Goal: Task Accomplishment & Management: Manage account settings

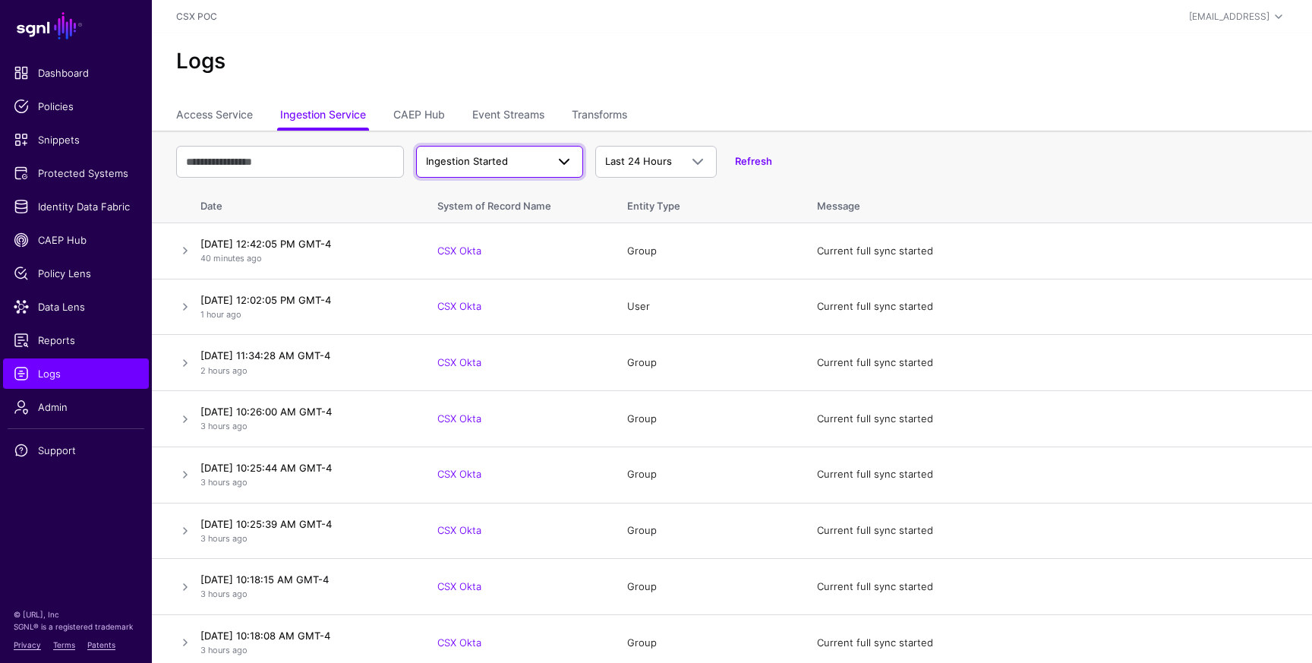
click at [548, 169] on span at bounding box center [559, 162] width 27 height 18
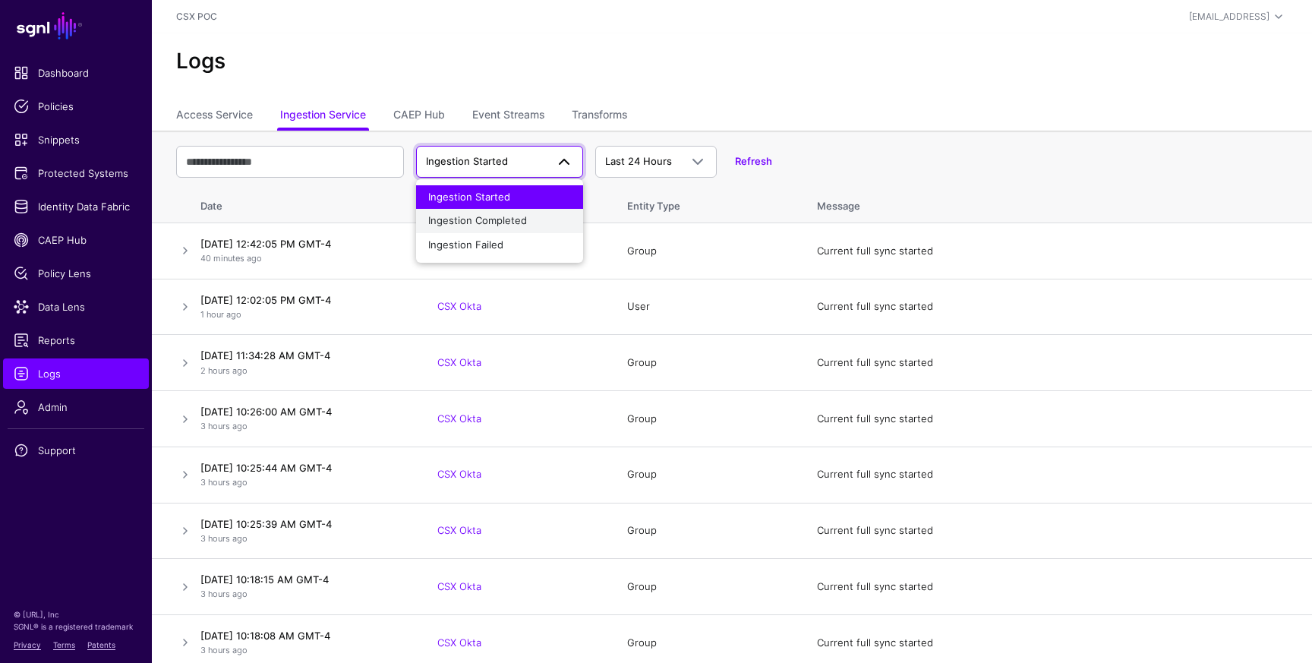
click at [536, 216] on div "Ingestion Completed" at bounding box center [499, 220] width 143 height 15
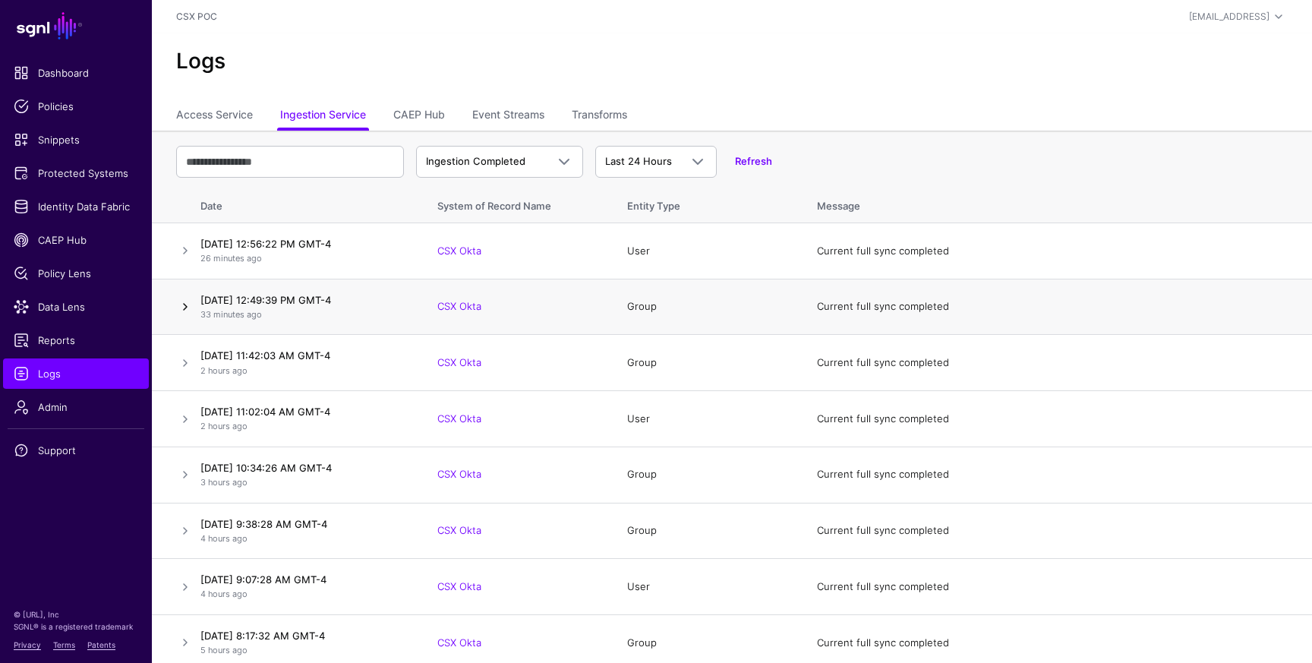
click at [184, 306] on link at bounding box center [185, 307] width 18 height 18
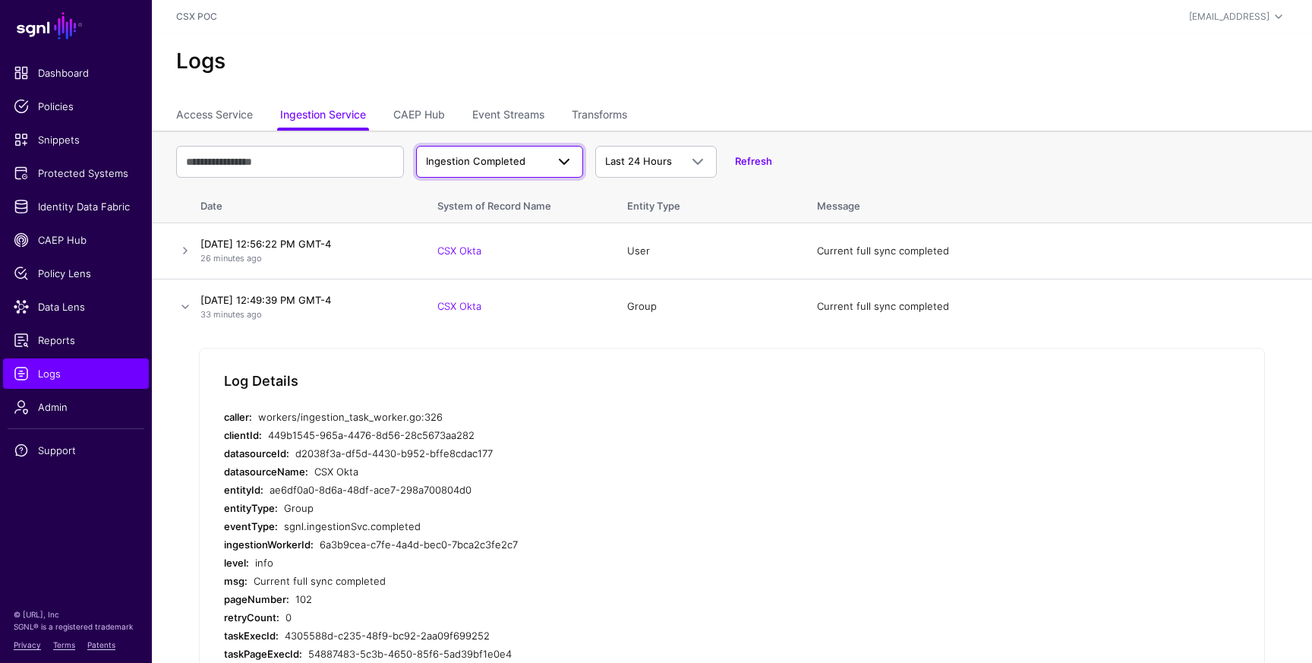
click at [572, 167] on span at bounding box center [564, 162] width 18 height 18
click at [542, 197] on div "Ingestion Started" at bounding box center [499, 197] width 143 height 15
click at [184, 250] on link at bounding box center [185, 250] width 18 height 18
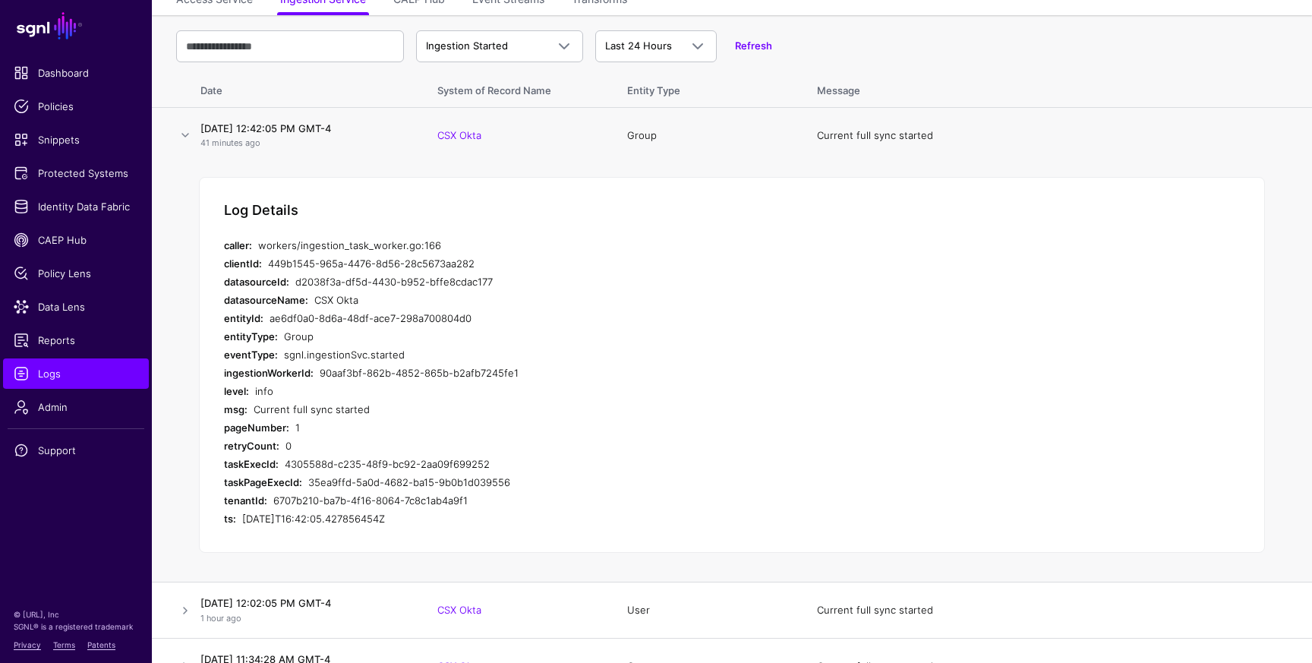
scroll to position [130, 0]
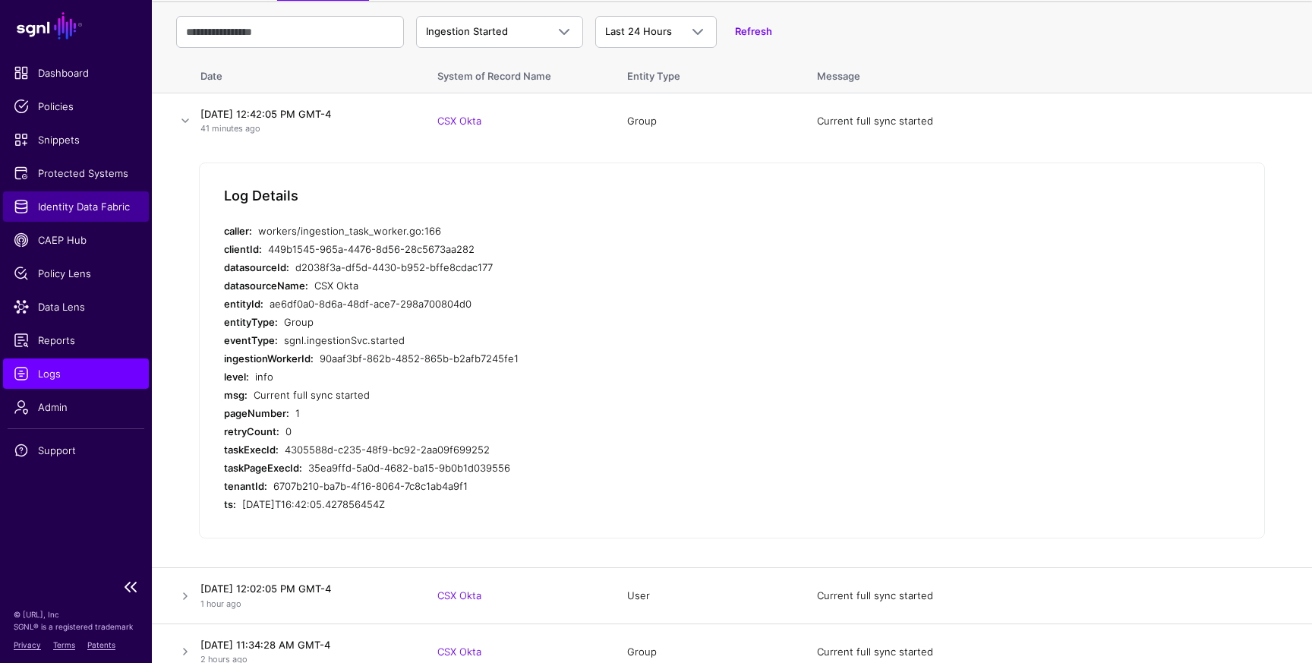
click at [99, 208] on span "Identity Data Fabric" at bounding box center [76, 206] width 125 height 15
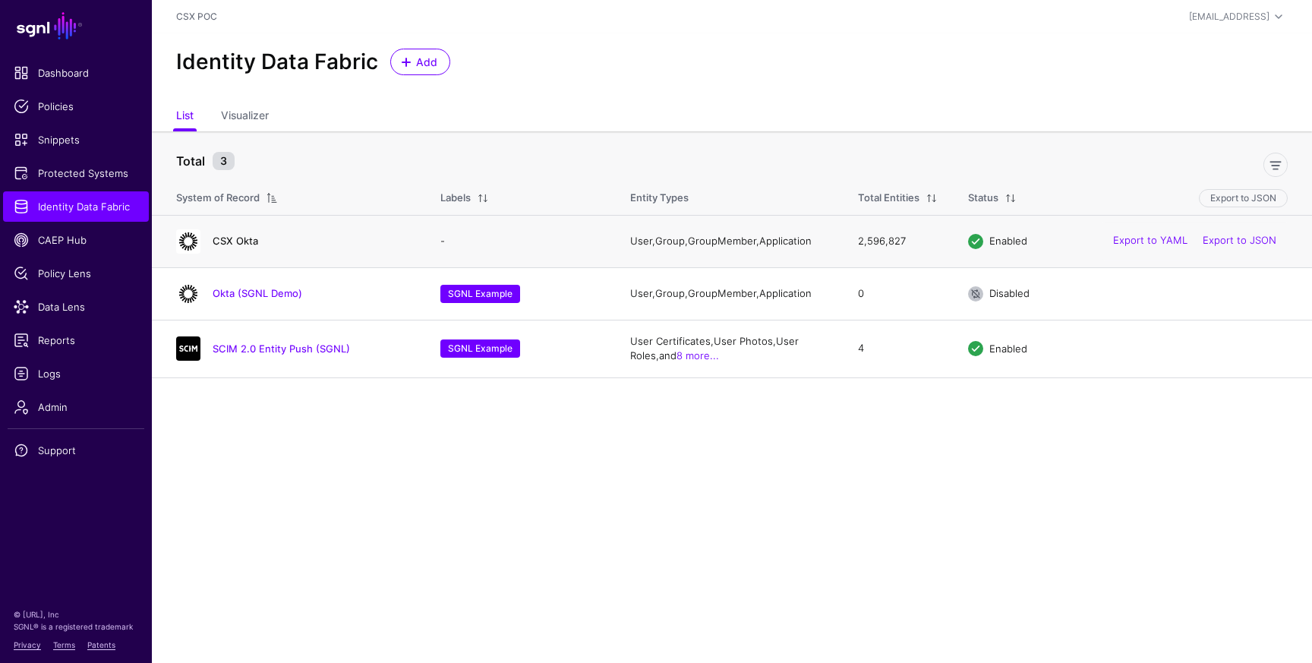
click at [243, 239] on link "CSX Okta" at bounding box center [236, 241] width 46 height 12
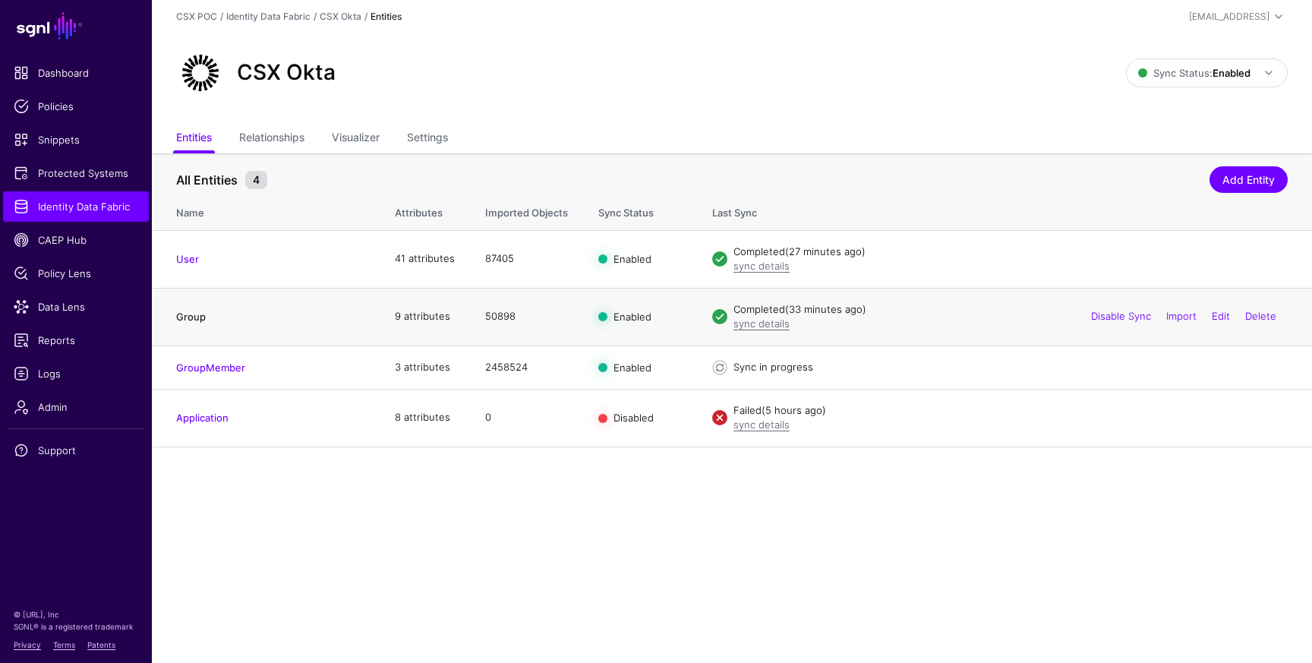
click at [191, 318] on link "Group" at bounding box center [191, 317] width 30 height 12
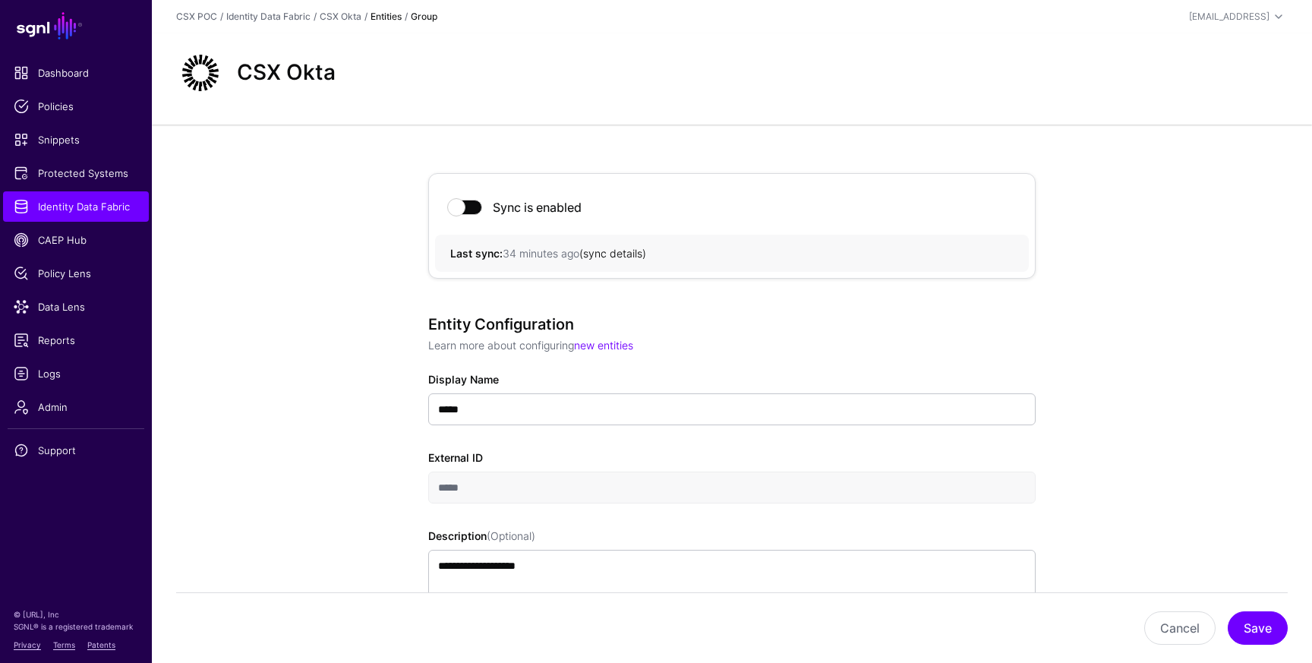
click at [616, 254] on link "sync details" at bounding box center [612, 253] width 59 height 13
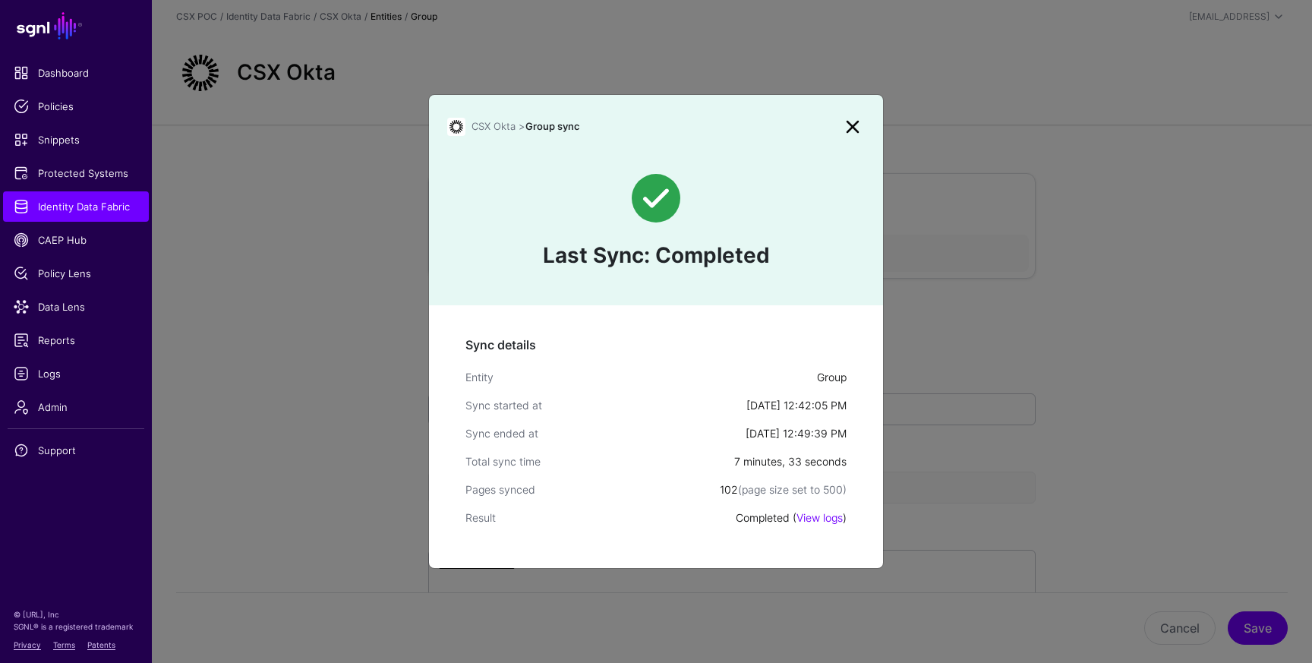
click at [853, 129] on link at bounding box center [853, 127] width 24 height 24
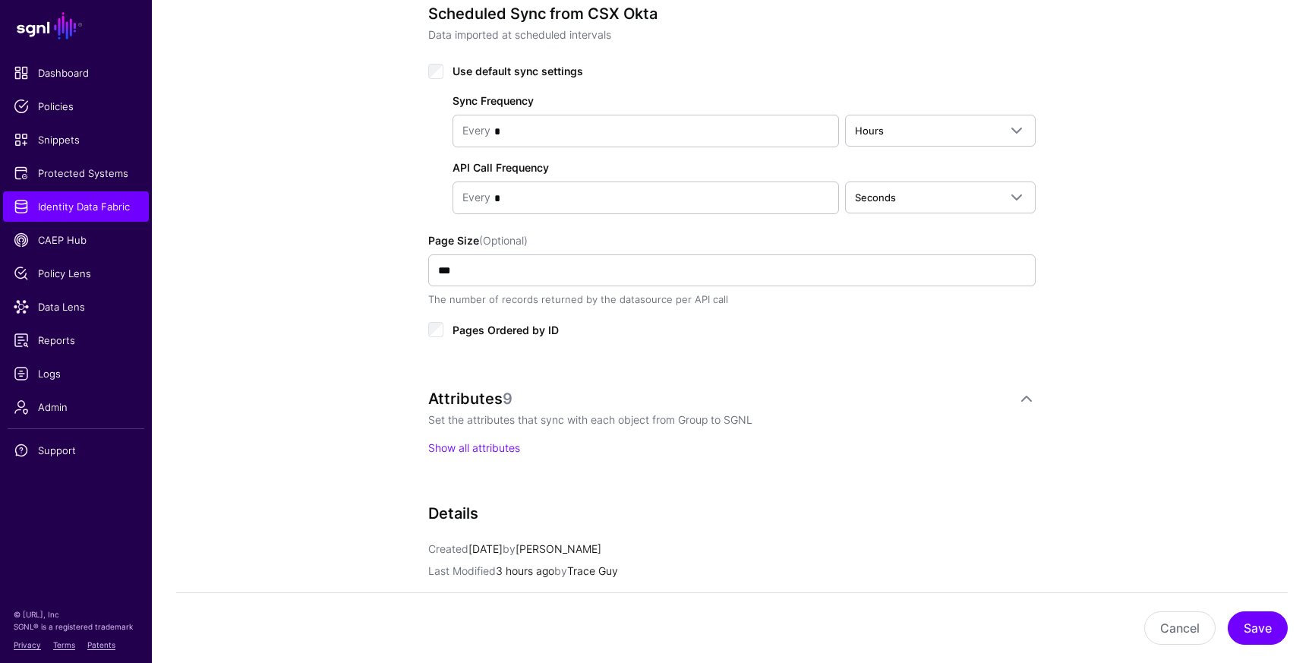
scroll to position [762, 0]
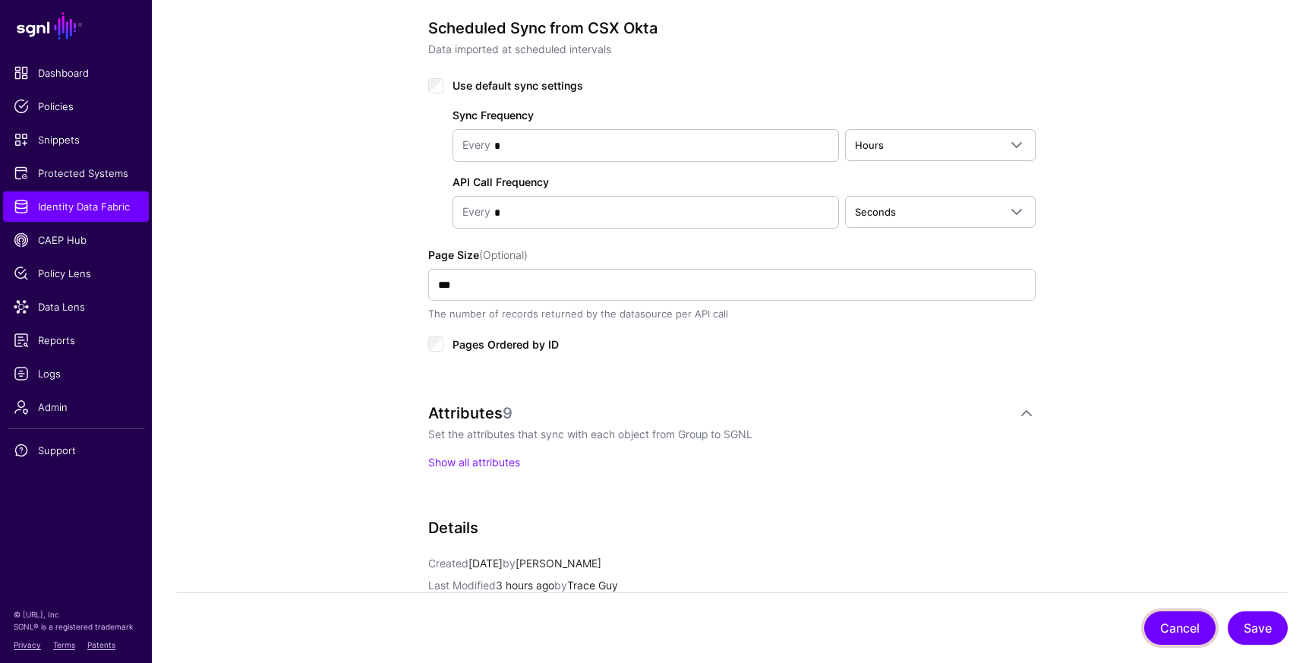
click at [1172, 627] on button "Cancel" at bounding box center [1179, 627] width 71 height 33
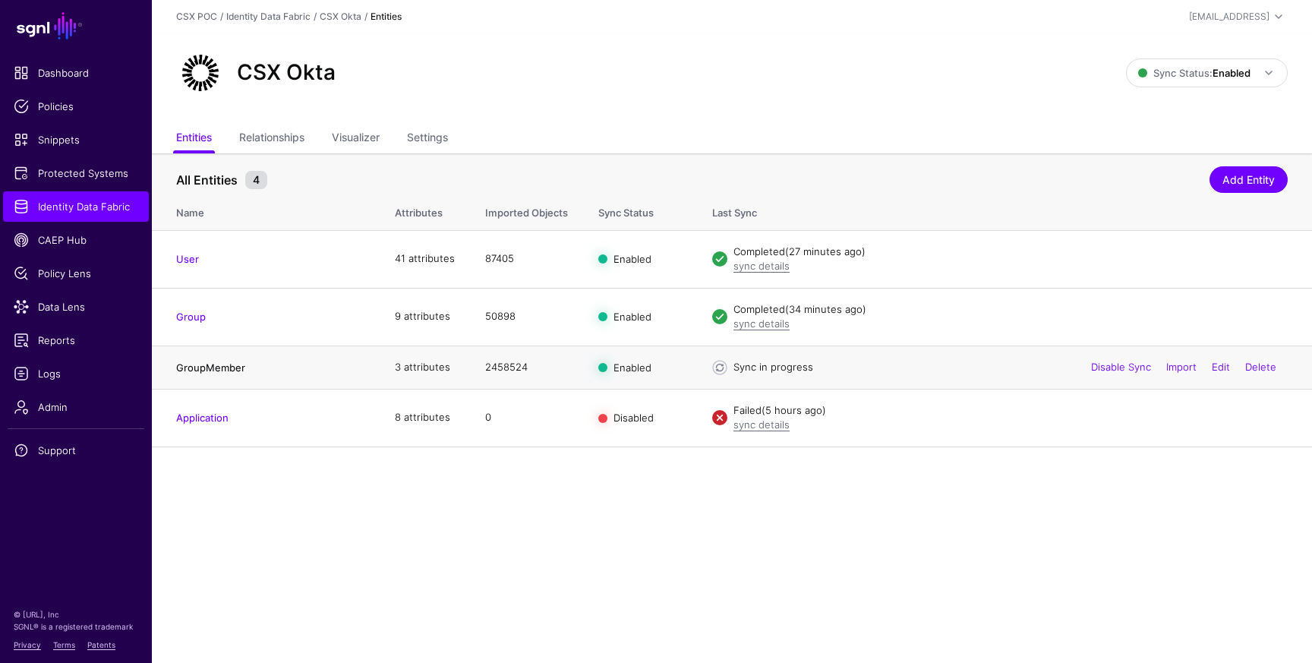
click at [228, 367] on link "GroupMember" at bounding box center [210, 367] width 69 height 12
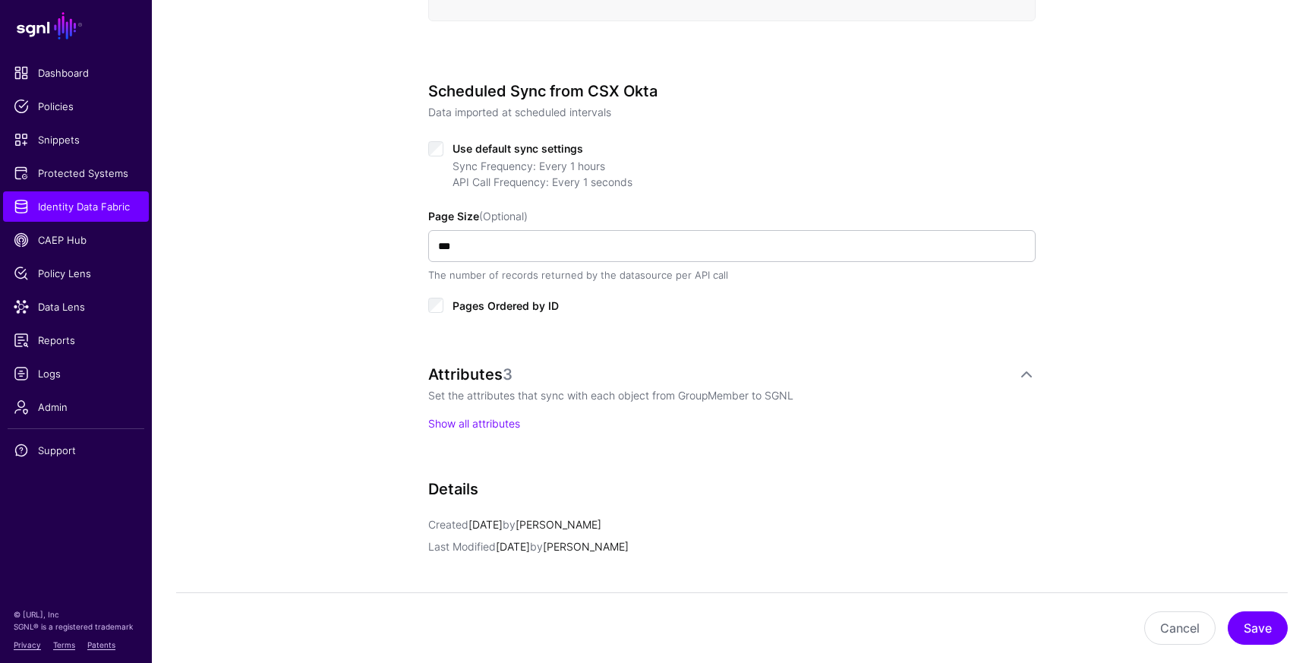
scroll to position [690, 0]
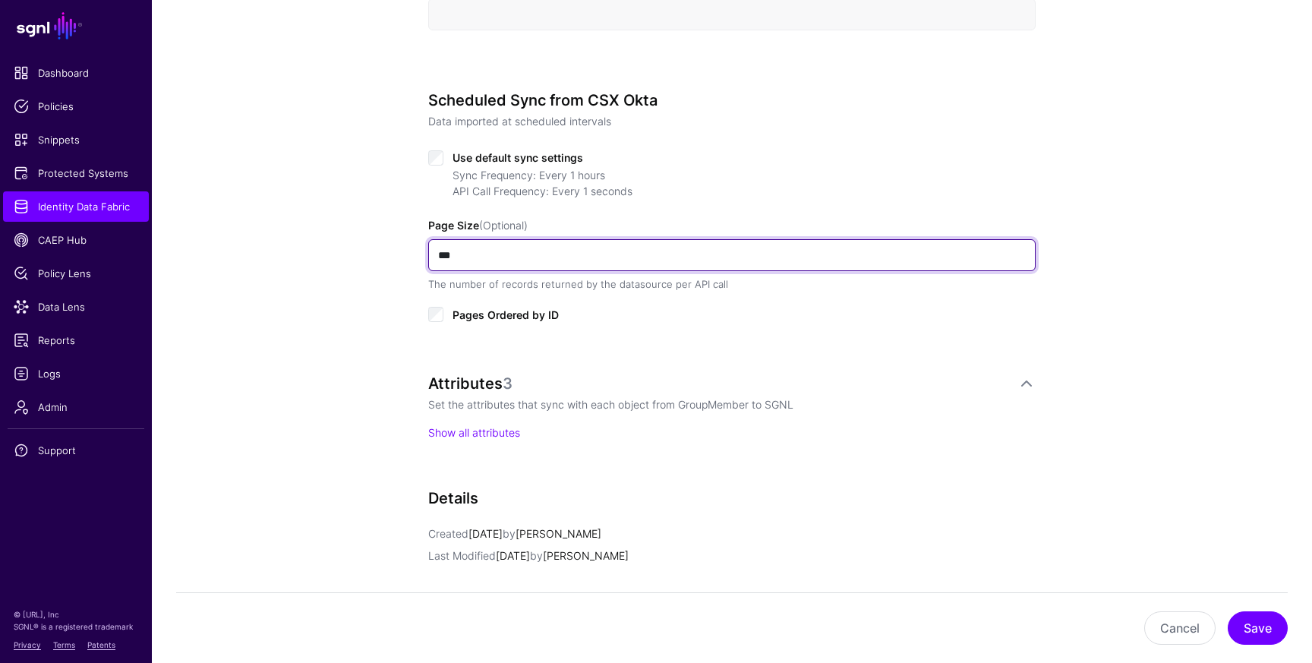
click at [441, 253] on input "***" at bounding box center [731, 255] width 607 height 32
type input "****"
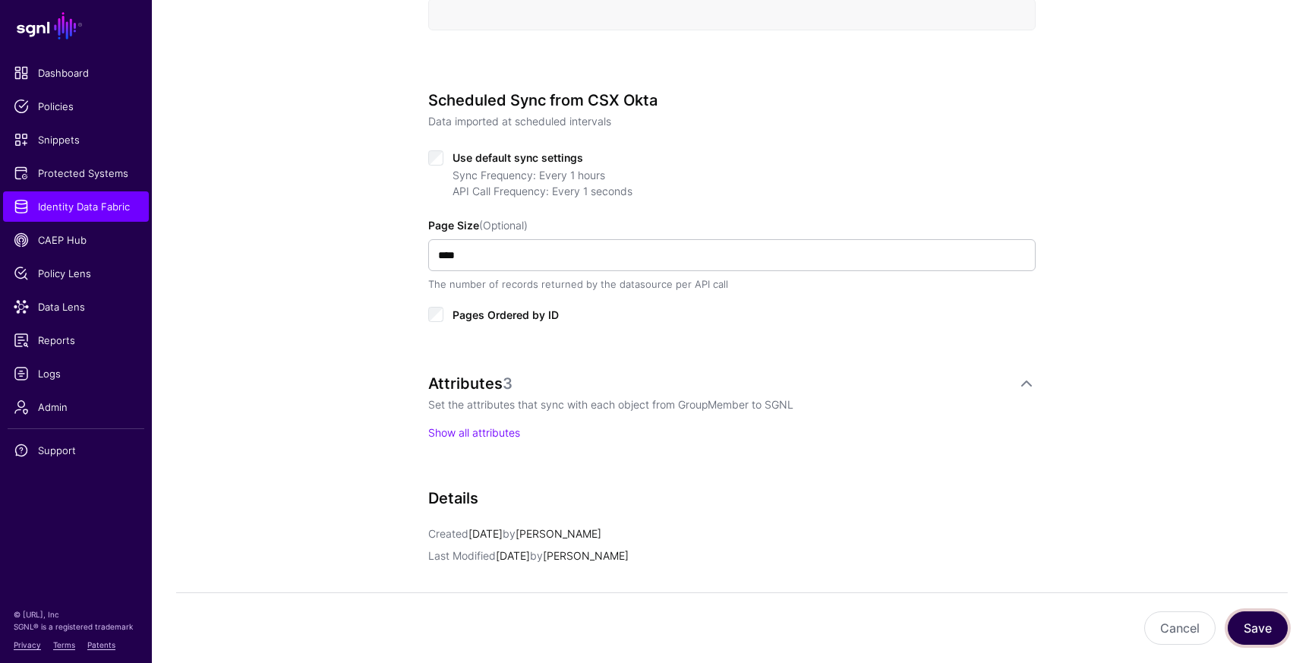
click at [1247, 625] on button "Save" at bounding box center [1258, 627] width 60 height 33
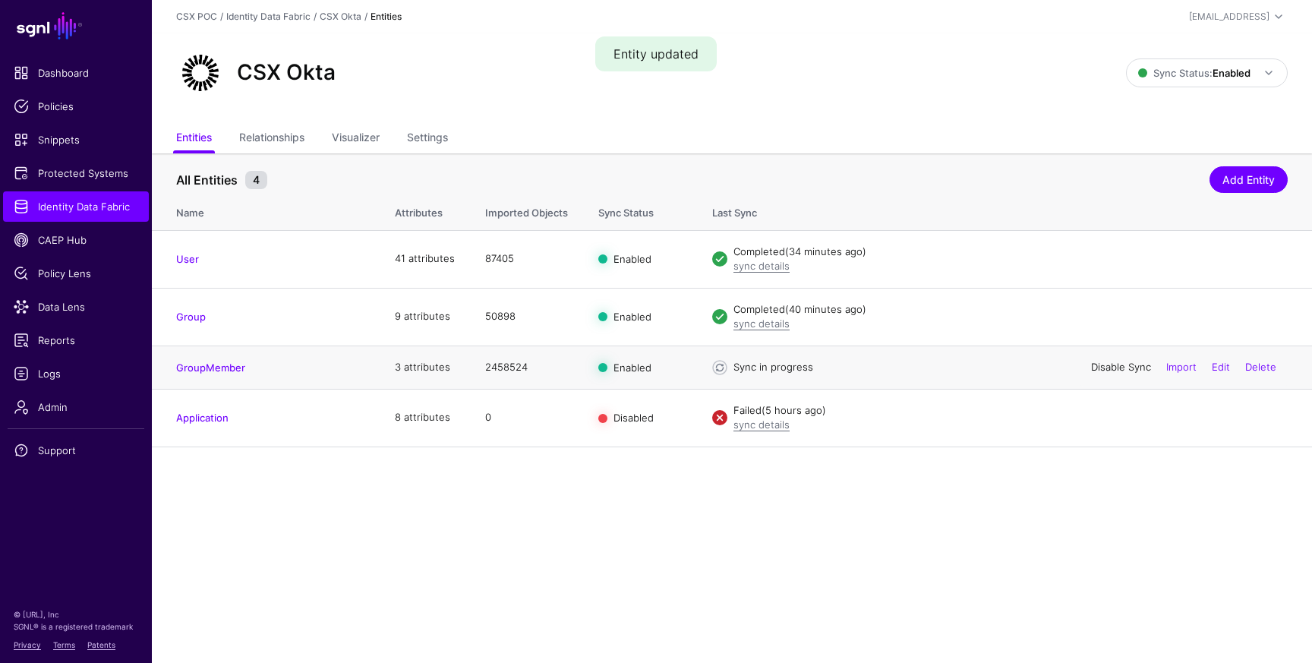
click at [1111, 365] on link "Disable Sync" at bounding box center [1121, 367] width 60 height 12
click at [0, 0] on link "Enable Sync" at bounding box center [0, 0] width 0 height 0
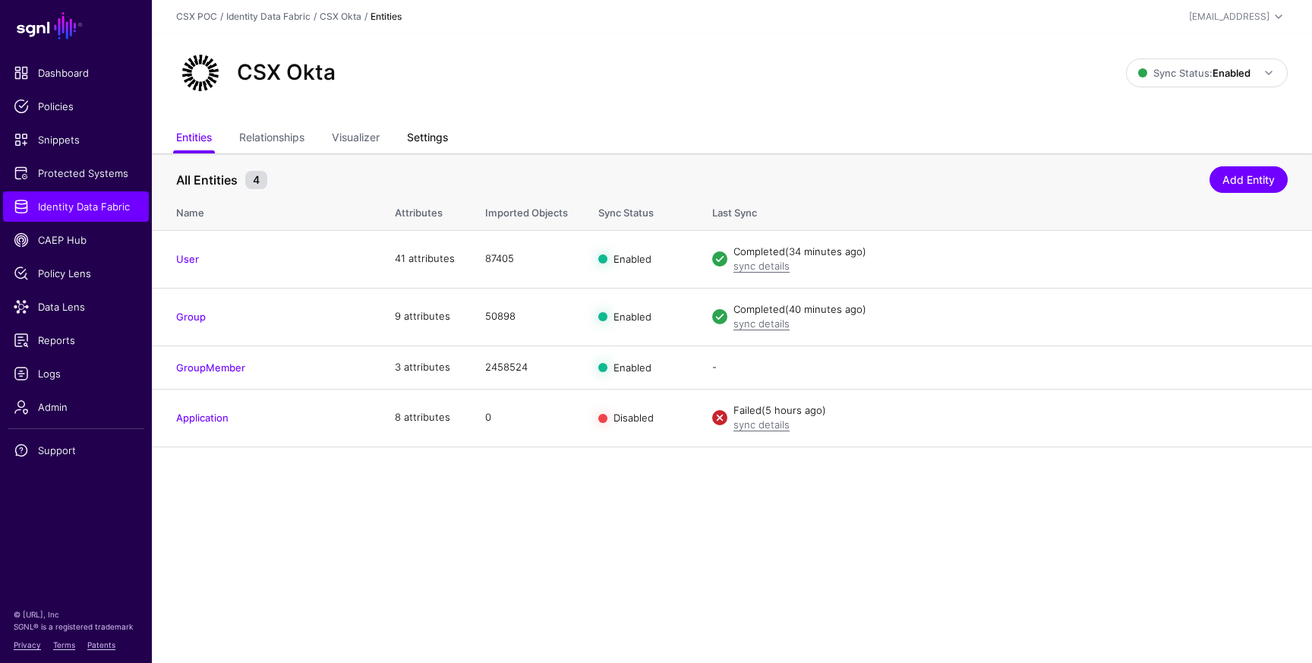
click at [437, 134] on link "Settings" at bounding box center [427, 139] width 41 height 29
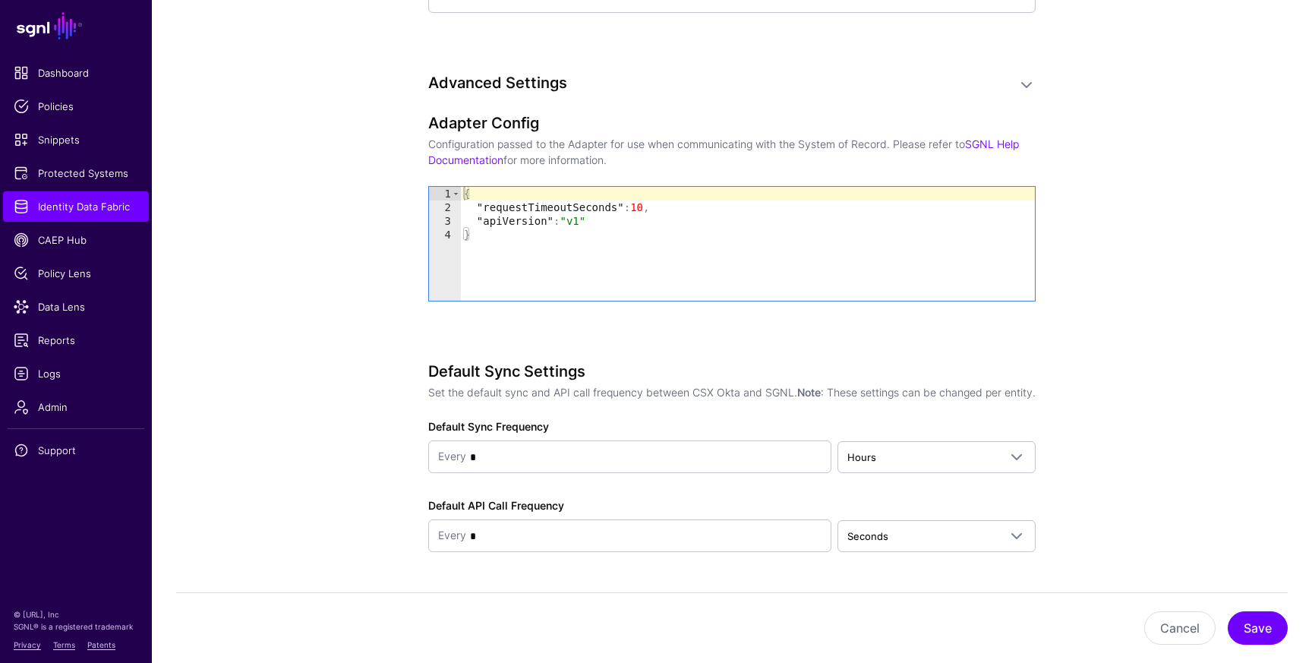
scroll to position [1594, 0]
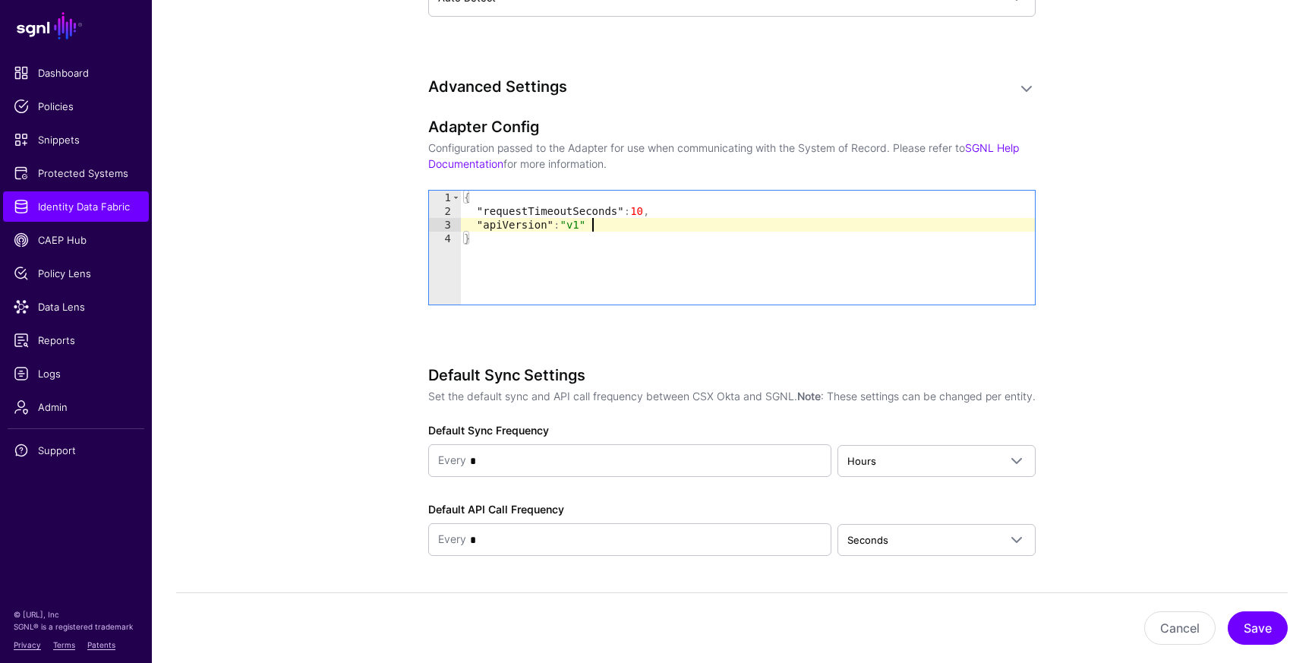
click at [595, 226] on div "{ "requestTimeoutSeconds" : 10 , "apiVersion" : "v1" }" at bounding box center [748, 261] width 574 height 141
type textarea "**********"
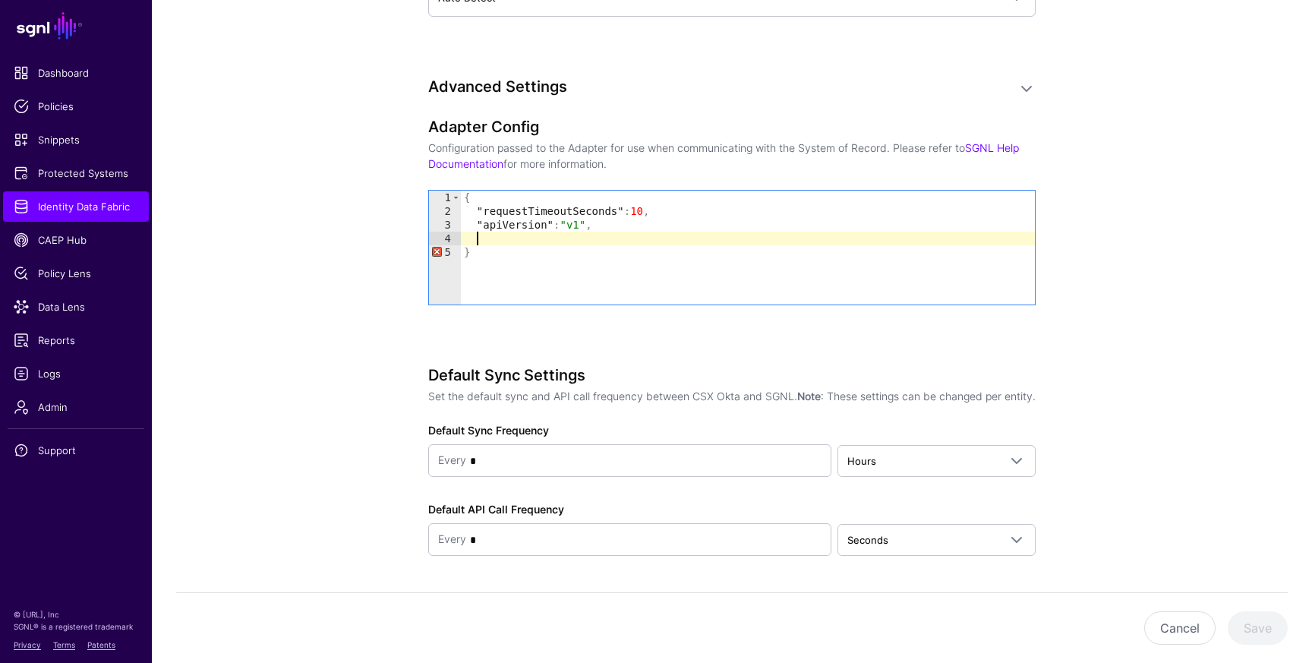
paste textarea "*"
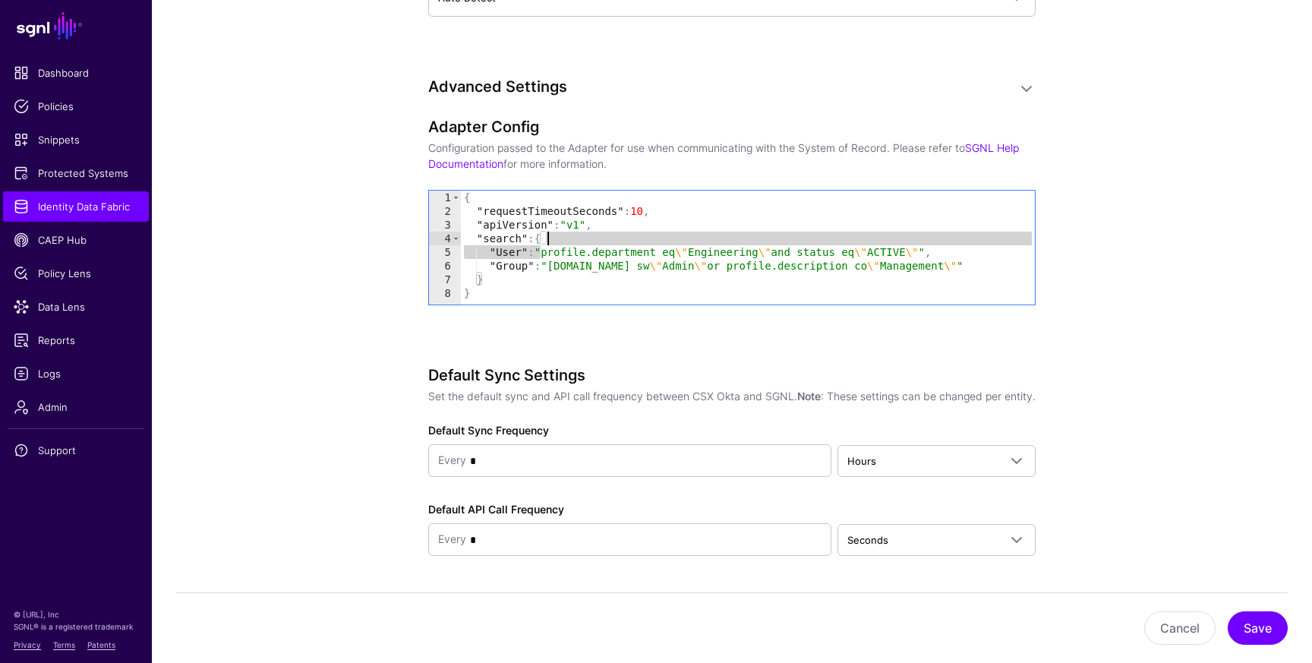
drag, startPoint x: 541, startPoint y: 249, endPoint x: 692, endPoint y: 241, distance: 151.3
click at [692, 241] on div "{ "requestTimeoutSeconds" : 10 , "apiVersion" : "v1" , "search" : { "User" : "p…" at bounding box center [748, 261] width 574 height 141
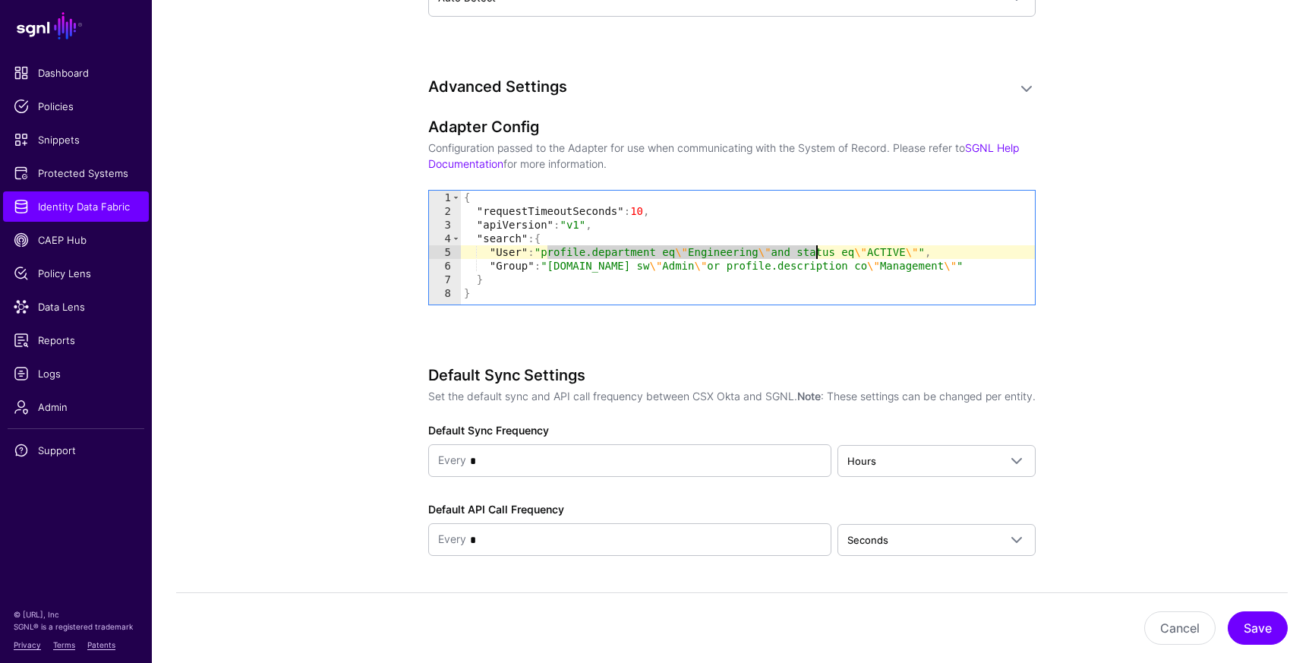
drag, startPoint x: 547, startPoint y: 254, endPoint x: 817, endPoint y: 248, distance: 270.4
click at [816, 248] on div "{ "requestTimeoutSeconds" : 10 , "apiVersion" : "v1" , "search" : { "User" : "p…" at bounding box center [748, 261] width 574 height 141
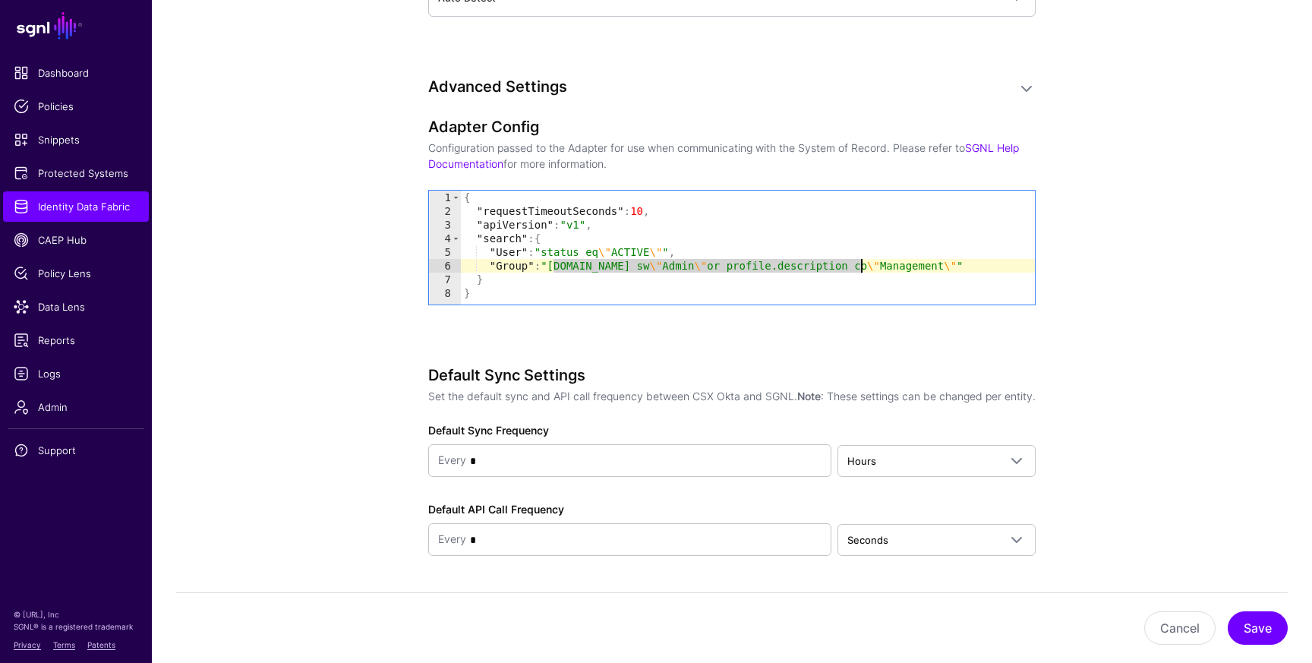
drag, startPoint x: 553, startPoint y: 266, endPoint x: 860, endPoint y: 272, distance: 307.6
click at [860, 272] on div "{ "requestTimeoutSeconds" : 10 , "apiVersion" : "v1" , "search" : { "User" : "s…" at bounding box center [748, 261] width 574 height 141
click at [645, 270] on div "{ "requestTimeoutSeconds" : 10 , "apiVersion" : "v1" , "search" : { "User" : "s…" at bounding box center [748, 261] width 574 height 141
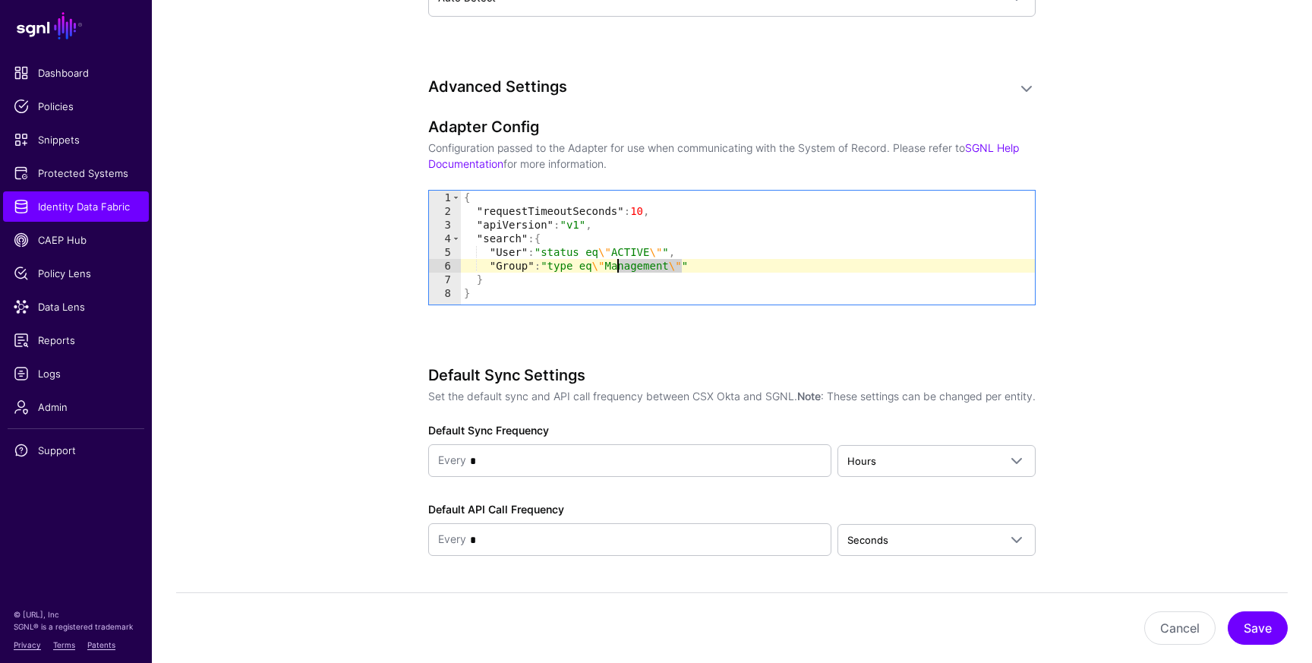
paste textarea "*"
click at [629, 263] on div "{ "requestTimeoutSeconds" : 10 , "apiVersion" : "v1" , "search" : { "User" : "s…" at bounding box center [748, 261] width 574 height 141
type textarea "**********"
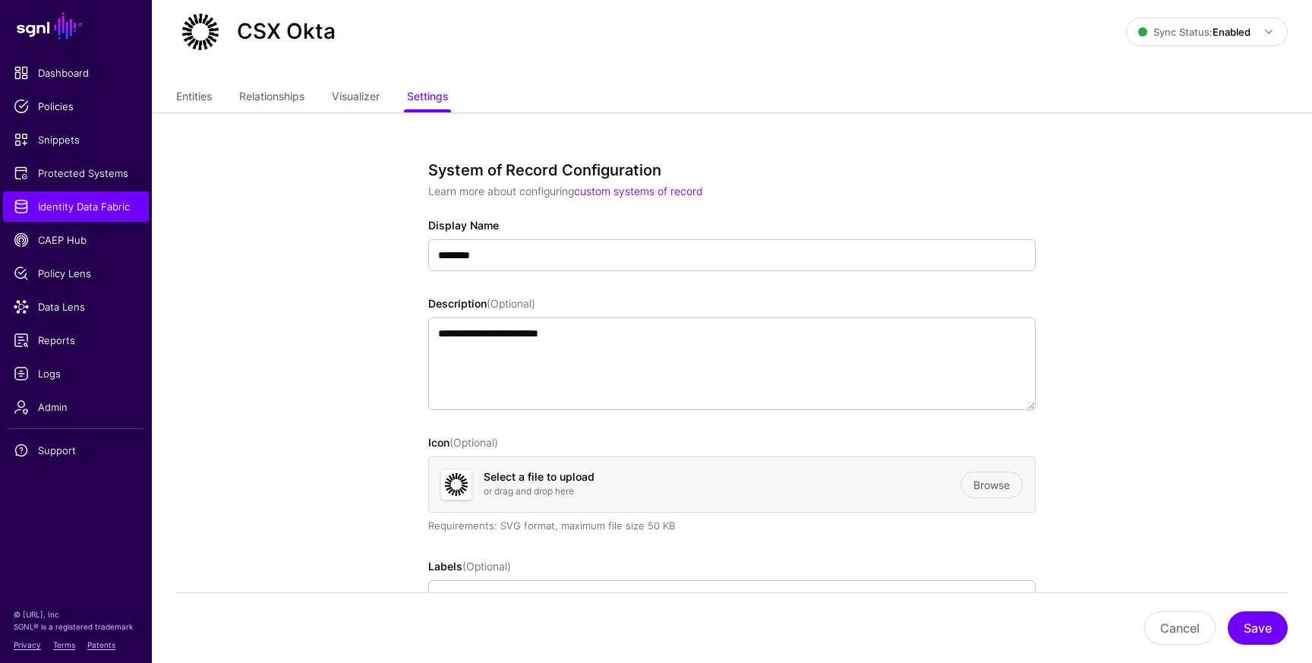
scroll to position [27, 0]
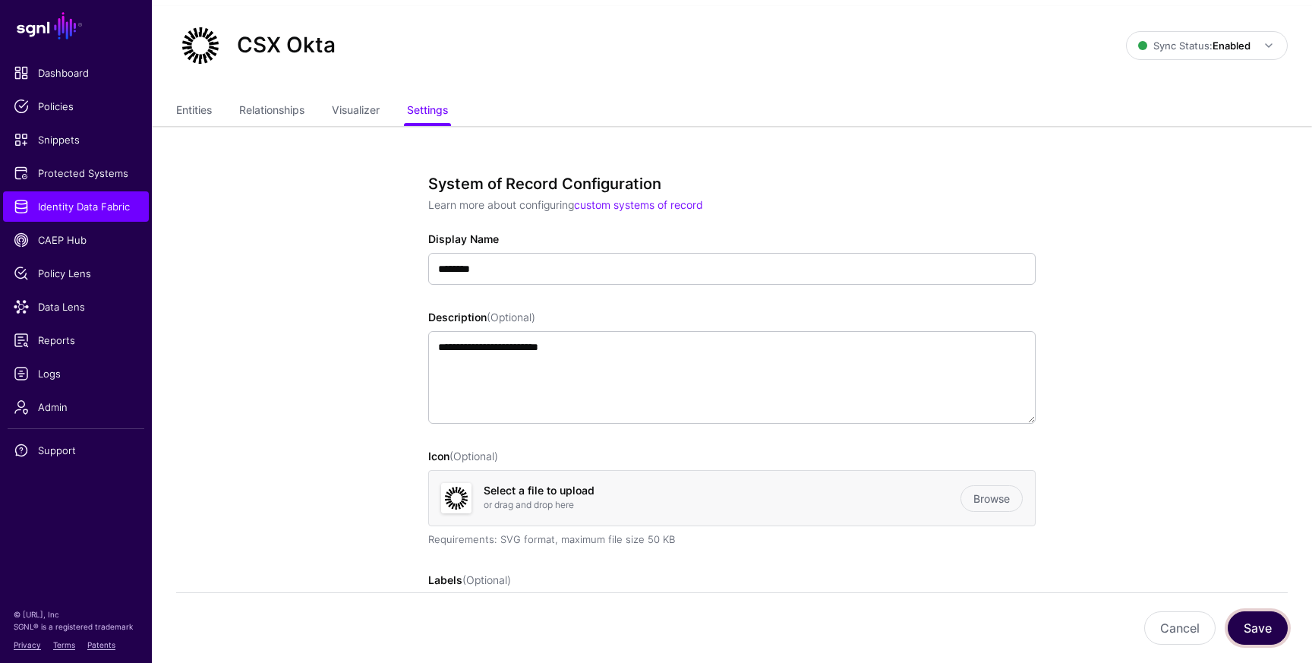
click at [1257, 617] on button "Save" at bounding box center [1258, 627] width 60 height 33
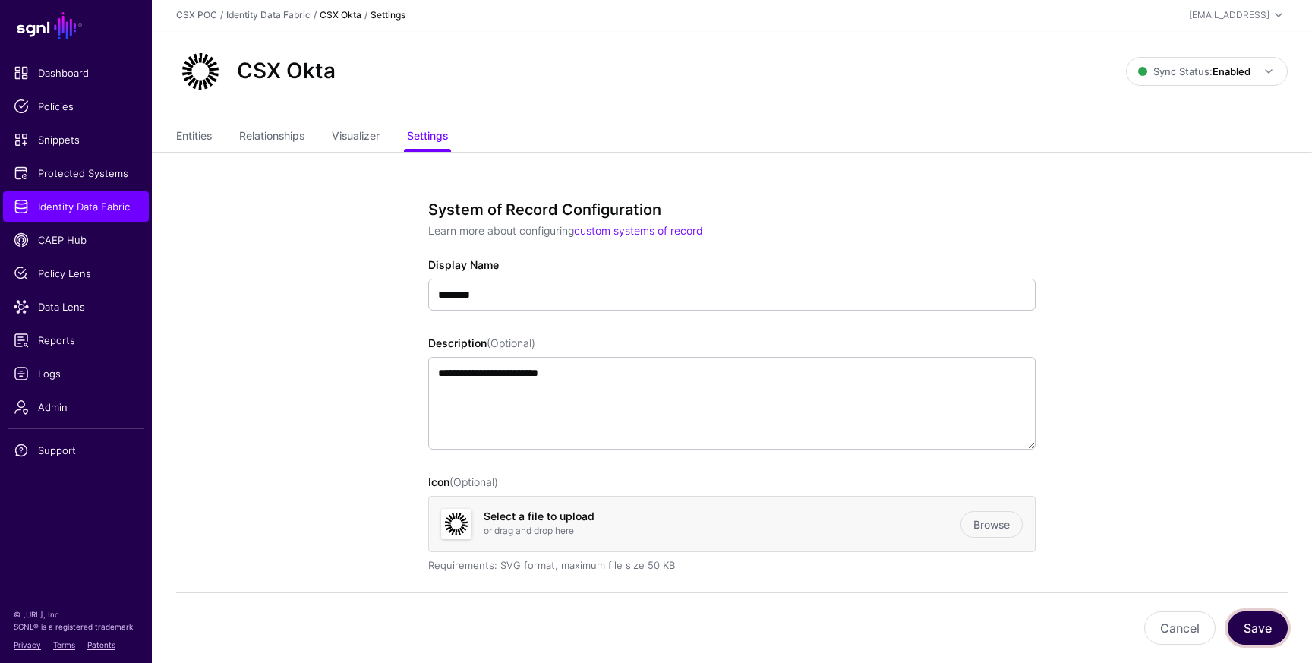
scroll to position [0, 0]
click at [203, 139] on link "Entities" at bounding box center [194, 139] width 36 height 29
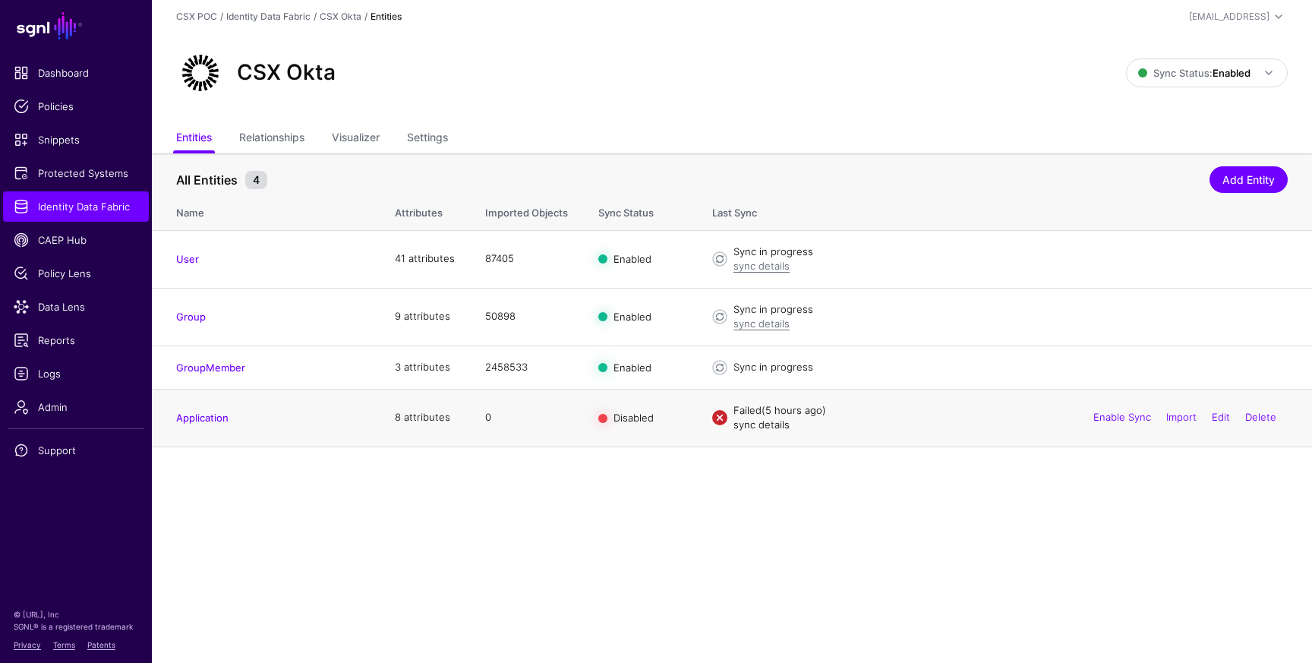
click at [759, 428] on link "sync details" at bounding box center [761, 424] width 56 height 12
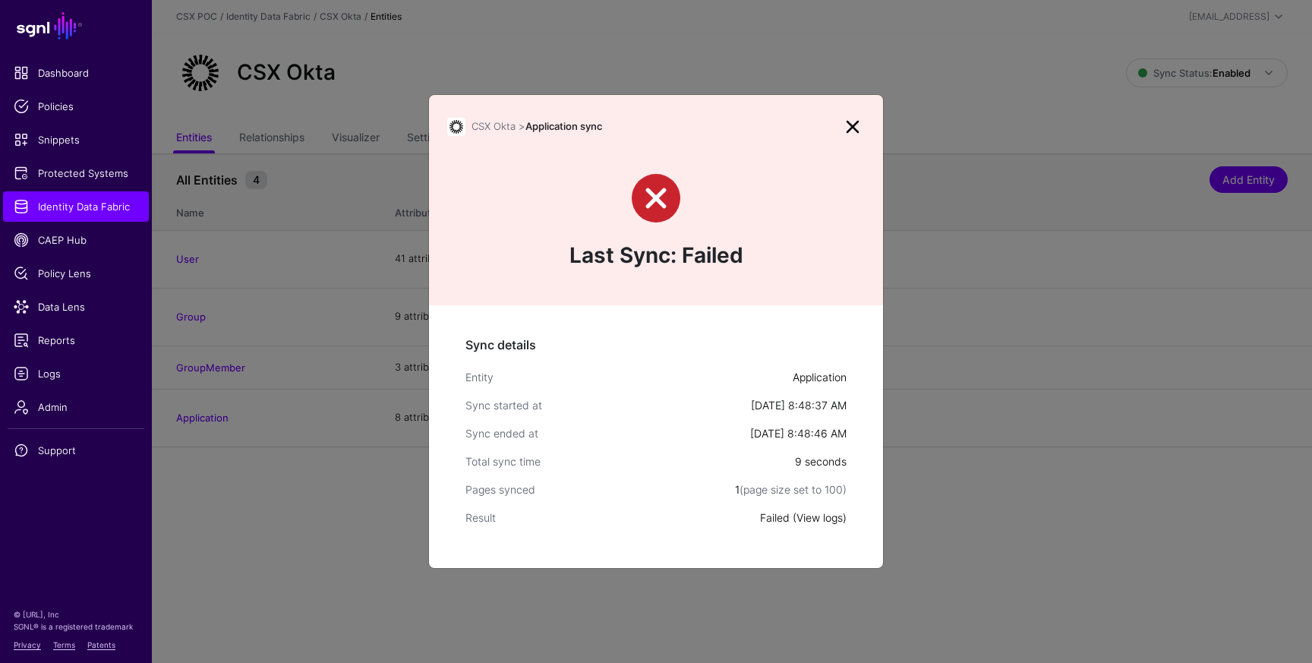
click at [819, 518] on link "View logs" at bounding box center [819, 517] width 46 height 13
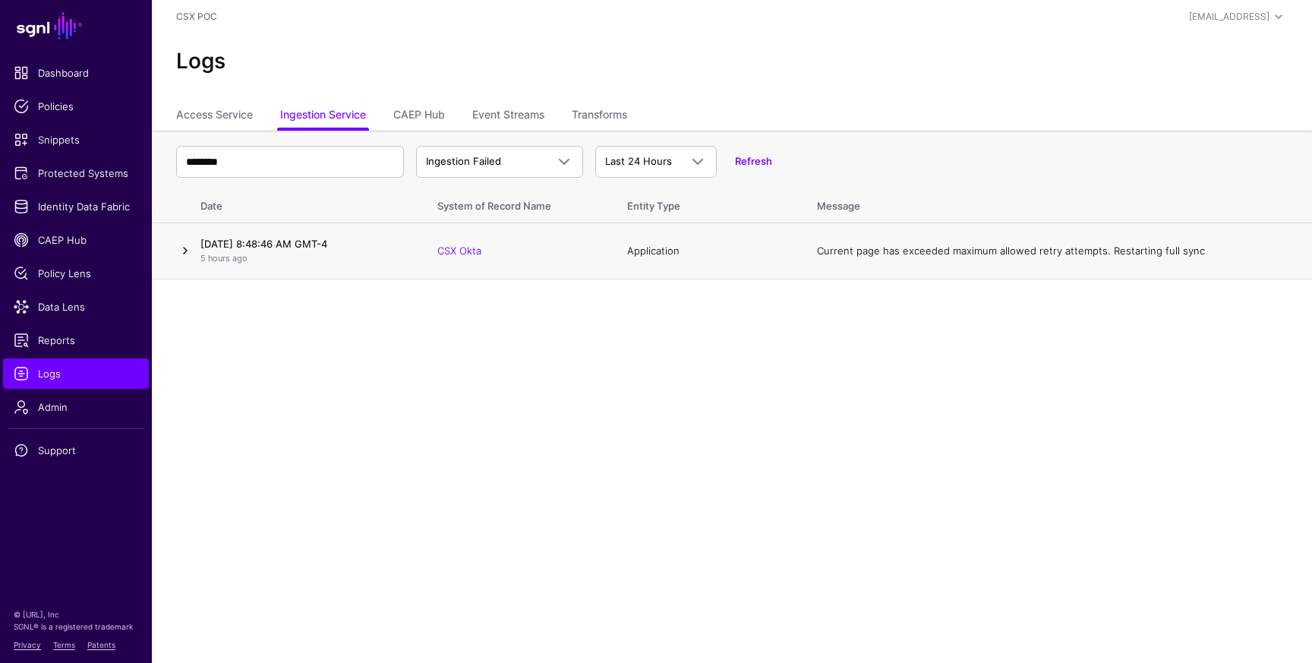
click at [183, 248] on link at bounding box center [185, 250] width 18 height 18
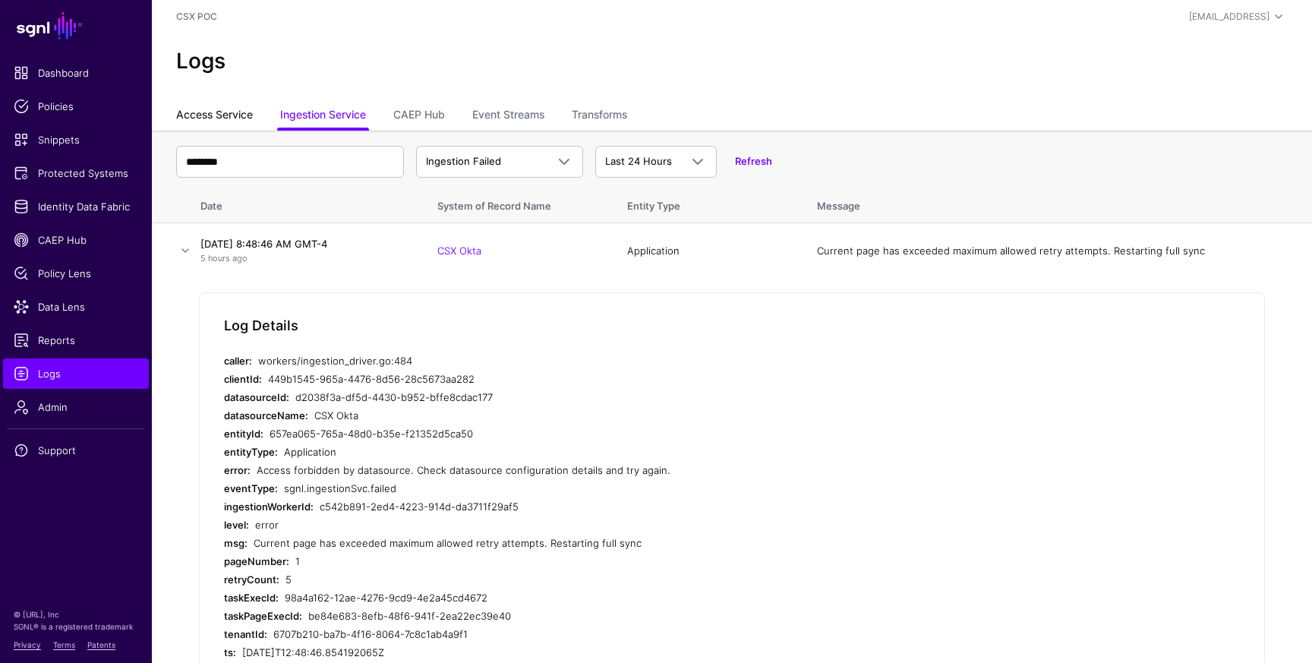
click at [227, 115] on link "Access Service" at bounding box center [214, 116] width 77 height 29
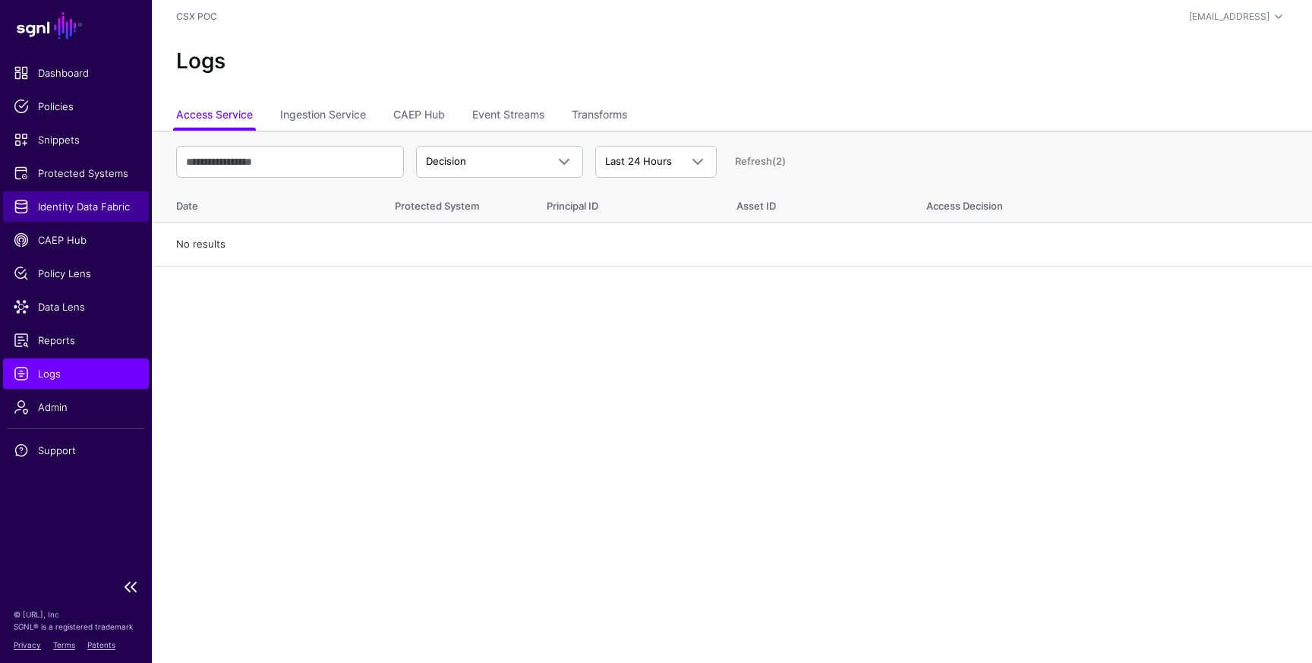
click at [84, 196] on link "Identity Data Fabric" at bounding box center [76, 206] width 146 height 30
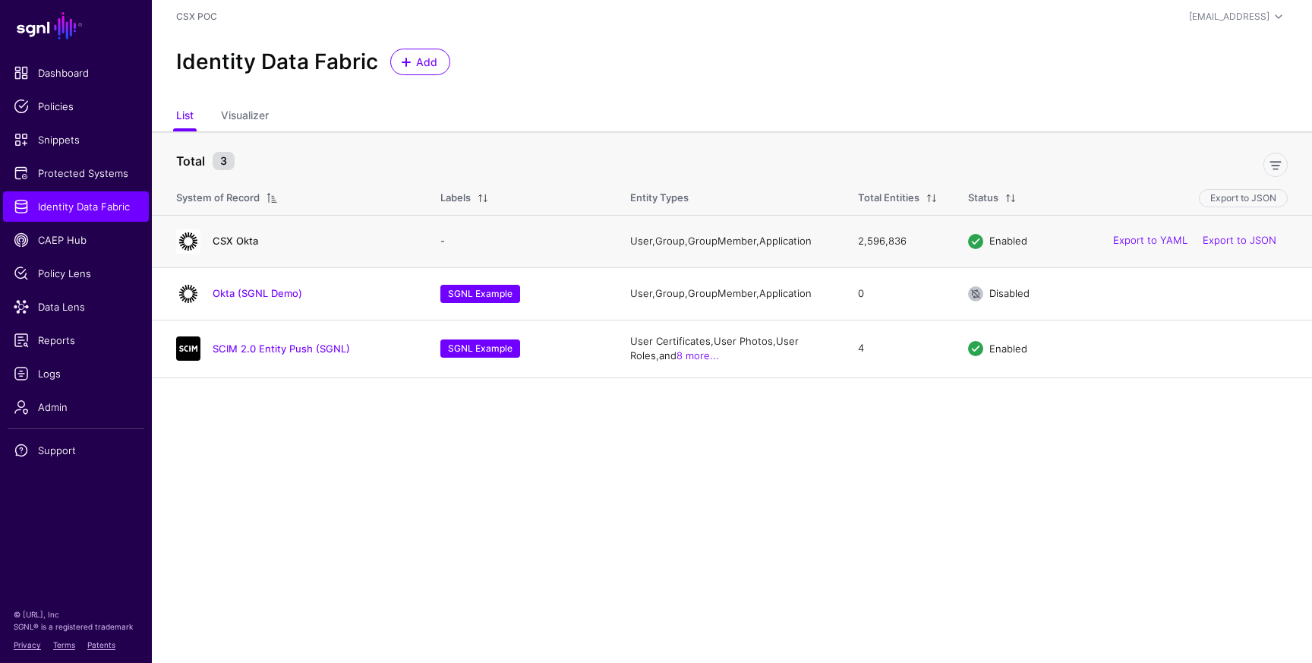
click at [257, 242] on link "CSX Okta" at bounding box center [236, 241] width 46 height 12
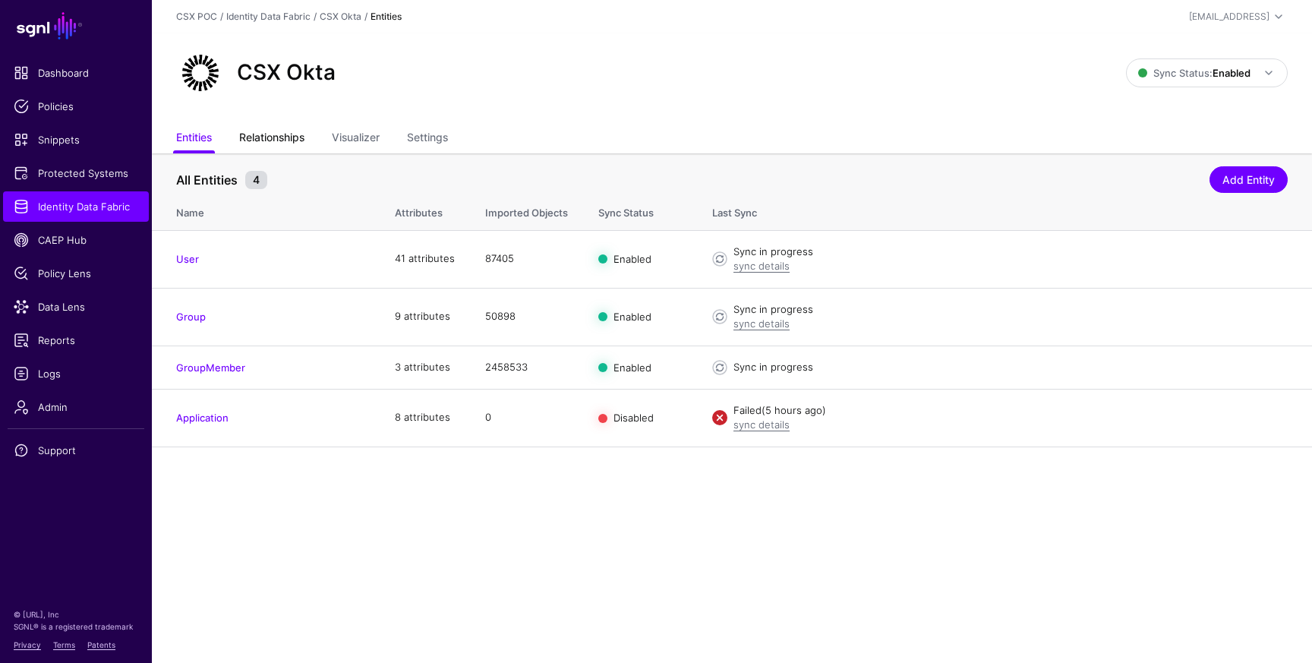
click at [282, 134] on link "Relationships" at bounding box center [271, 139] width 65 height 29
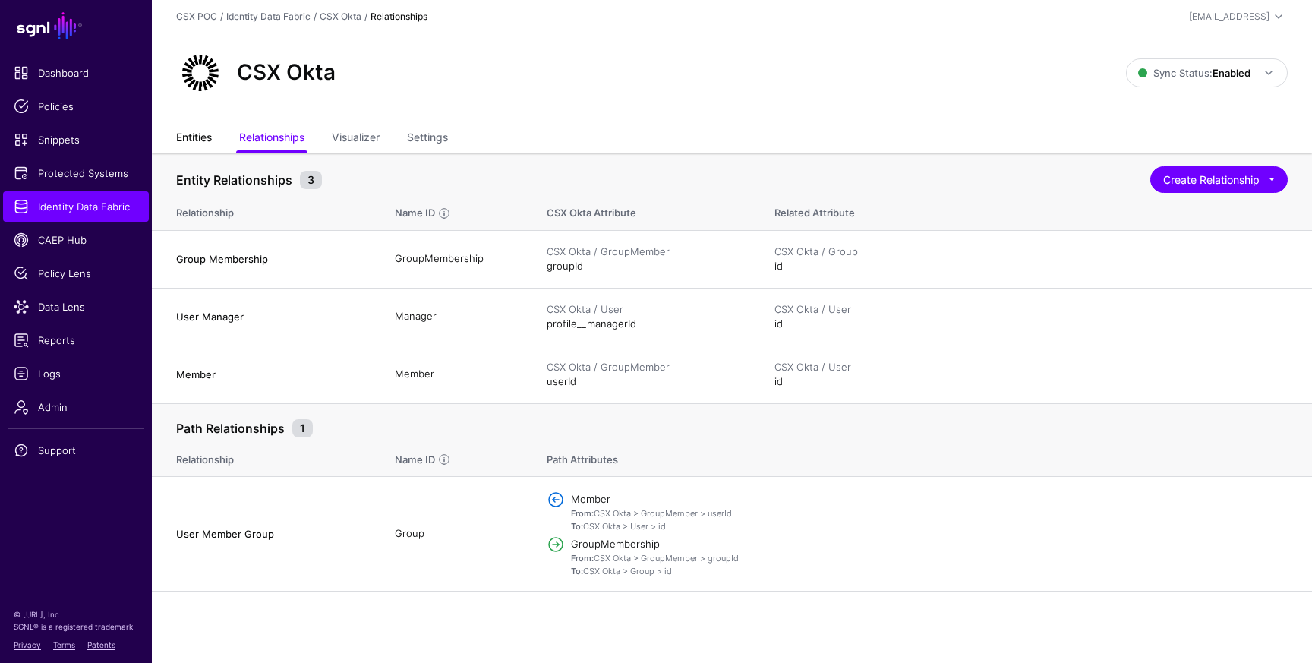
click at [189, 131] on link "Entities" at bounding box center [194, 139] width 36 height 29
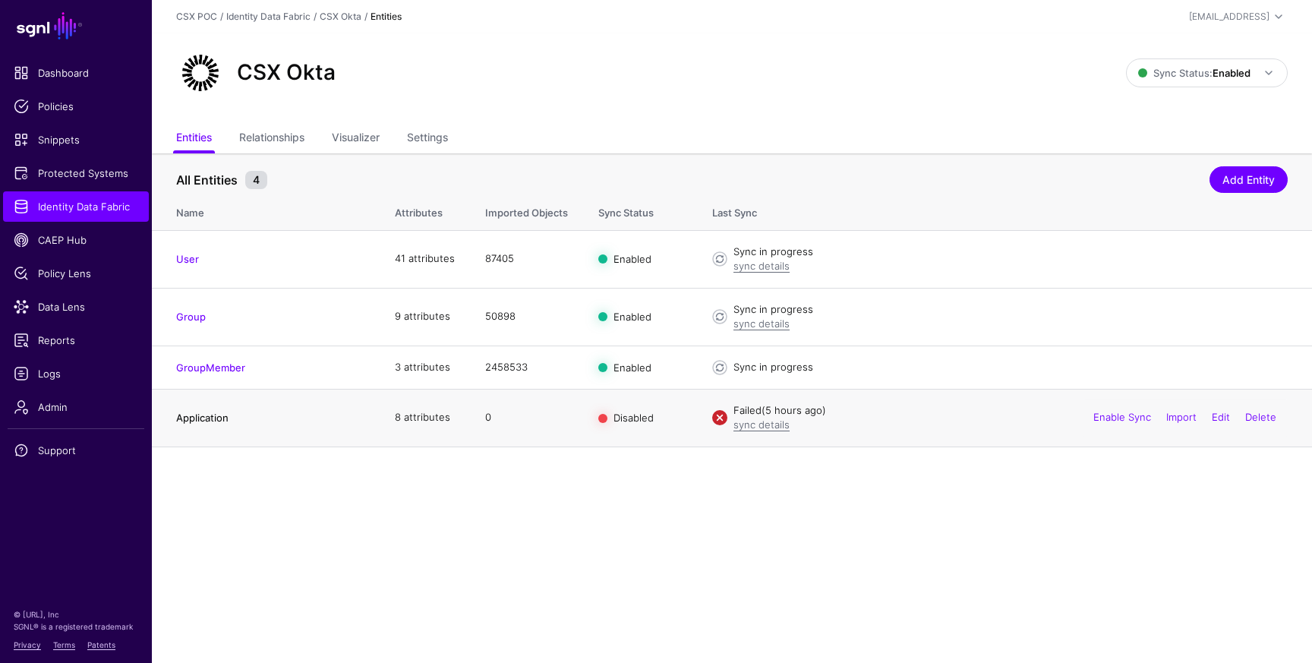
click at [213, 420] on link "Application" at bounding box center [202, 418] width 52 height 12
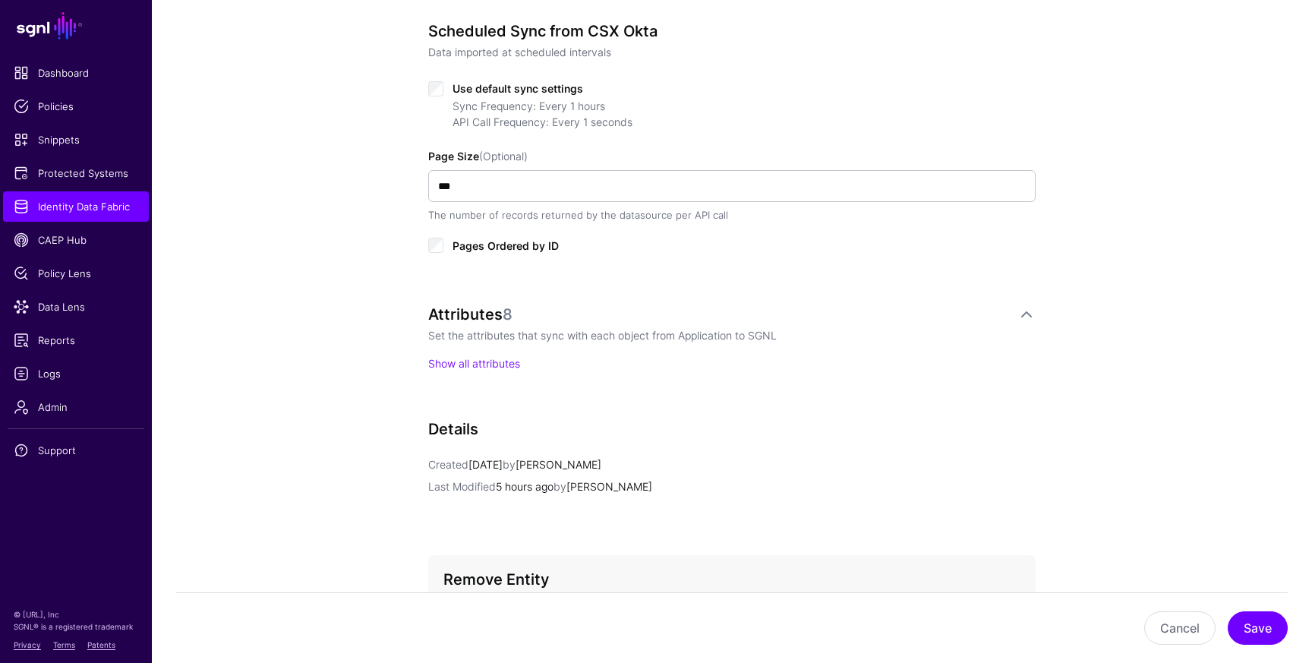
scroll to position [765, 0]
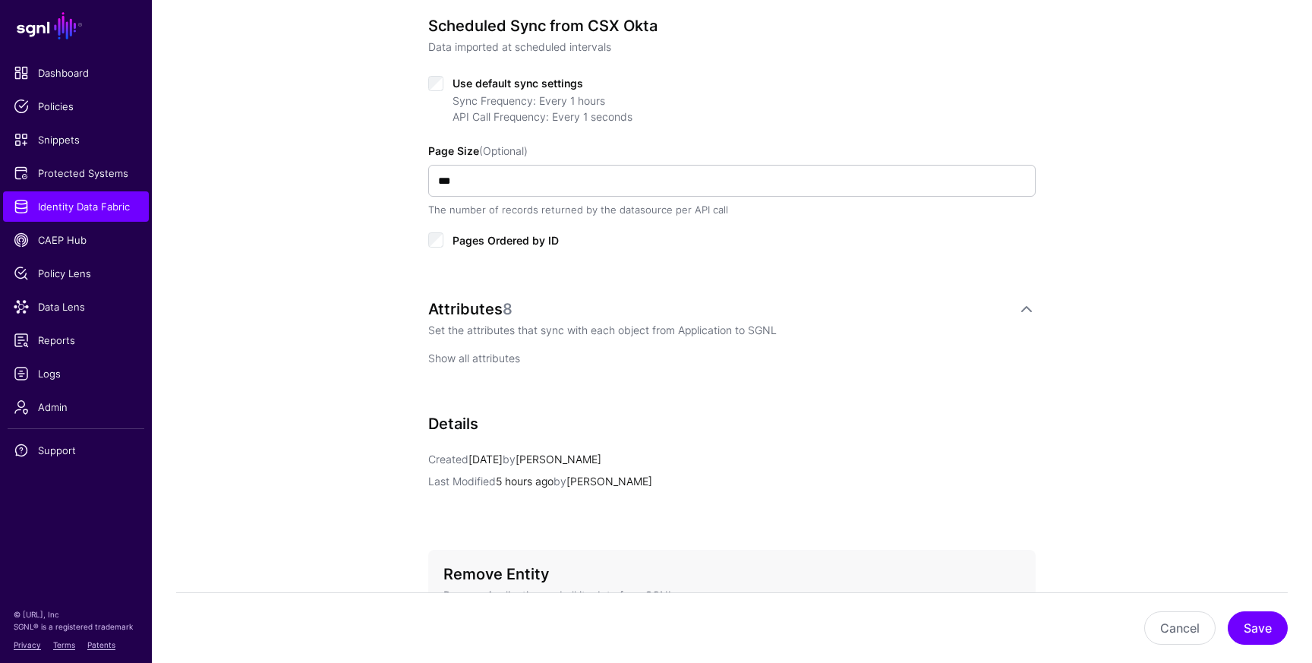
click at [471, 355] on link "Show all attributes" at bounding box center [474, 358] width 92 height 13
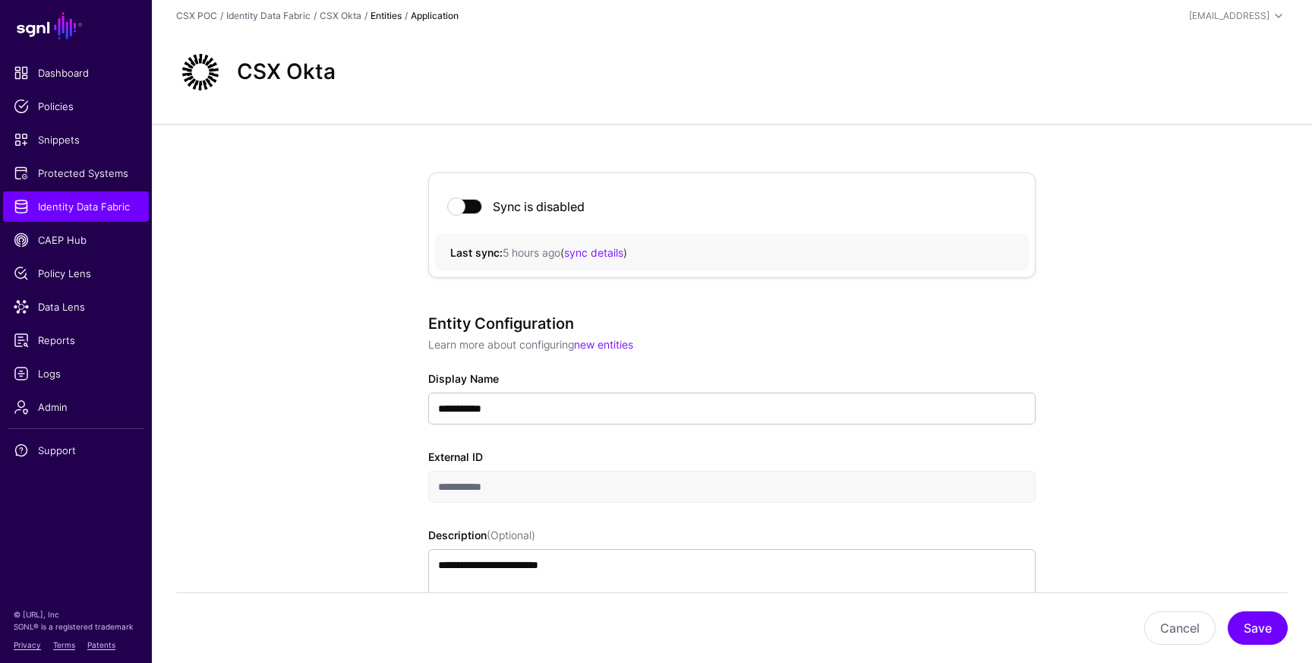
scroll to position [0, 0]
click at [385, 17] on strong "Entities" at bounding box center [386, 16] width 31 height 11
click at [342, 14] on link "CSX Okta" at bounding box center [341, 16] width 42 height 11
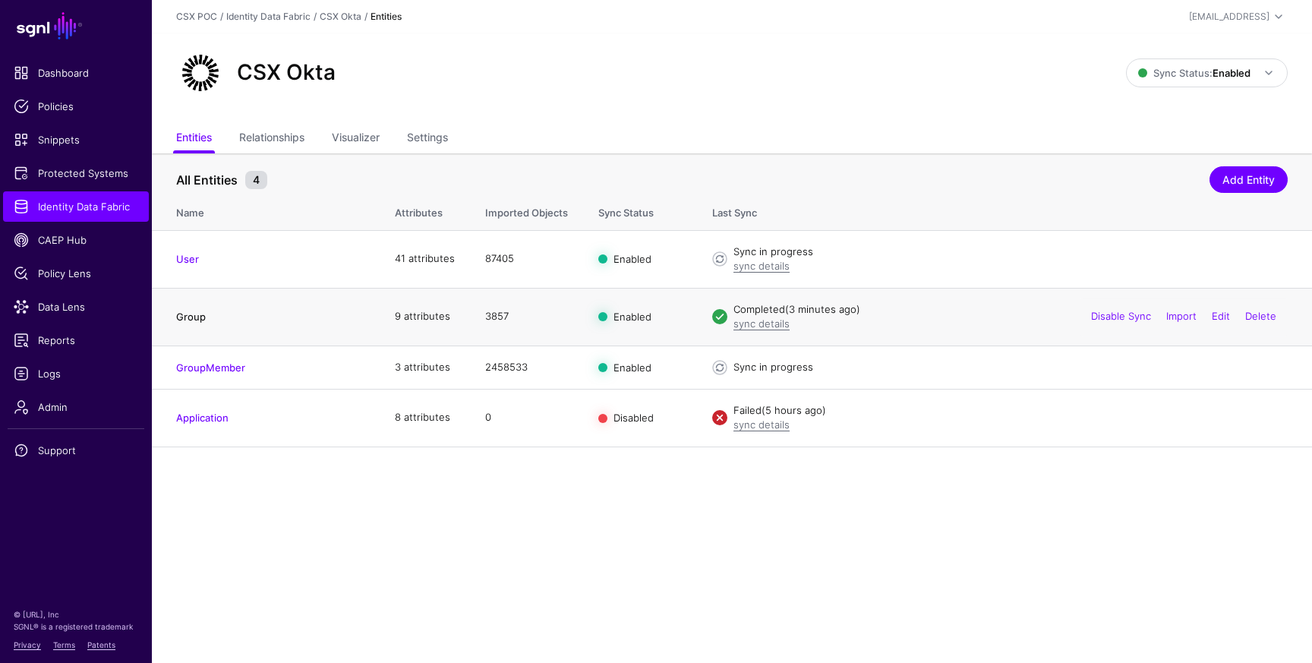
click at [195, 317] on link "Group" at bounding box center [191, 317] width 30 height 12
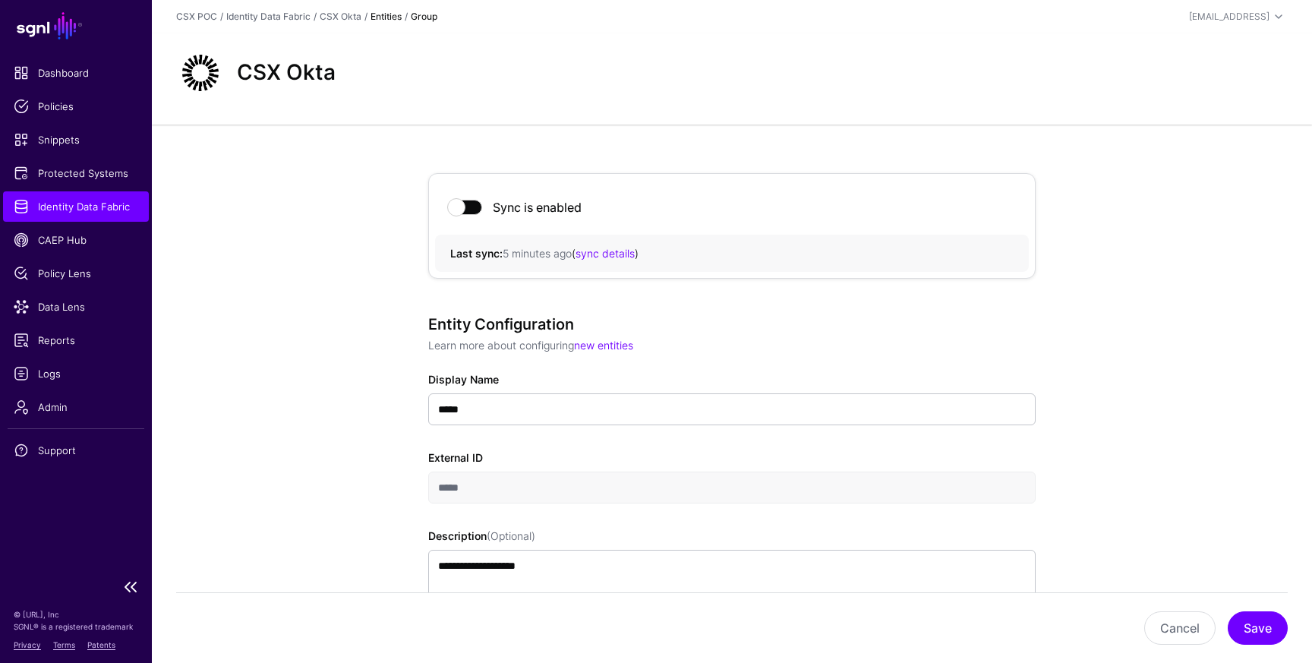
click at [117, 207] on span "Identity Data Fabric" at bounding box center [76, 206] width 125 height 15
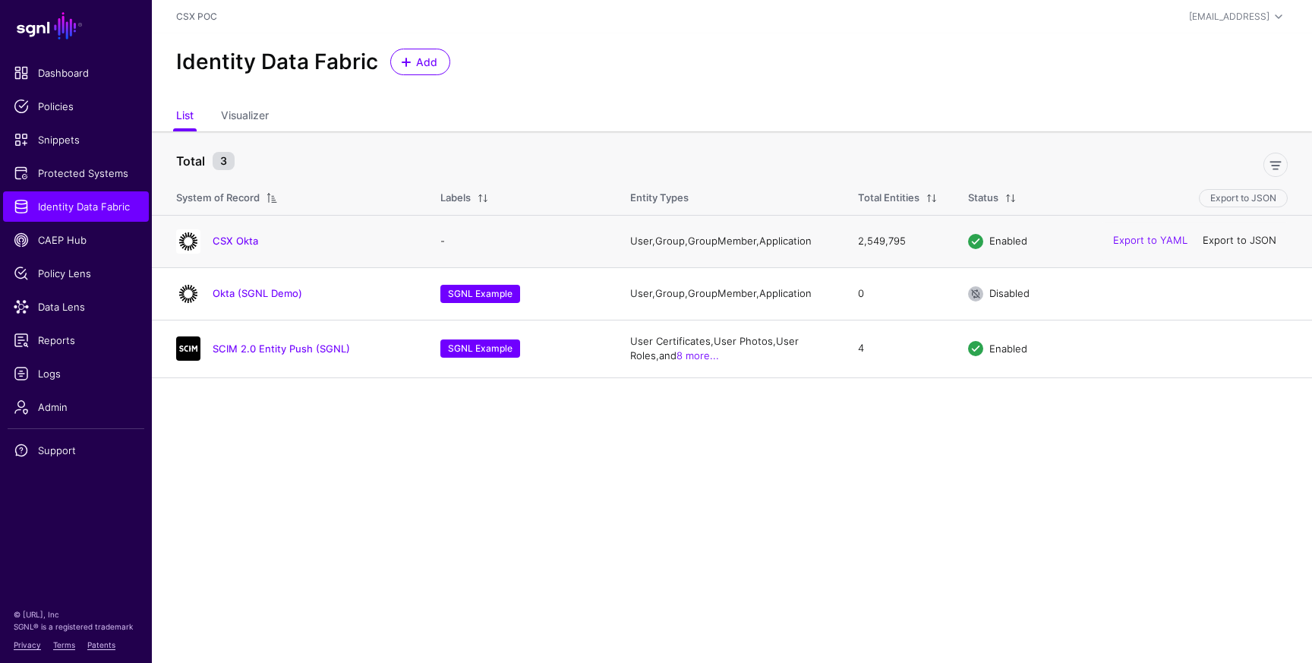
click at [1215, 242] on link "Export to JSON" at bounding box center [1240, 241] width 74 height 12
click at [1166, 245] on link "Export to YAML" at bounding box center [1150, 241] width 74 height 12
click at [232, 238] on link "CSX Okta" at bounding box center [236, 241] width 46 height 12
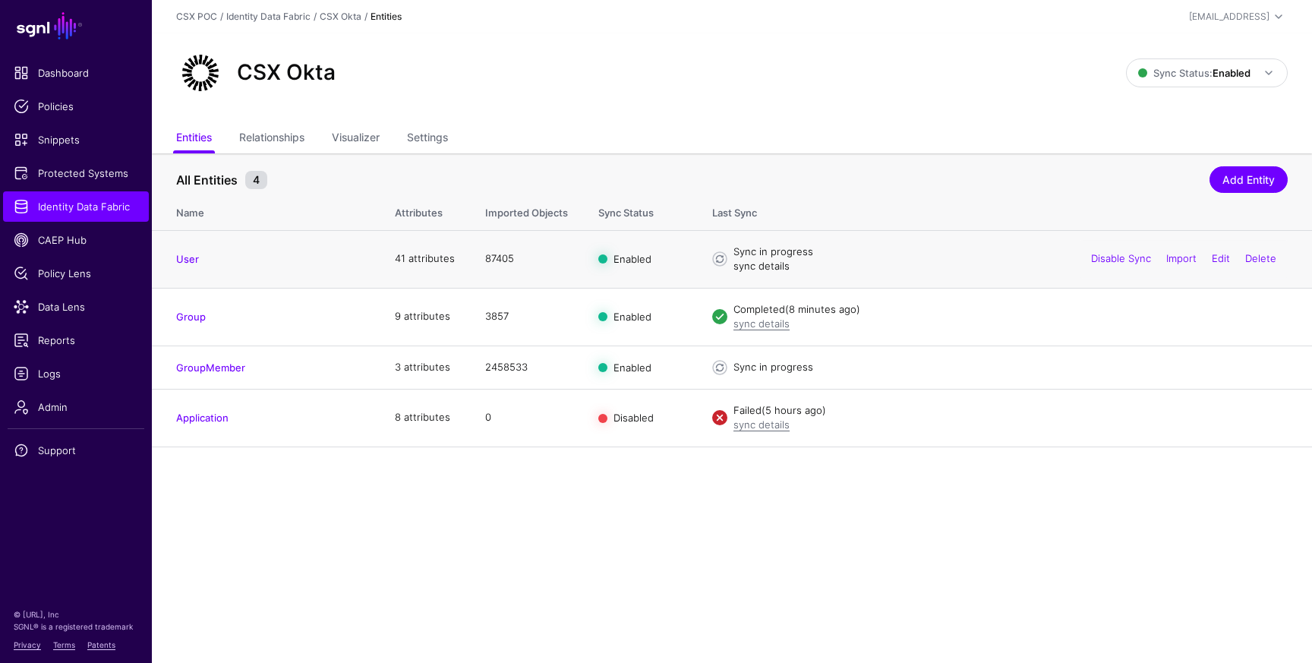
click at [767, 268] on link "sync details" at bounding box center [761, 266] width 56 height 12
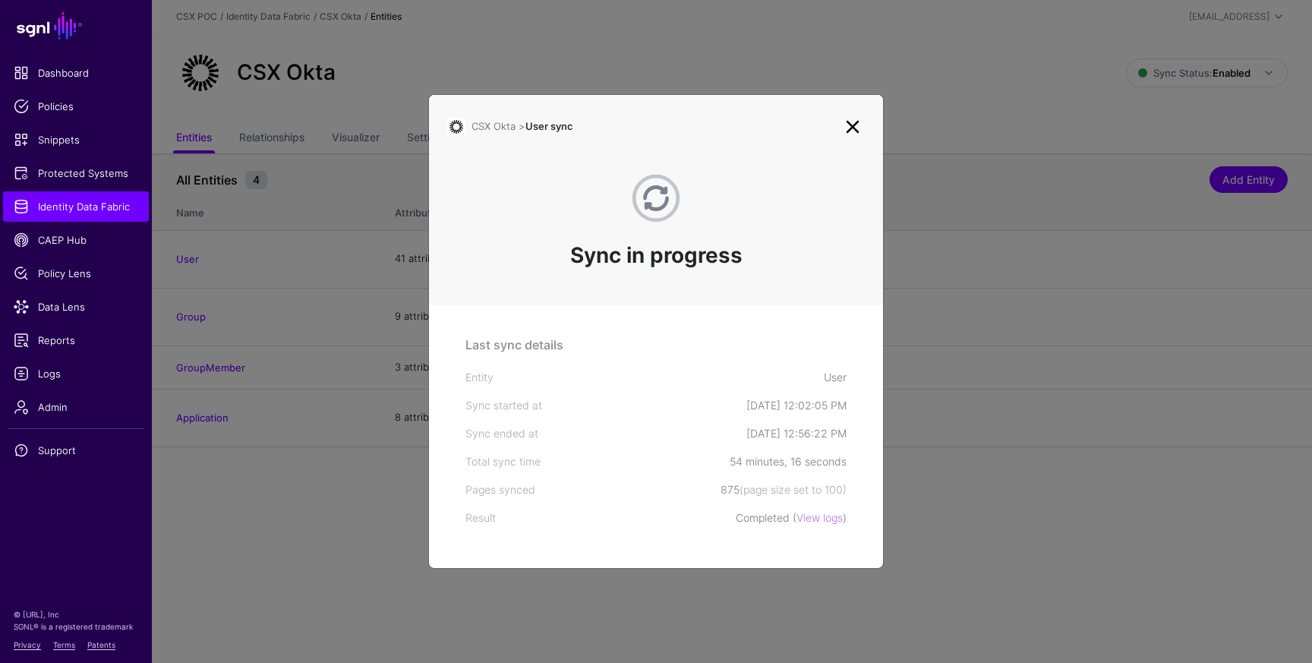
click at [846, 135] on link at bounding box center [853, 127] width 24 height 24
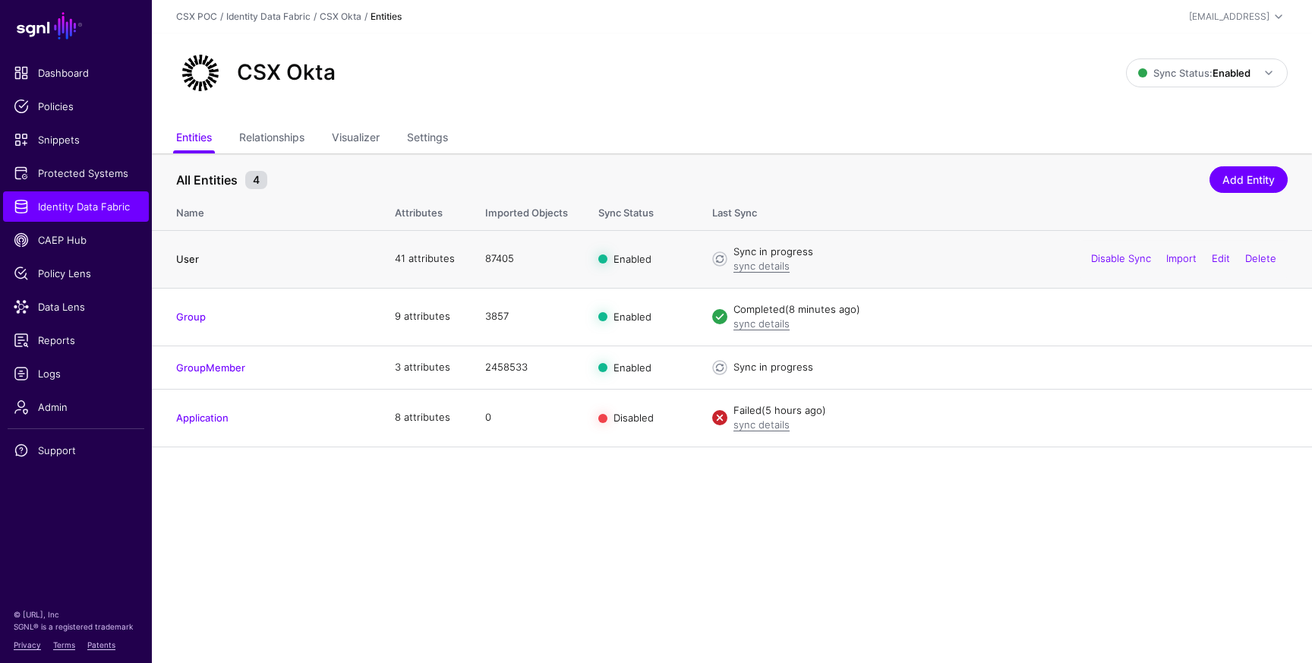
click at [185, 262] on link "User" at bounding box center [187, 259] width 23 height 12
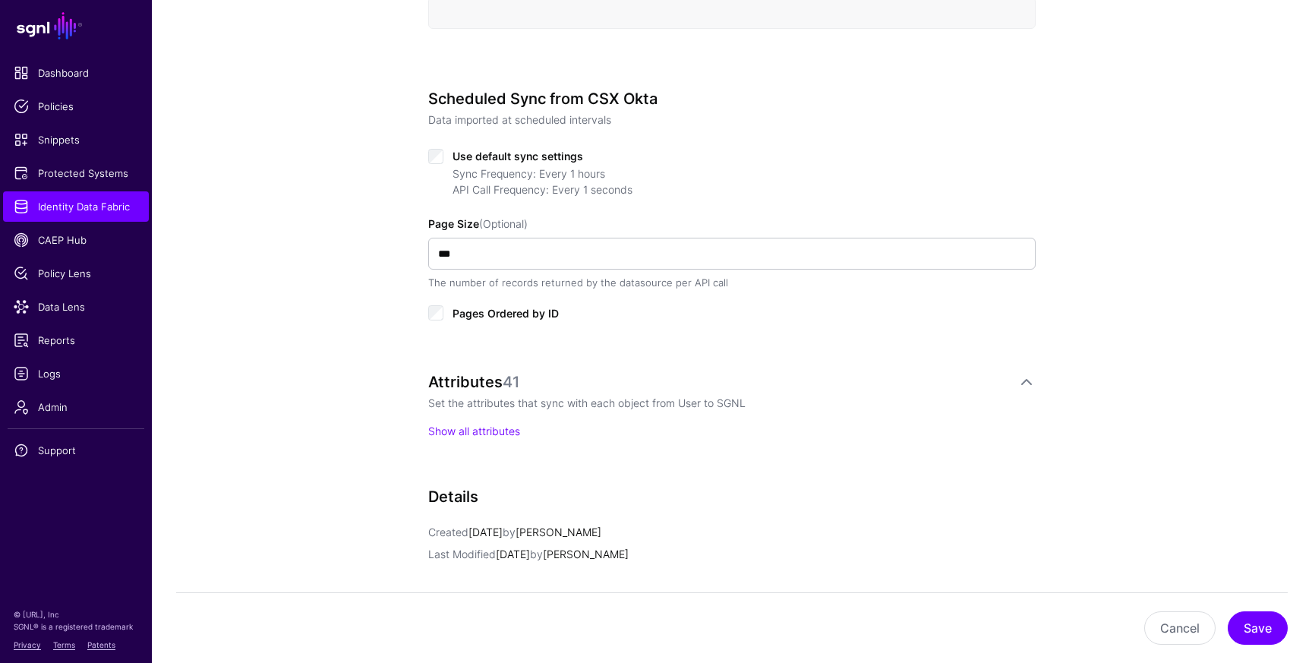
scroll to position [702, 0]
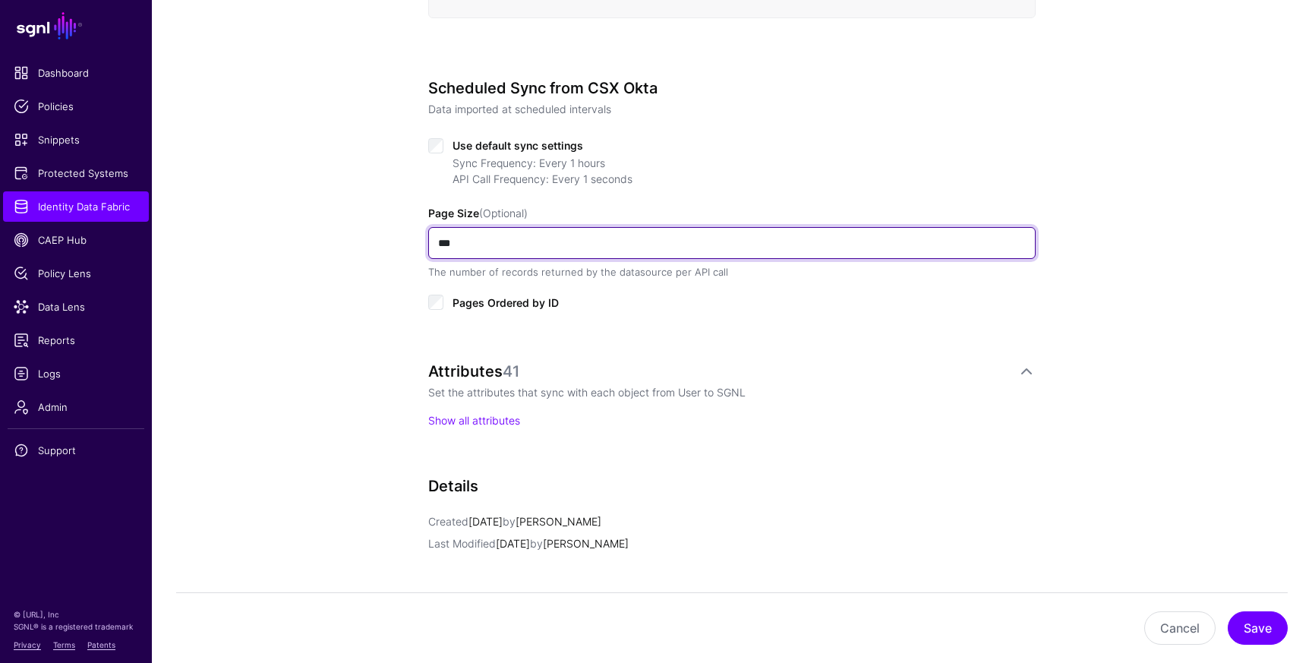
click at [442, 246] on input "***" at bounding box center [731, 243] width 607 height 32
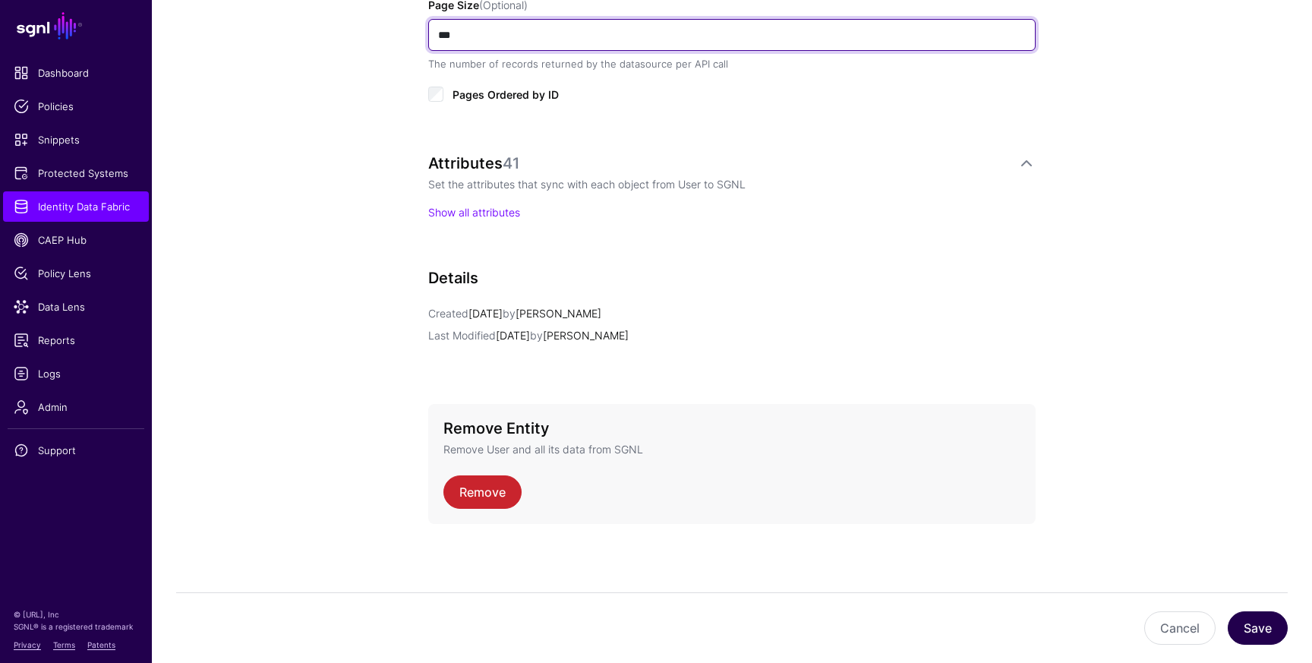
type input "***"
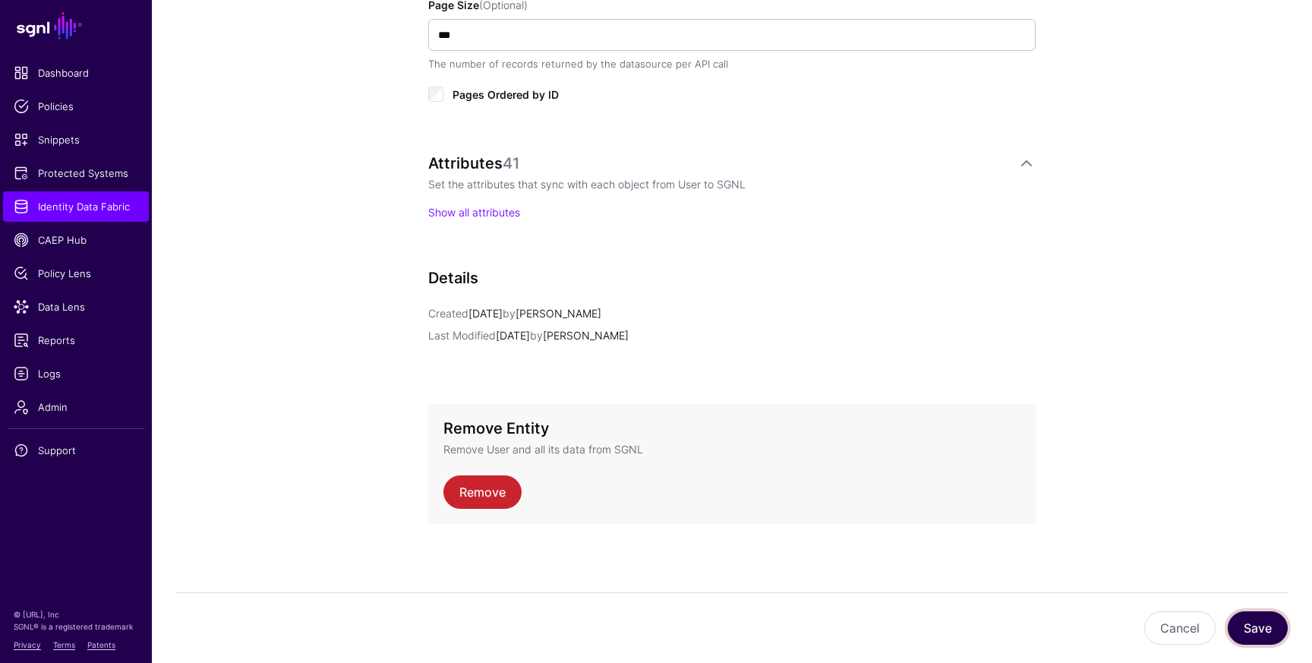
click at [1254, 630] on button "Save" at bounding box center [1258, 627] width 60 height 33
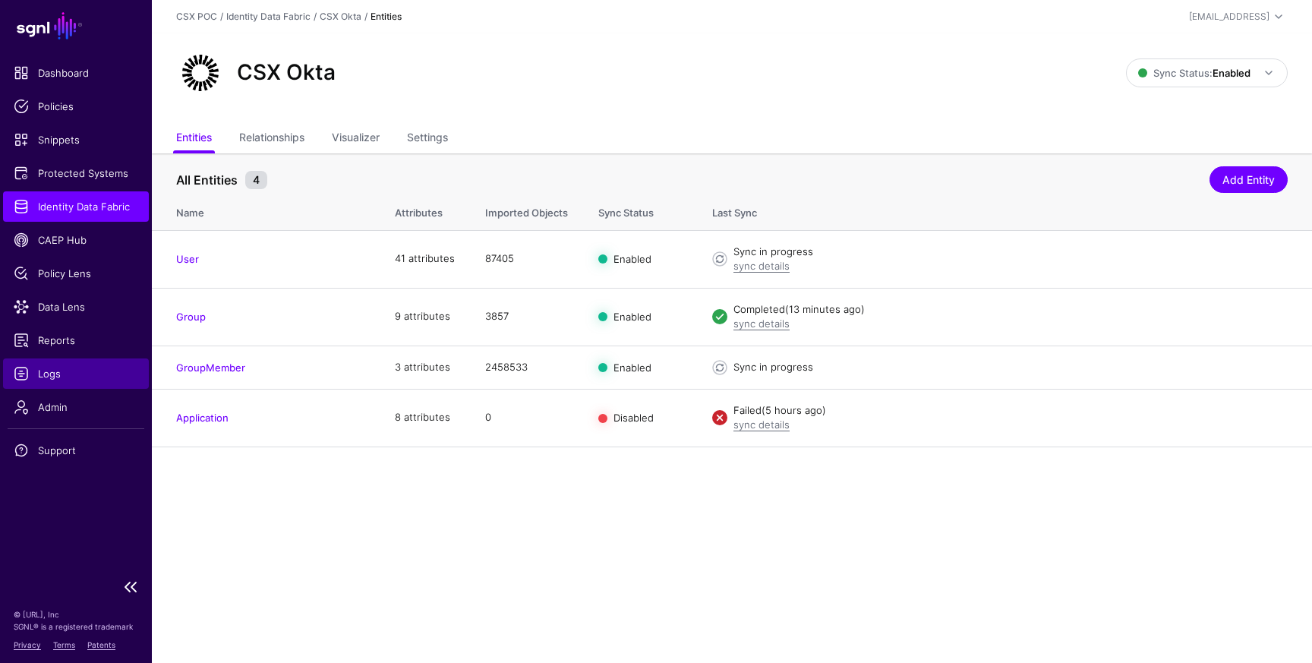
click at [95, 373] on span "Logs" at bounding box center [76, 373] width 125 height 15
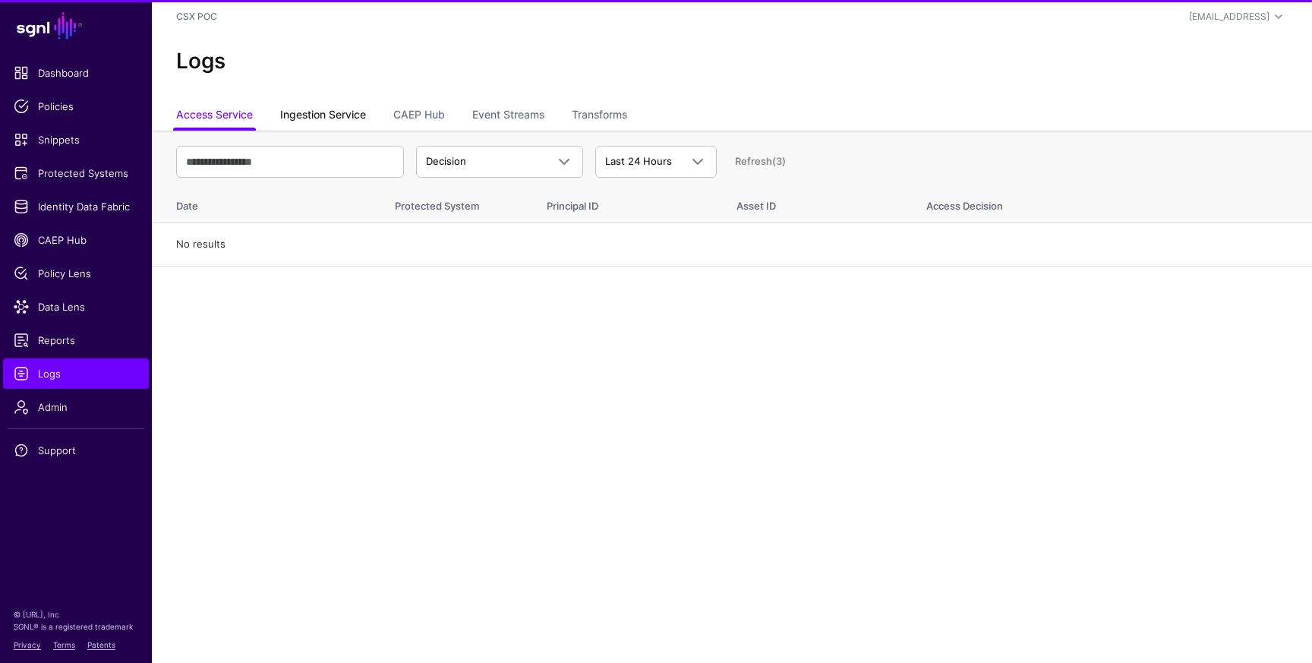
click at [345, 112] on link "Ingestion Service" at bounding box center [323, 116] width 86 height 29
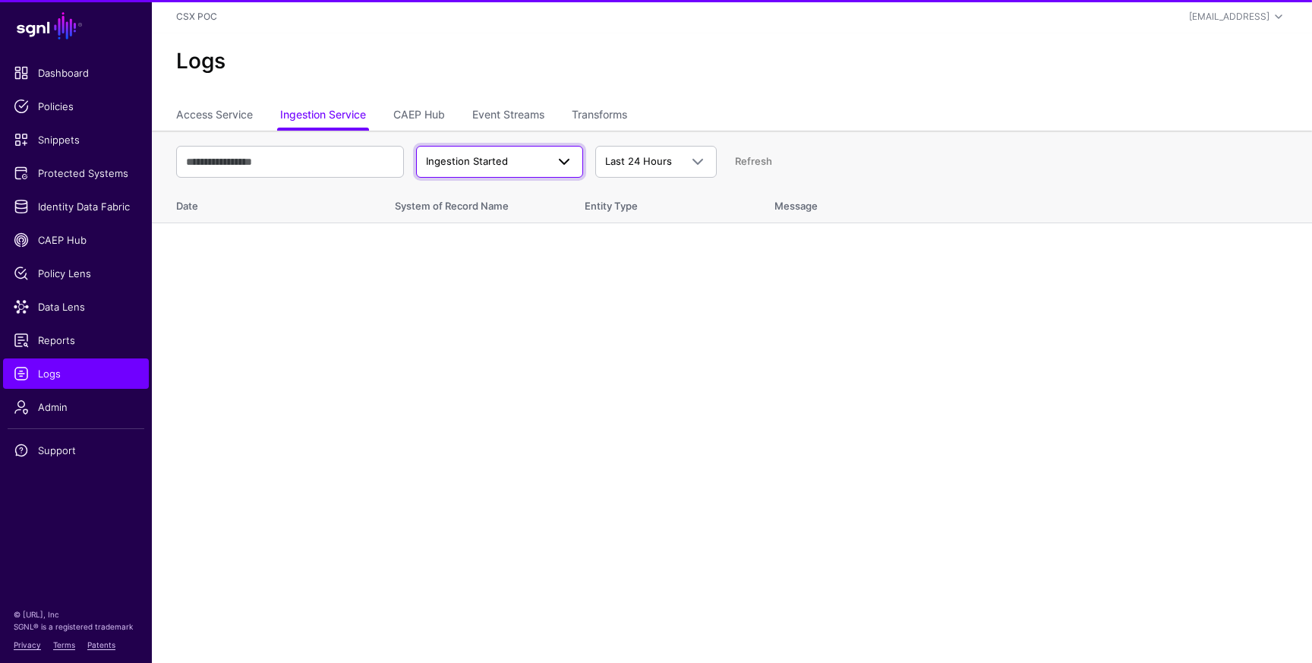
click at [547, 160] on span at bounding box center [559, 162] width 27 height 18
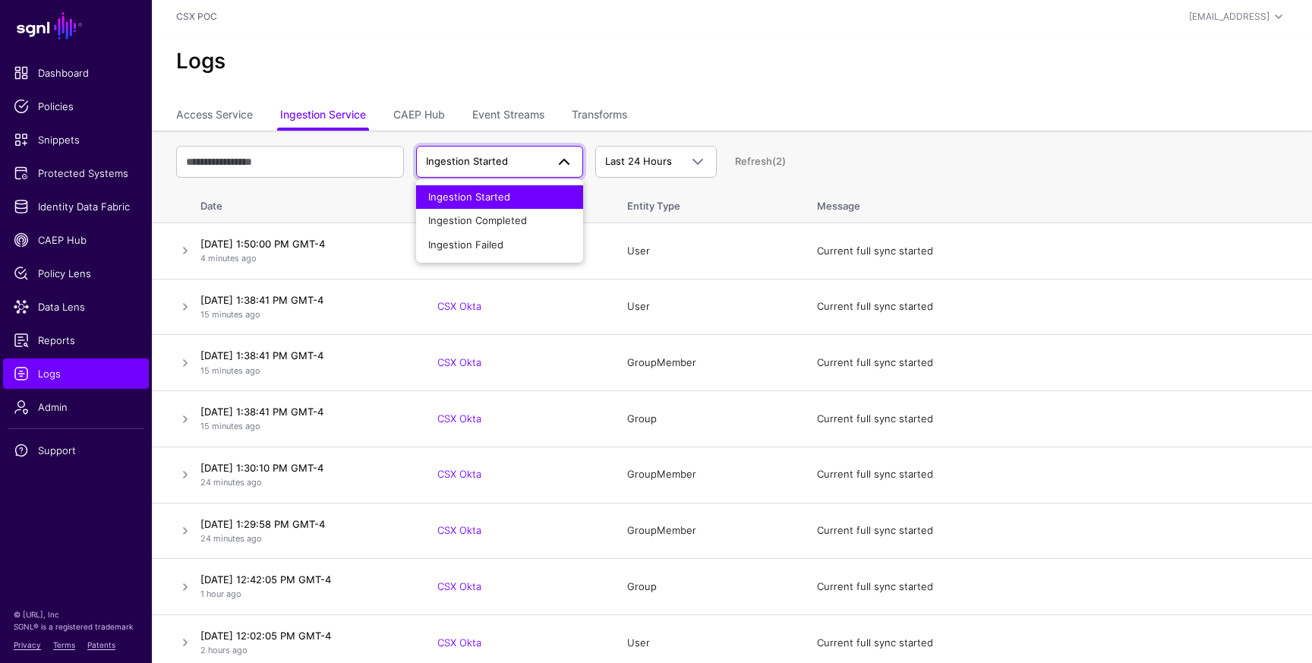
click at [547, 159] on span at bounding box center [559, 162] width 27 height 18
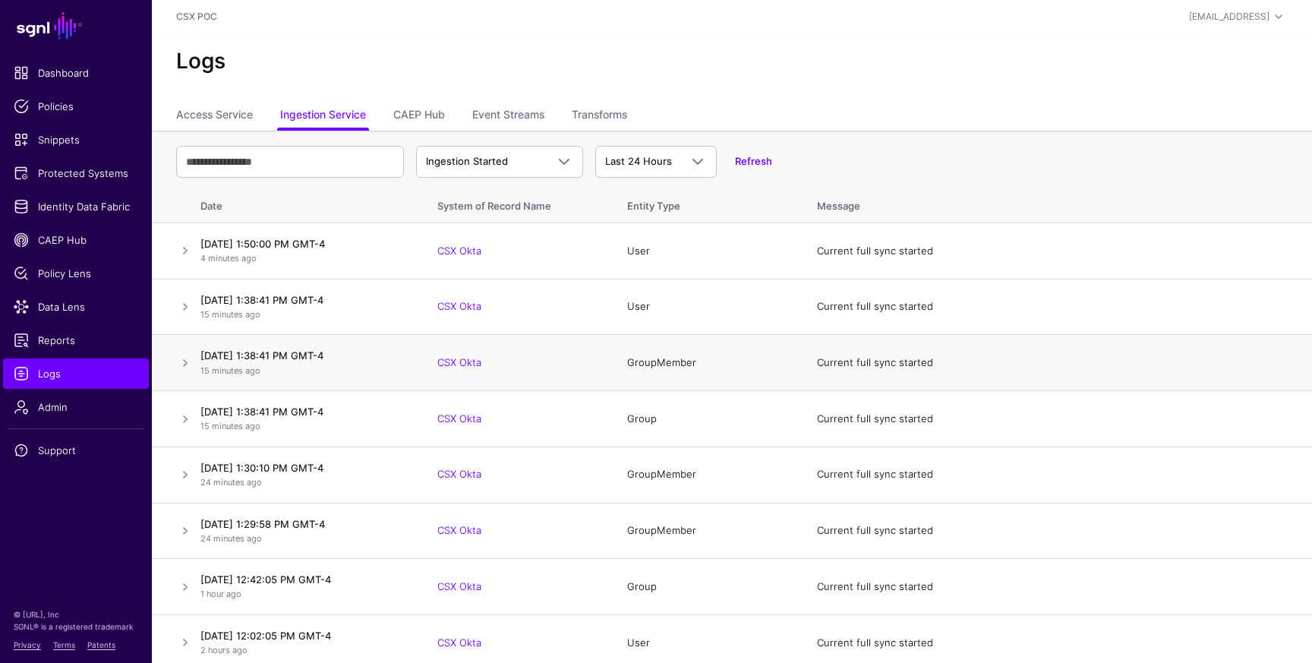
click at [275, 353] on h4 "October 3, 2025 at 1:38:41 PM GMT-4" at bounding box center [303, 356] width 207 height 14
click at [188, 362] on link at bounding box center [185, 363] width 18 height 18
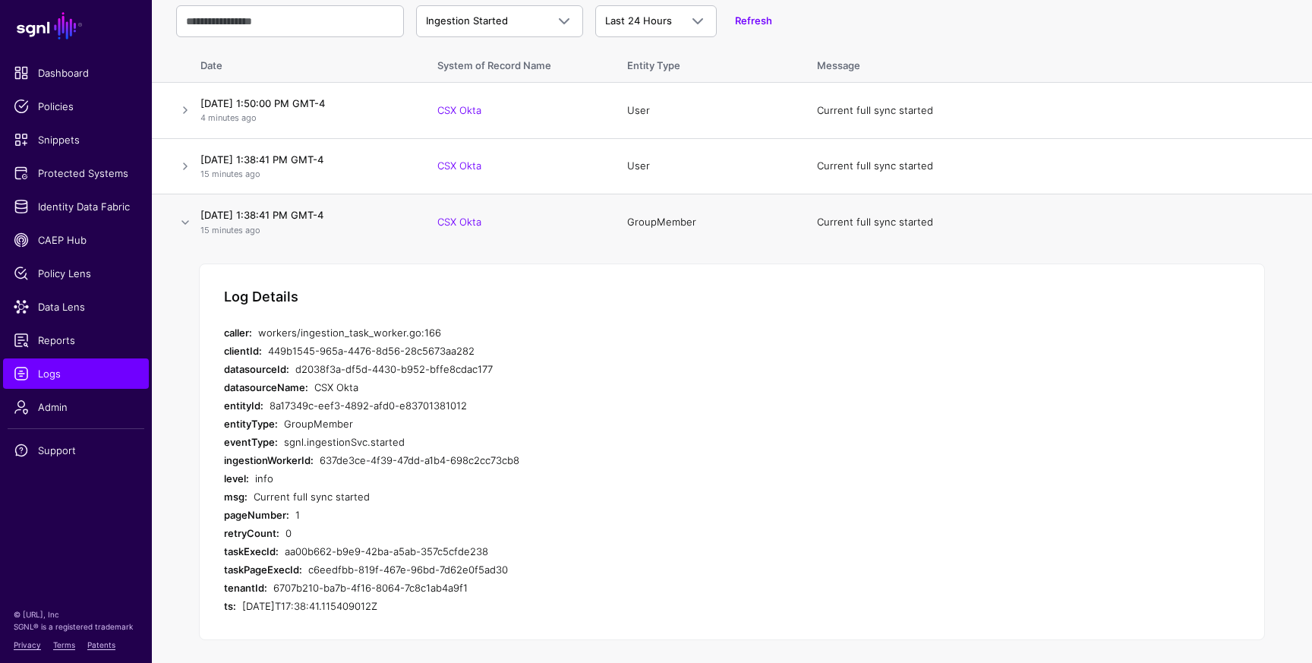
scroll to position [125, 0]
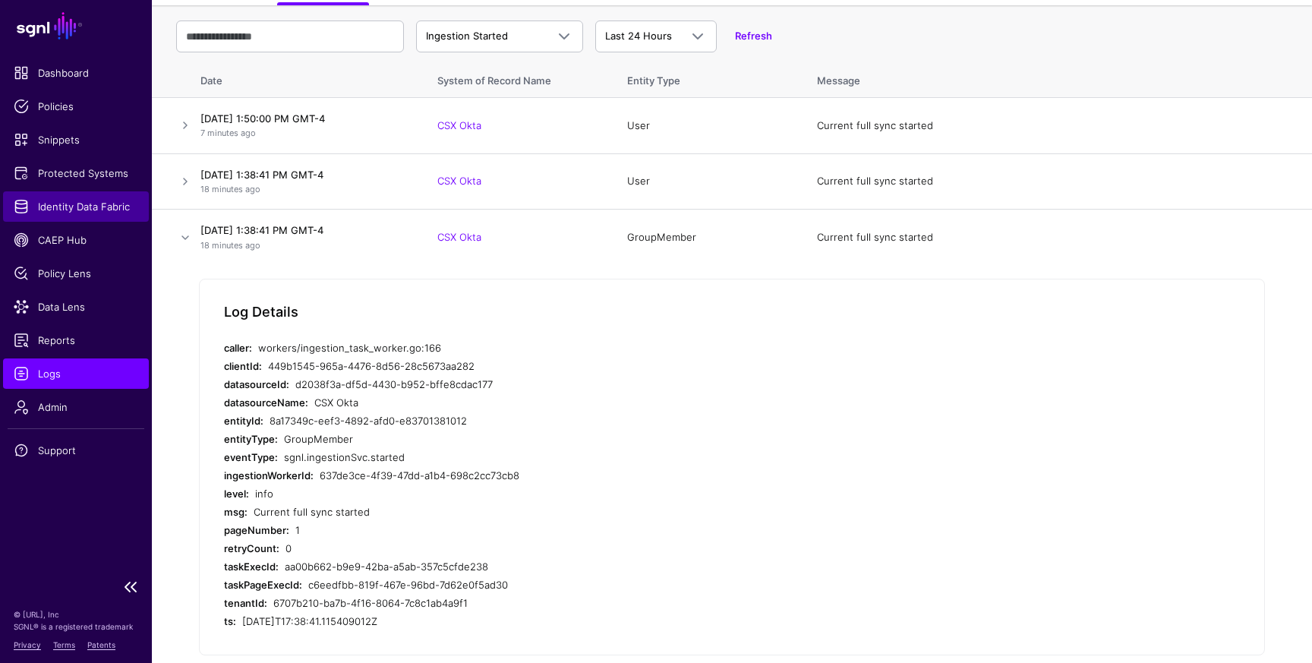
click at [112, 218] on link "Identity Data Fabric" at bounding box center [76, 206] width 146 height 30
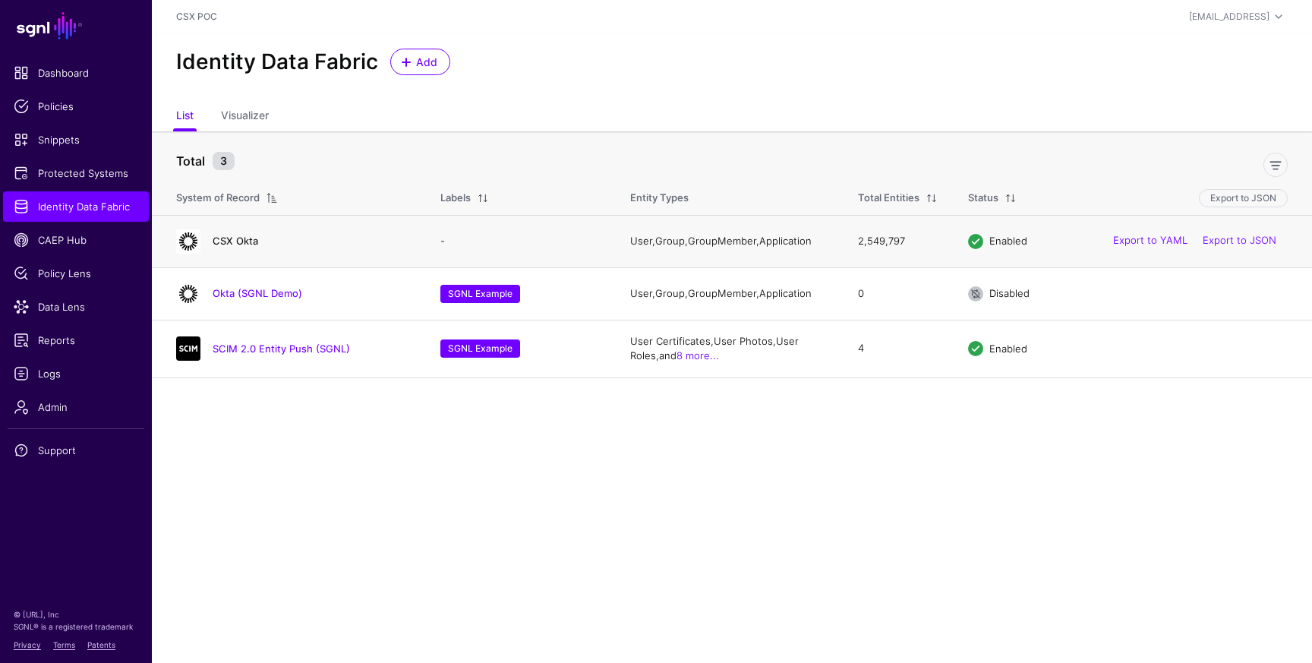
click at [252, 245] on link "CSX Okta" at bounding box center [236, 241] width 46 height 12
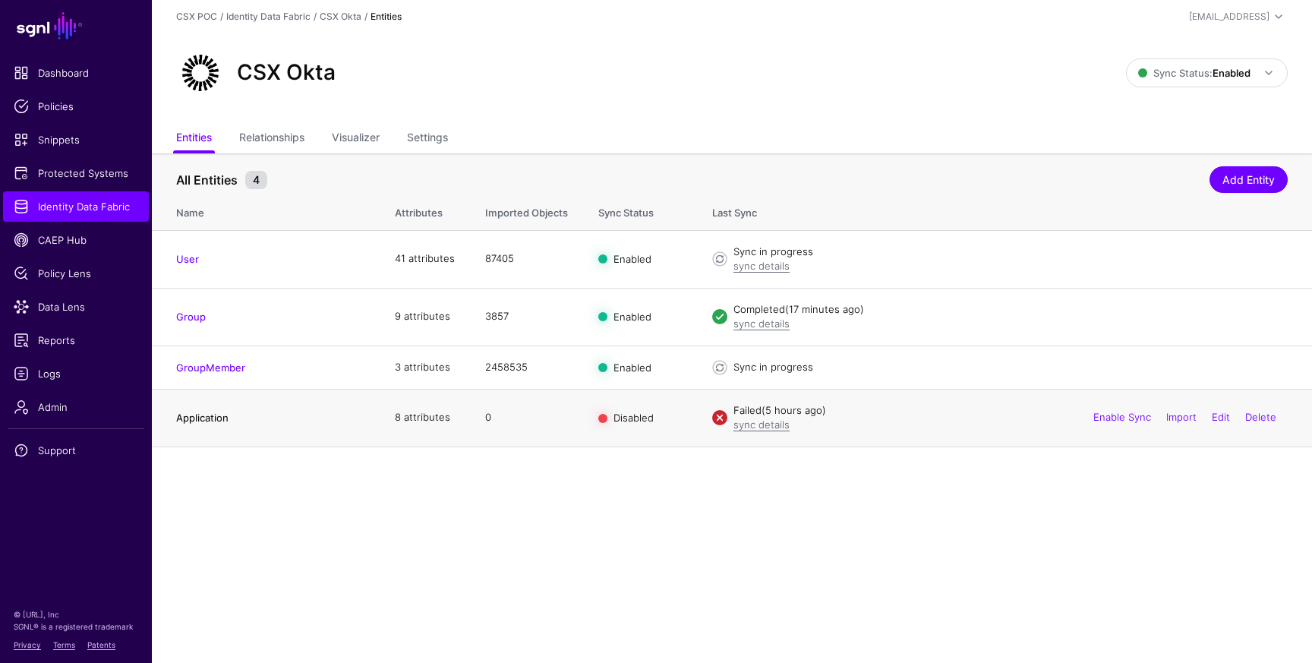
click at [222, 420] on link "Application" at bounding box center [202, 418] width 52 height 12
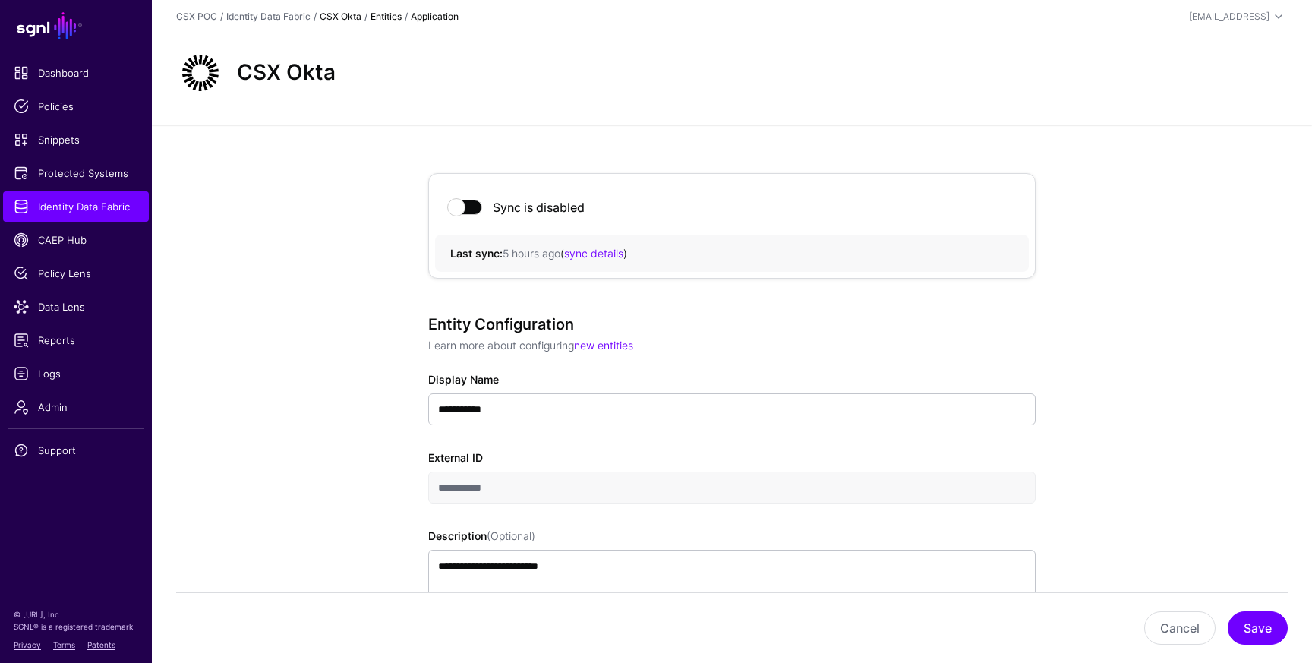
click at [326, 19] on link "CSX Okta" at bounding box center [341, 16] width 42 height 11
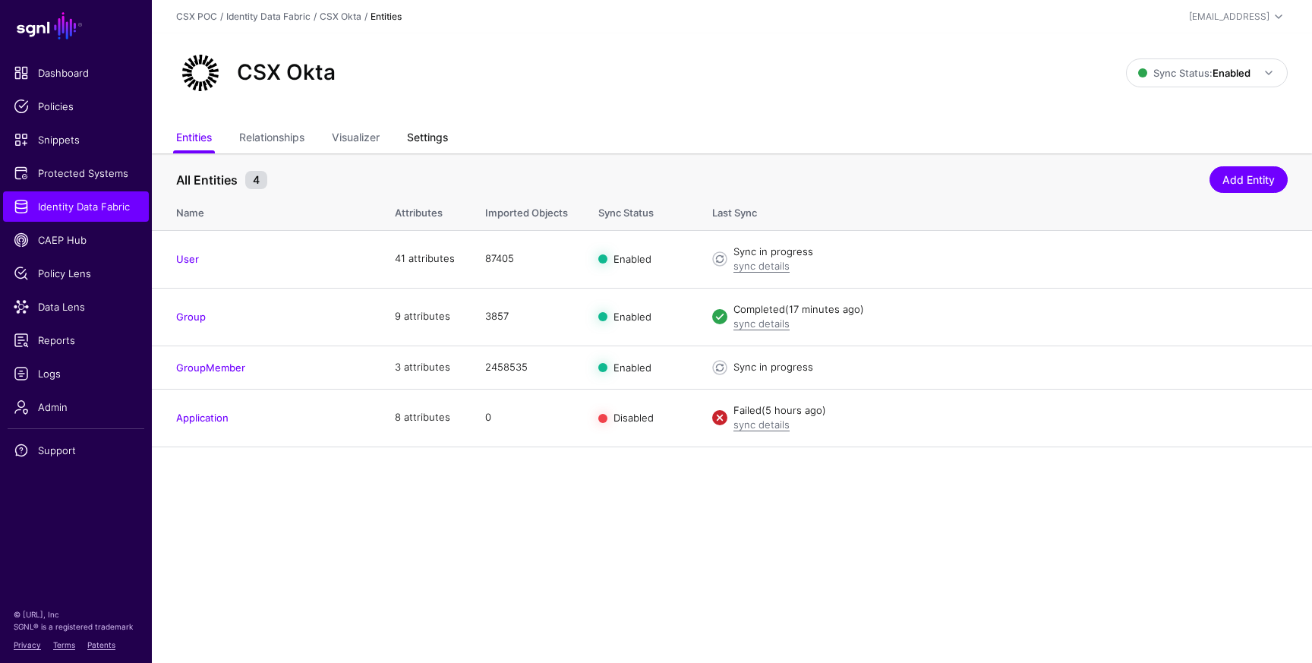
click at [431, 132] on link "Settings" at bounding box center [427, 139] width 41 height 29
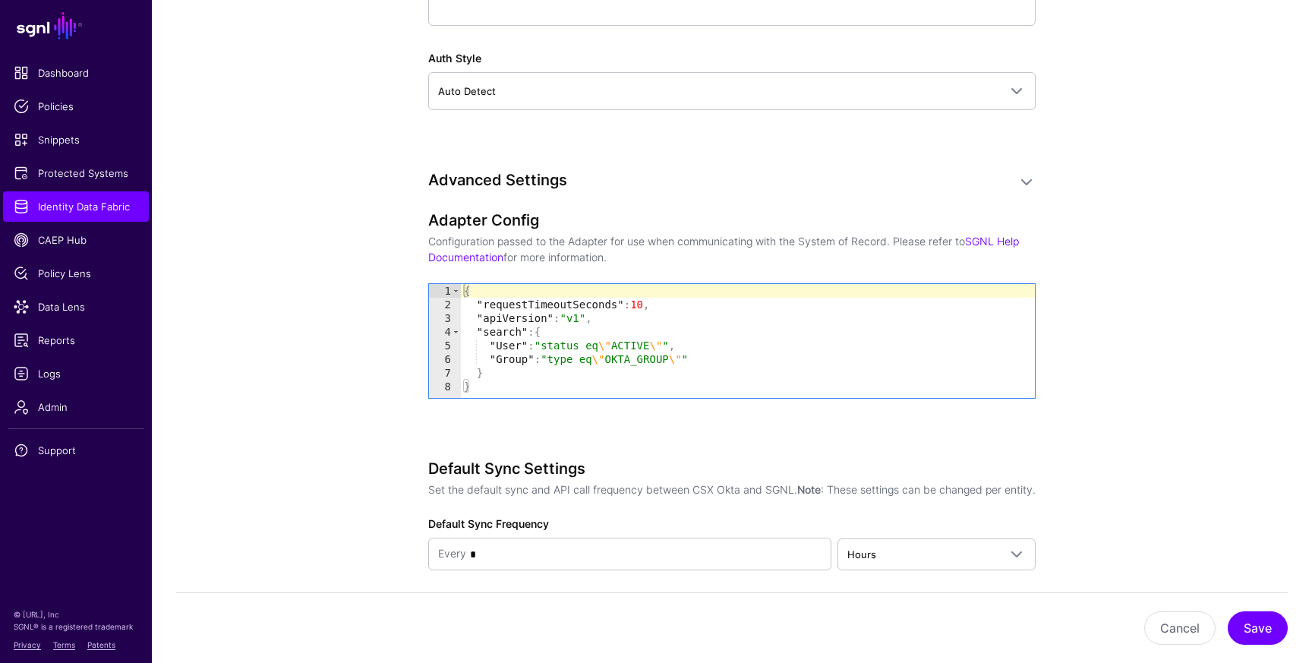
scroll to position [1532, 0]
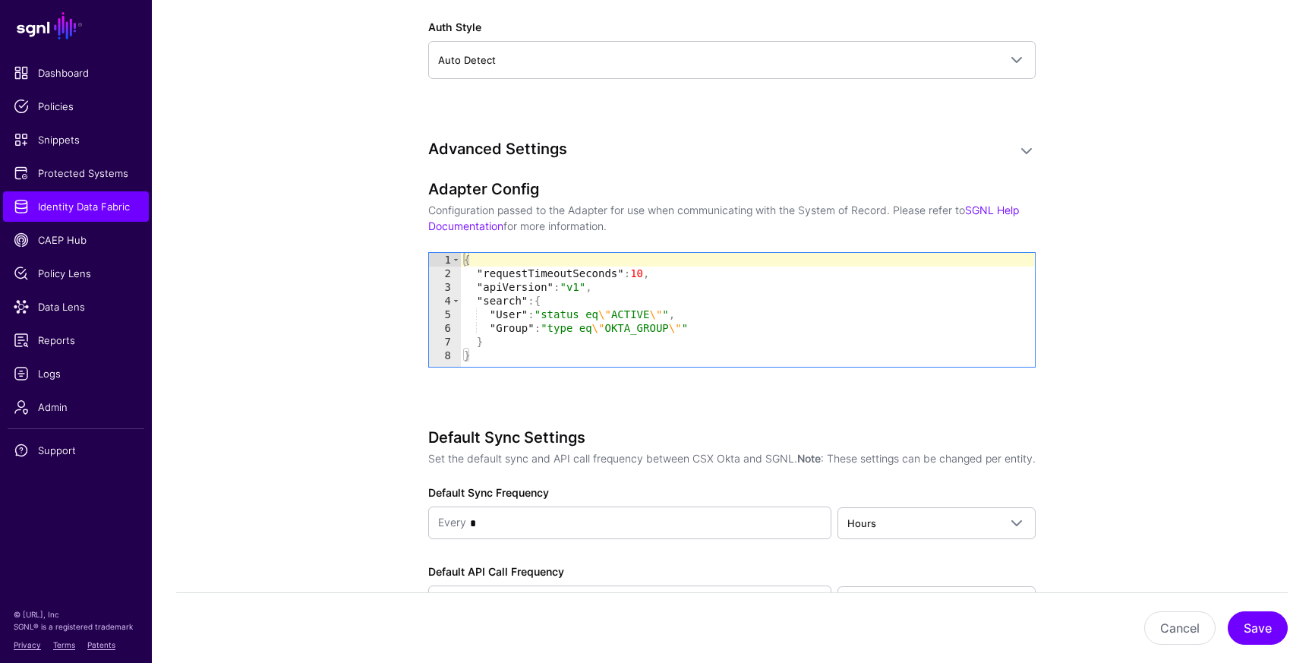
type textarea "**********"
click at [682, 287] on div "{ "requestTimeoutSeconds" : 10 , "apiVersion" : "v1" , "search" : { "User" : "s…" at bounding box center [748, 323] width 574 height 141
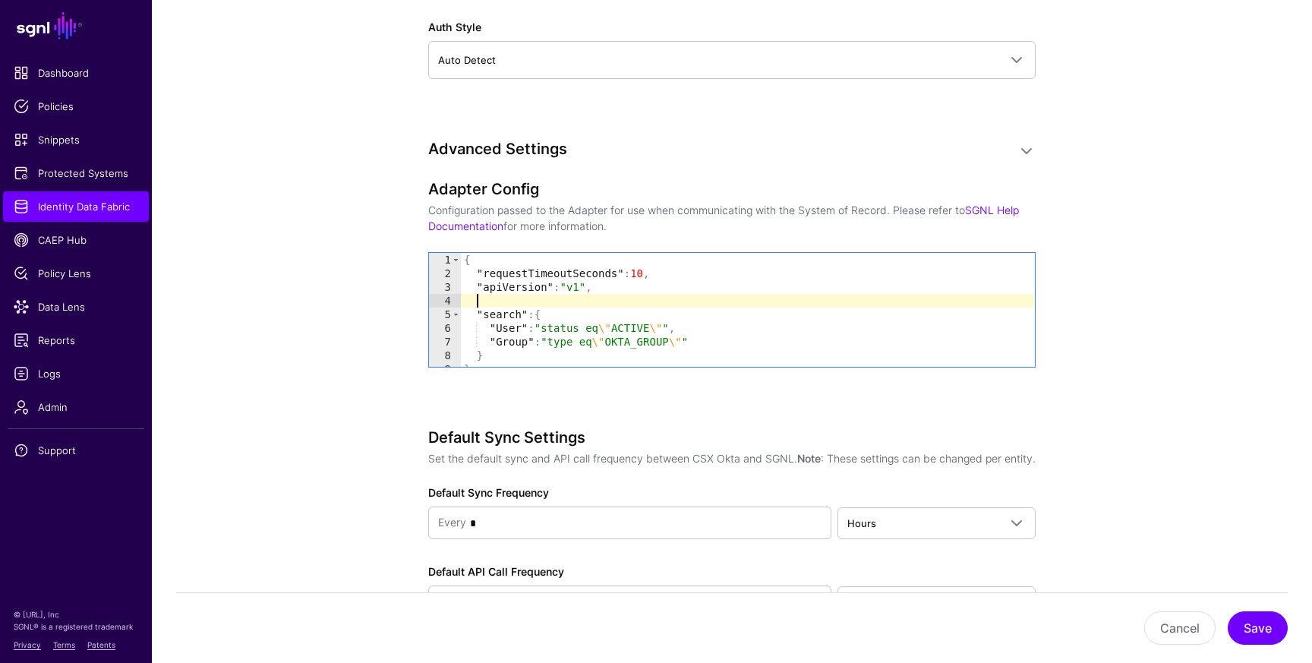
paste textarea "*"
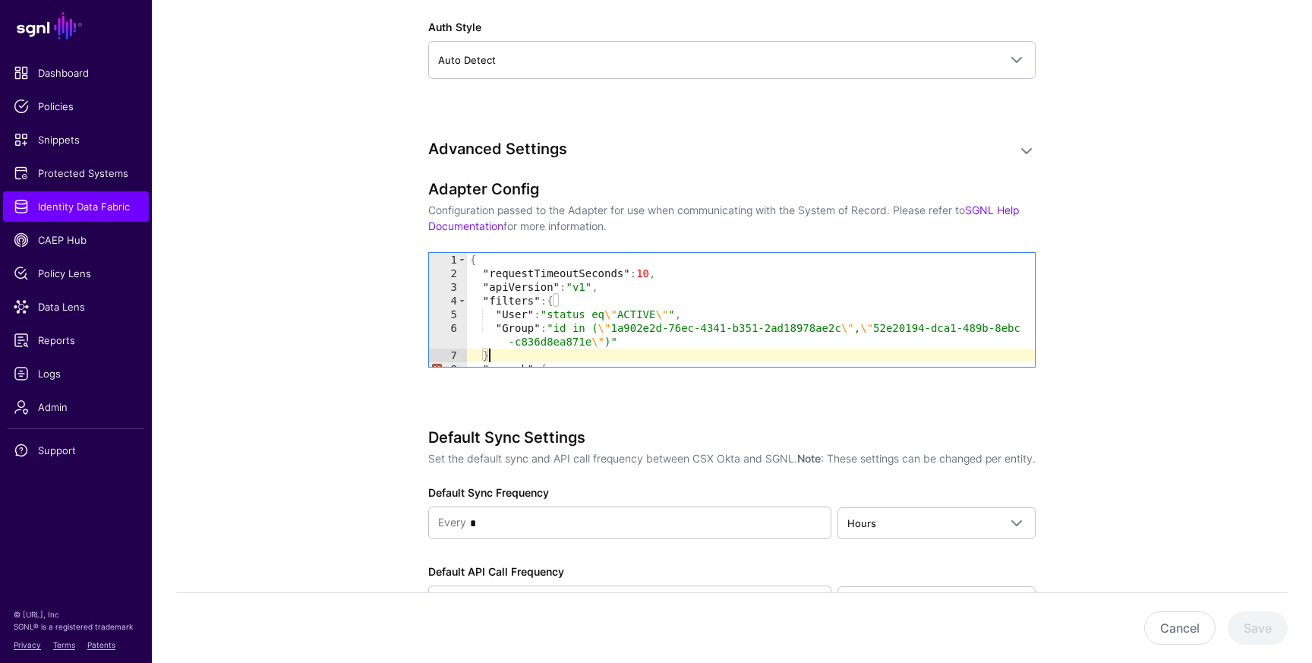
scroll to position [0, 1]
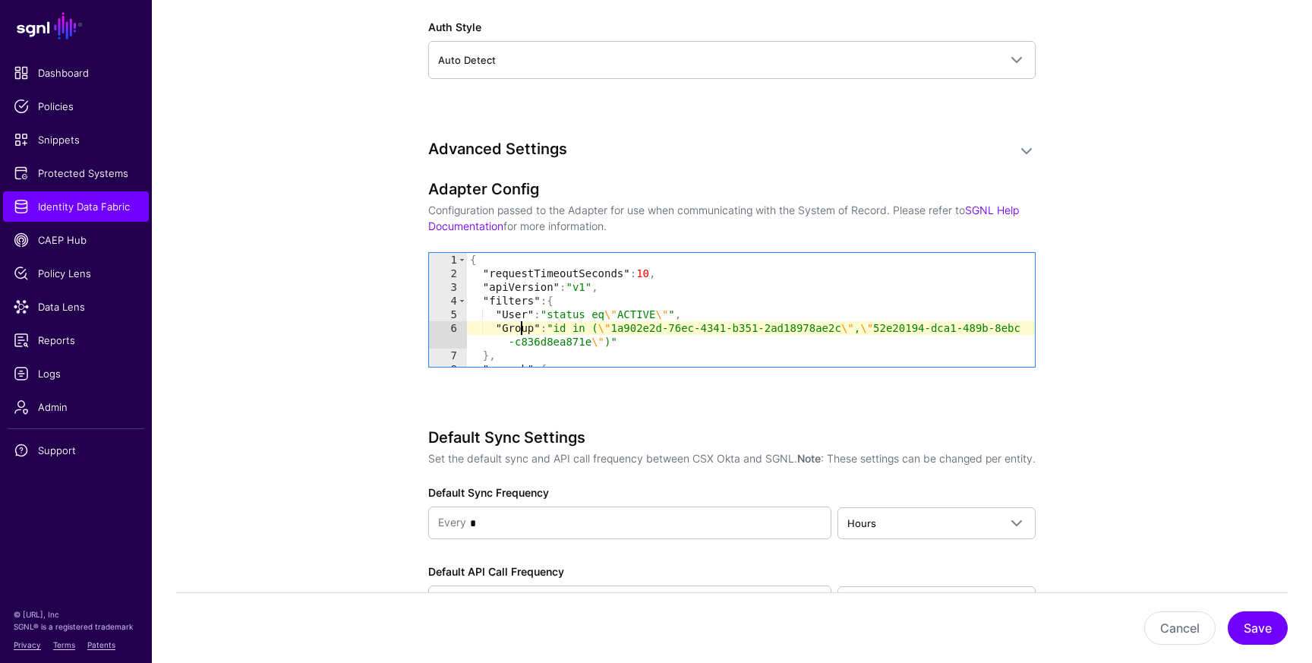
click at [519, 330] on div "{ "requestTimeoutSeconds" : 10 , "apiVersion" : "v1" , "filters" : { "User" : "…" at bounding box center [751, 323] width 568 height 141
paste textarea "******"
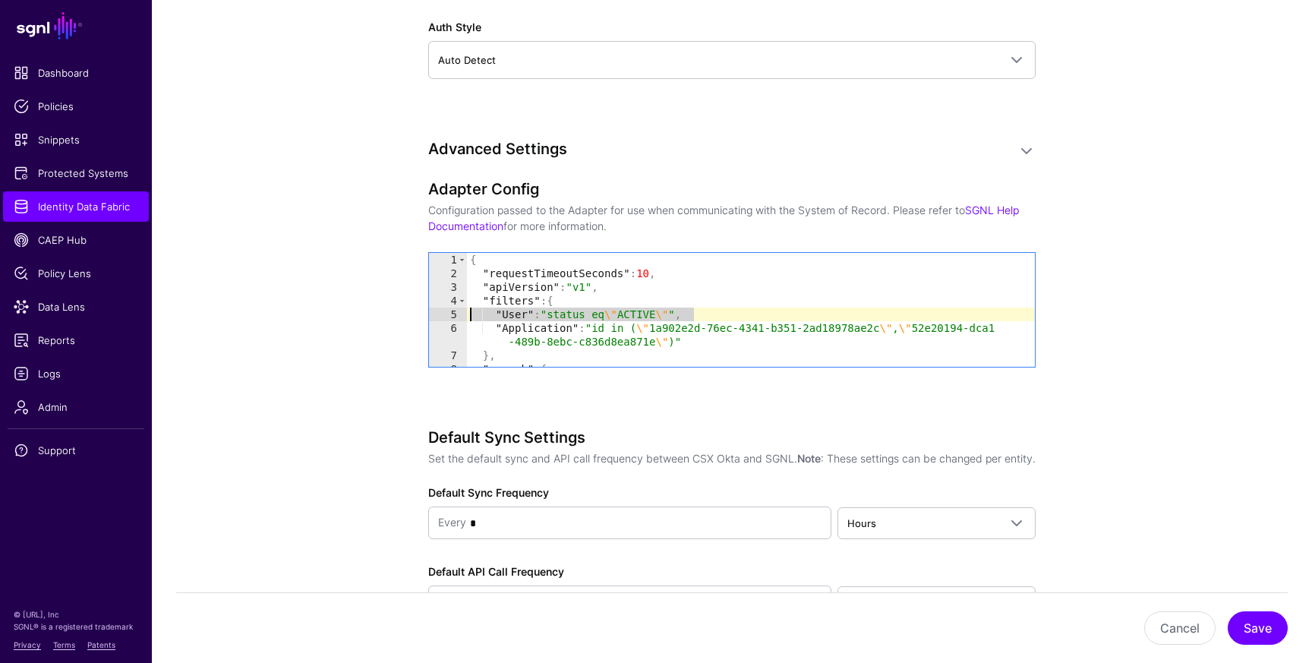
drag, startPoint x: 701, startPoint y: 312, endPoint x: 440, endPoint y: 311, distance: 260.4
click at [440, 311] on div "**********" at bounding box center [732, 310] width 606 height 114
type textarea "**********"
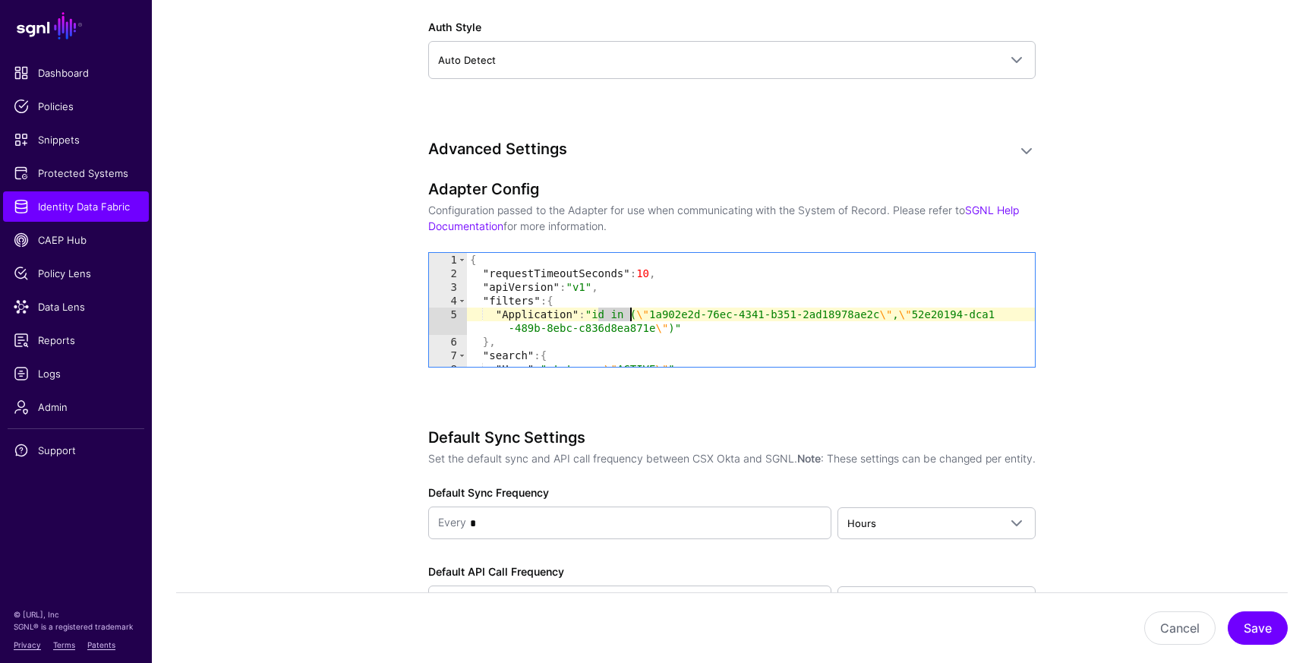
drag, startPoint x: 598, startPoint y: 312, endPoint x: 629, endPoint y: 311, distance: 31.1
click at [629, 311] on div "{ "requestTimeoutSeconds" : 10 , "apiVersion" : "v1" , "filters" : { "Applicati…" at bounding box center [751, 323] width 568 height 141
click at [669, 314] on div "{ "requestTimeoutSeconds" : 10 , "apiVersion" : "v1" , "filters" : { "Applicati…" at bounding box center [751, 323] width 568 height 141
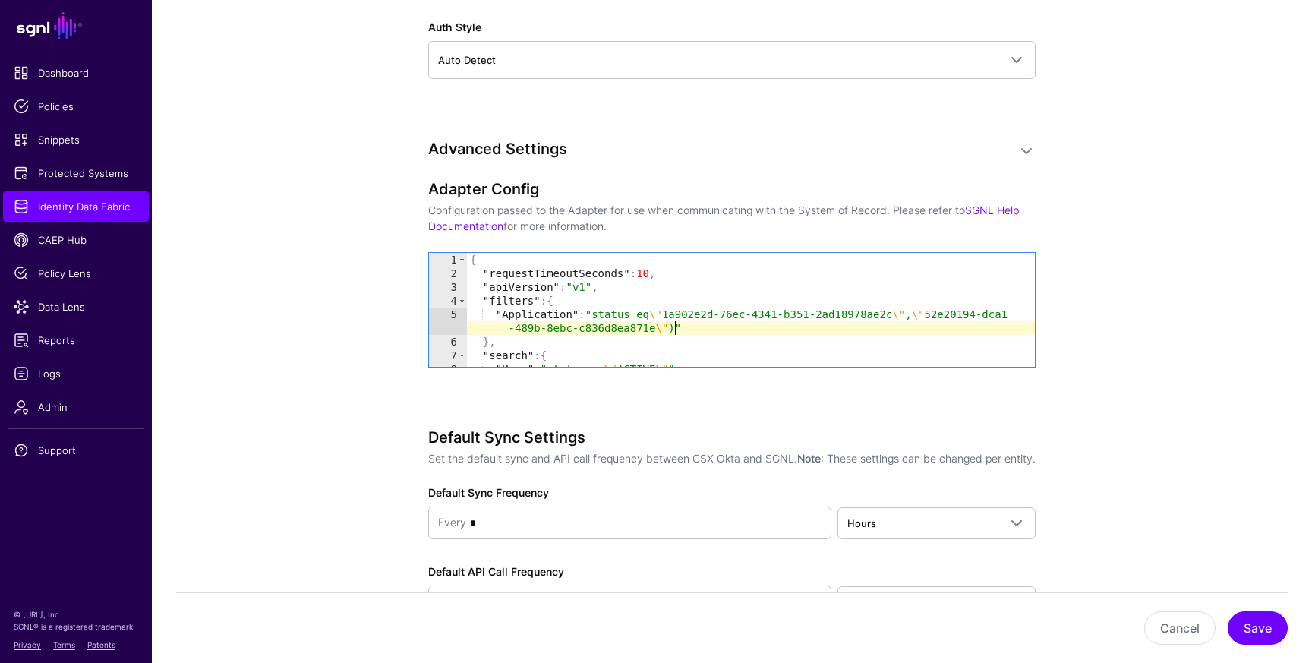
click at [673, 327] on div "{ "requestTimeoutSeconds" : 10 , "apiVersion" : "v1" , "filters" : { "Applicati…" at bounding box center [751, 323] width 568 height 141
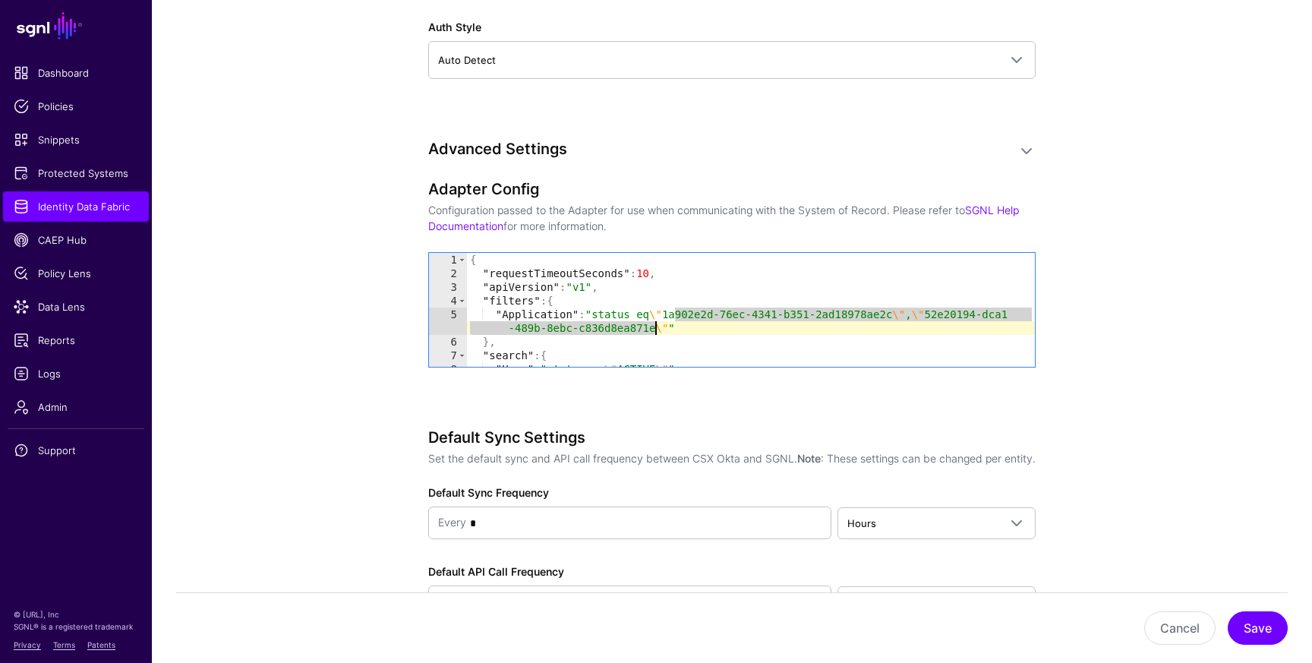
drag, startPoint x: 675, startPoint y: 312, endPoint x: 657, endPoint y: 329, distance: 24.7
click at [657, 329] on div "{ "requestTimeoutSeconds" : 10 , "apiVersion" : "v1" , "filters" : { "Applicati…" at bounding box center [751, 323] width 568 height 141
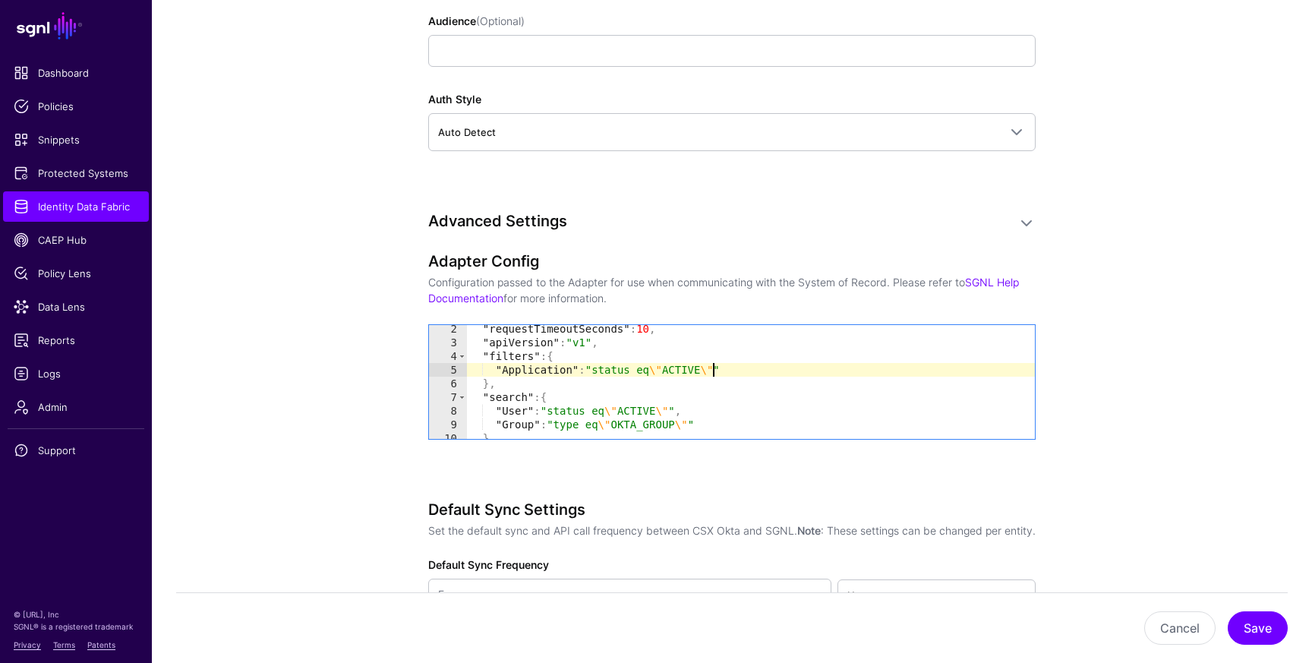
scroll to position [0, 0]
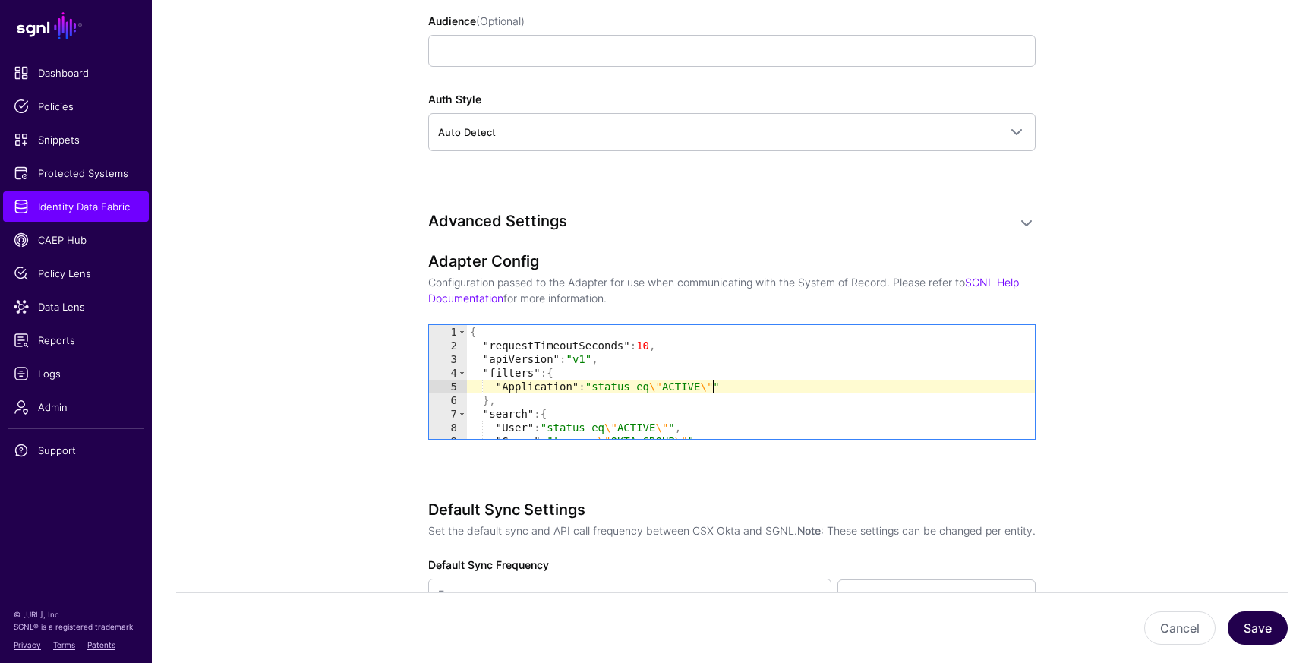
type textarea "**********"
click at [1247, 620] on button "Save" at bounding box center [1258, 627] width 60 height 33
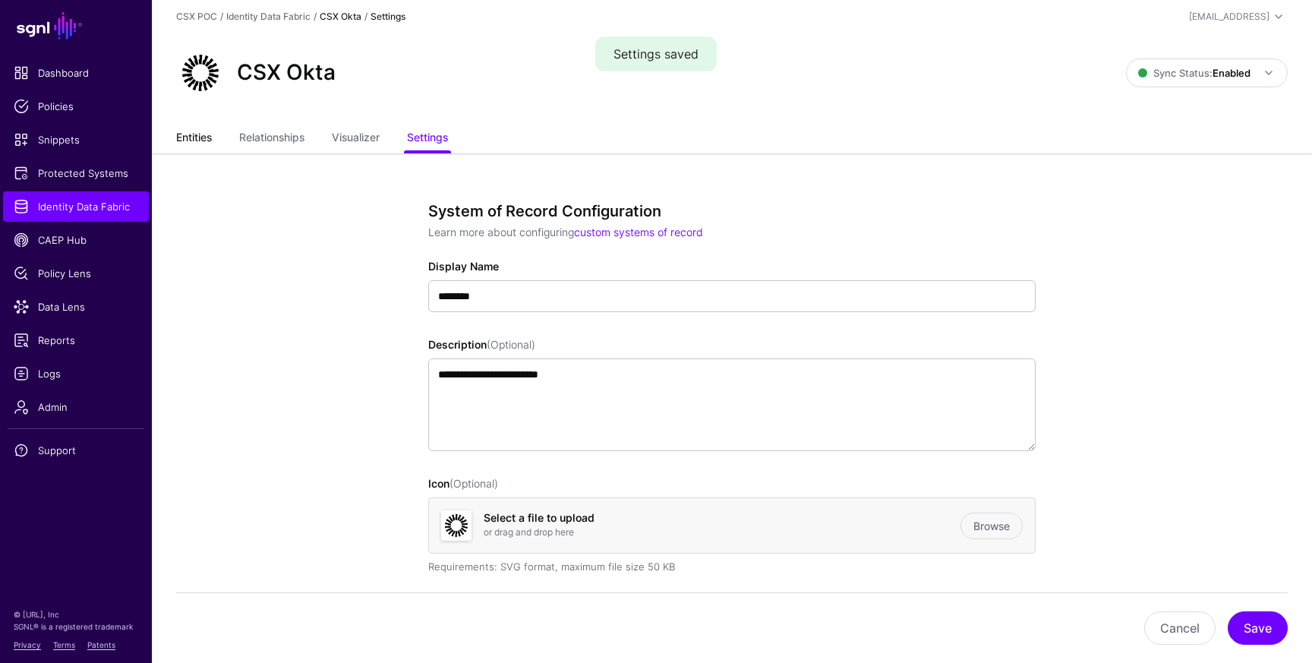
click at [209, 144] on link "Entities" at bounding box center [194, 139] width 36 height 29
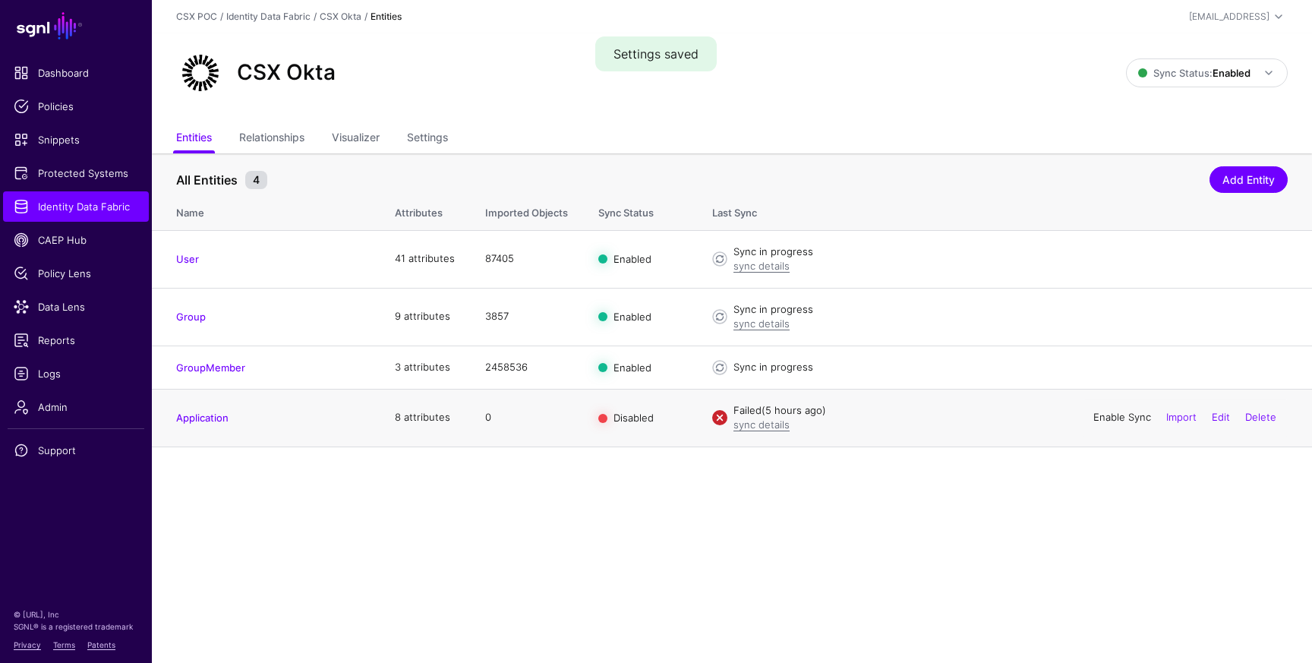
click at [1124, 422] on link "Enable Sync" at bounding box center [1122, 417] width 58 height 12
click at [770, 424] on link "sync details" at bounding box center [761, 424] width 56 height 12
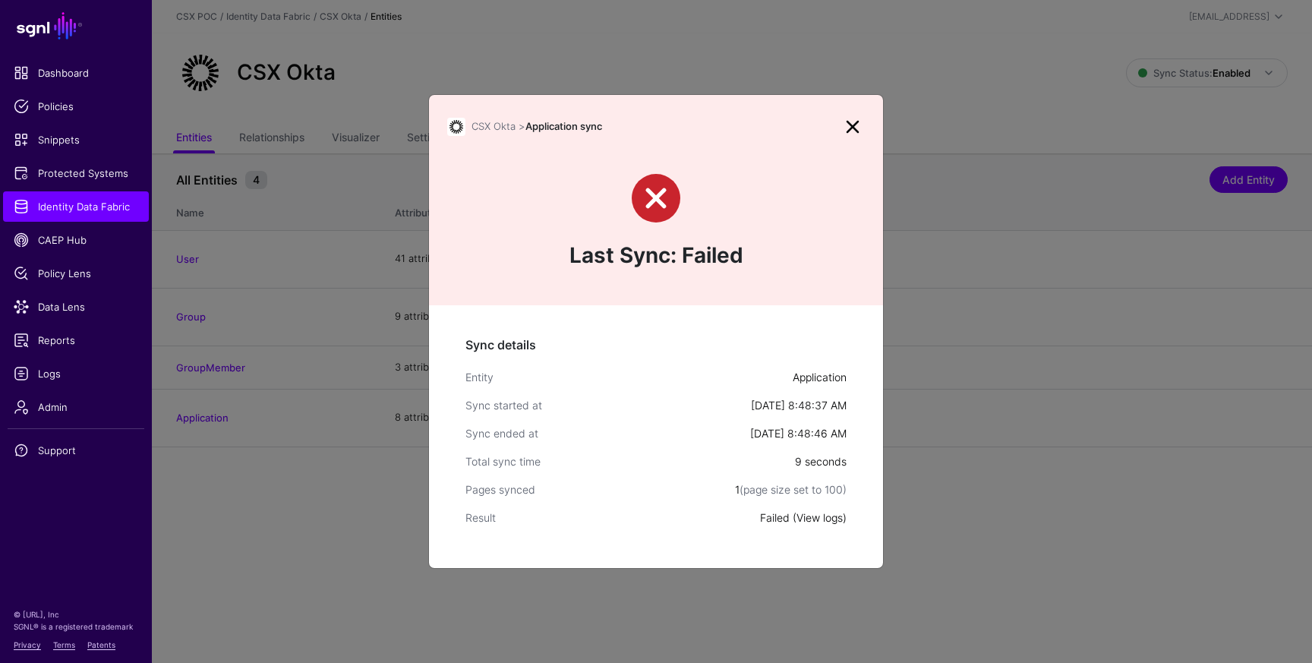
click at [814, 519] on link "View logs" at bounding box center [819, 517] width 46 height 13
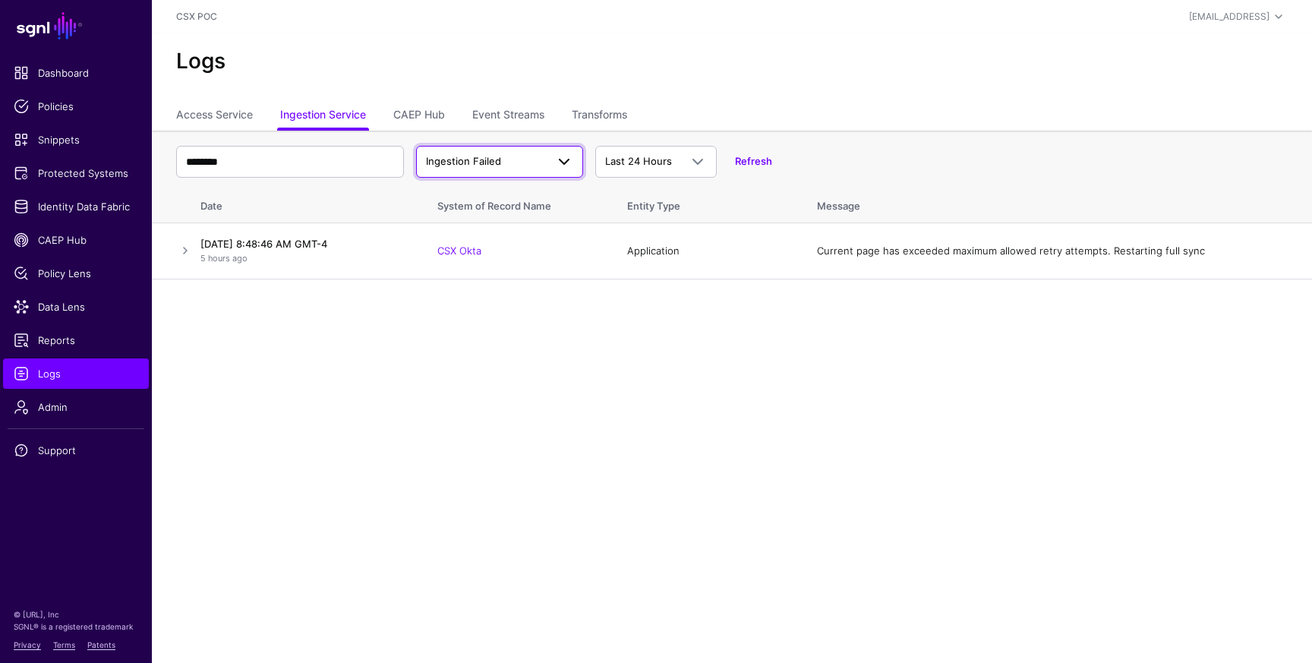
click at [564, 166] on span at bounding box center [564, 162] width 18 height 18
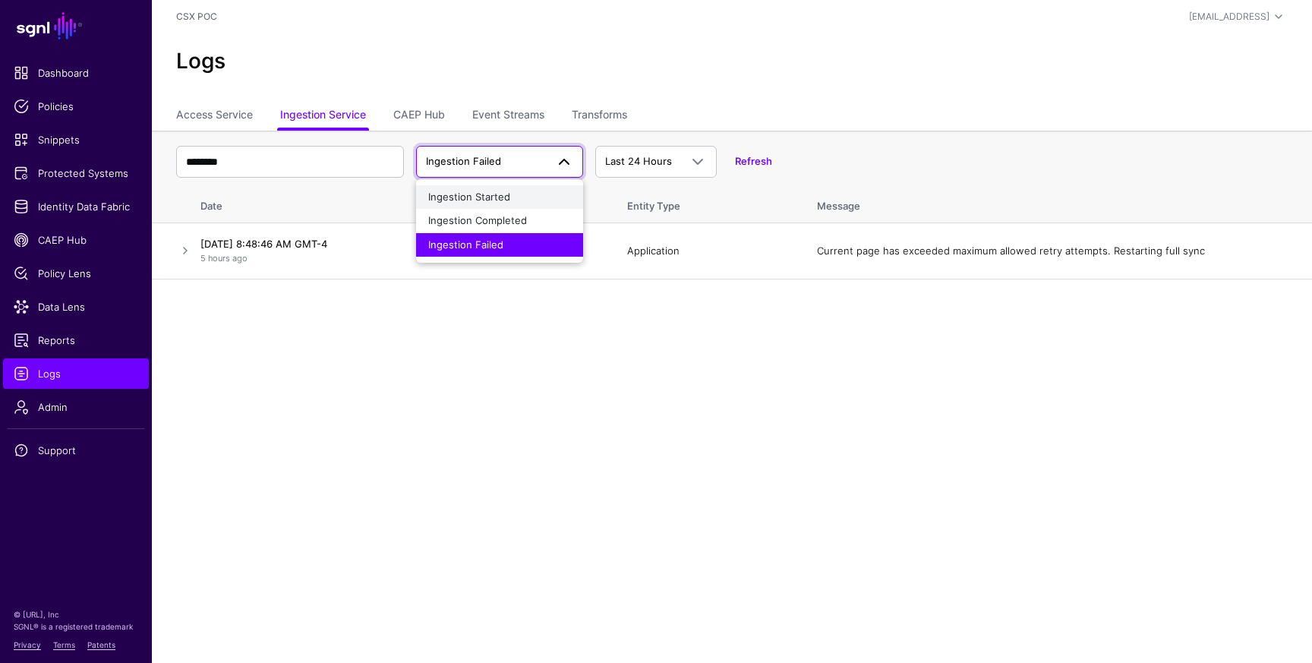
click at [538, 194] on div "Ingestion Started" at bounding box center [499, 197] width 143 height 15
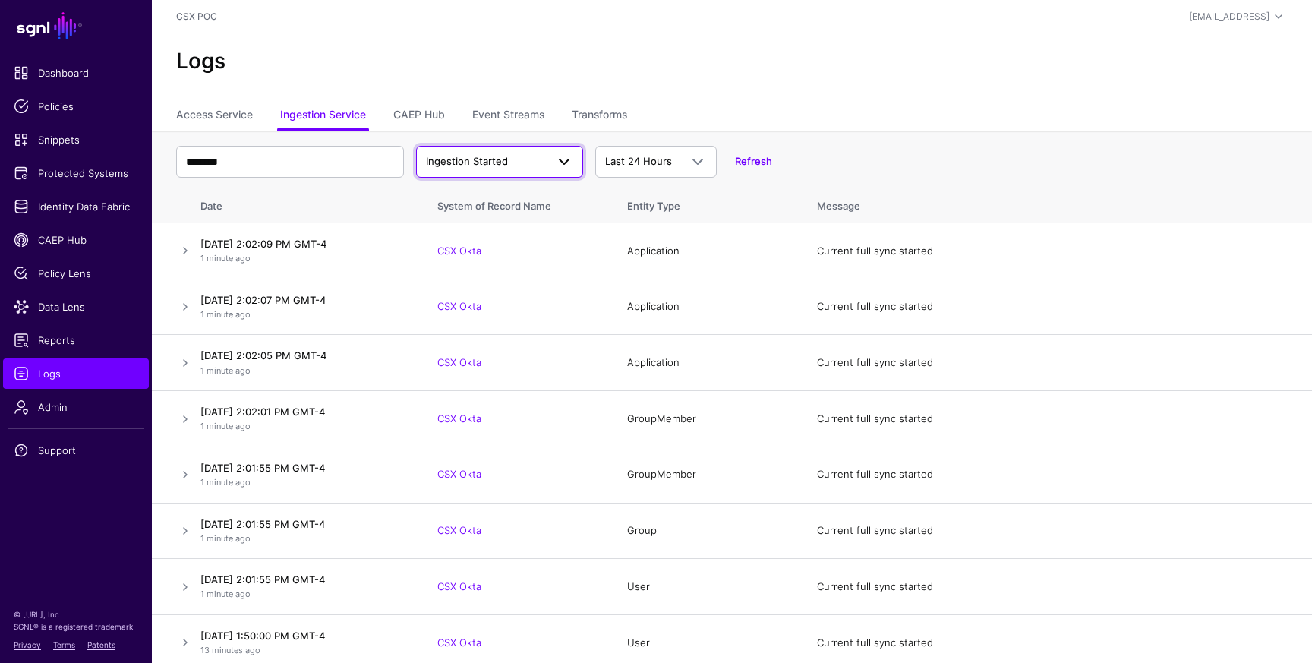
click at [560, 157] on span at bounding box center [564, 162] width 18 height 18
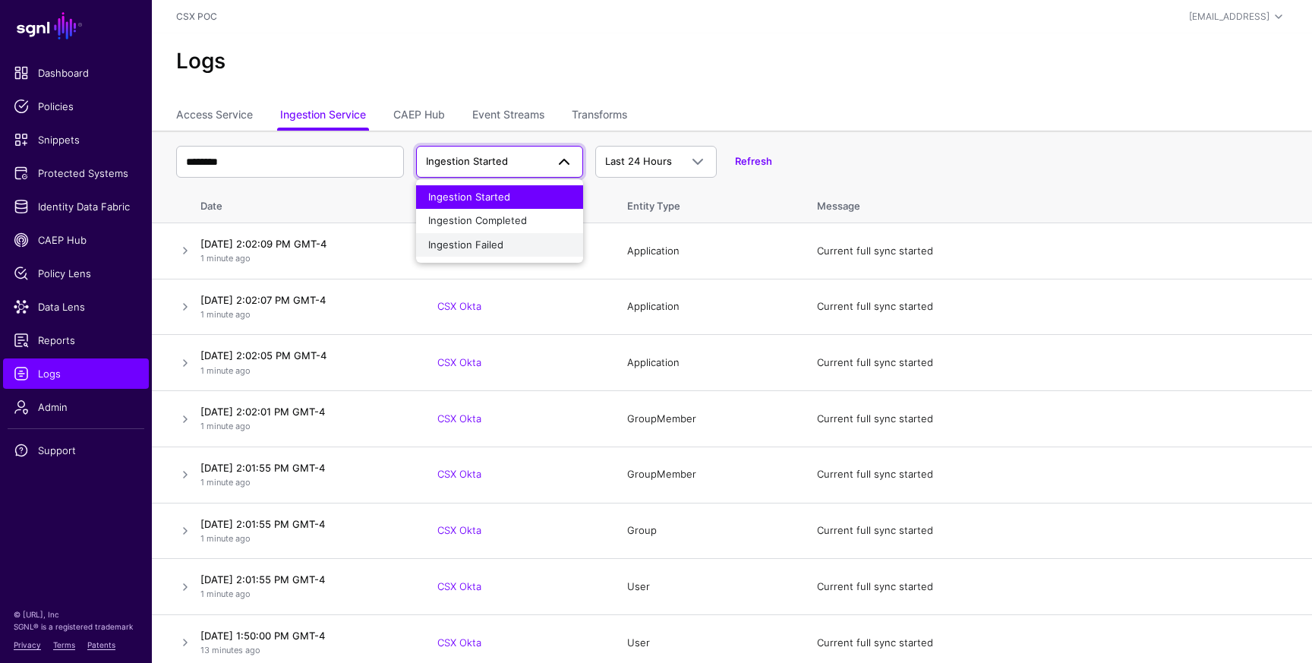
click at [518, 248] on div "Ingestion Failed" at bounding box center [499, 245] width 143 height 15
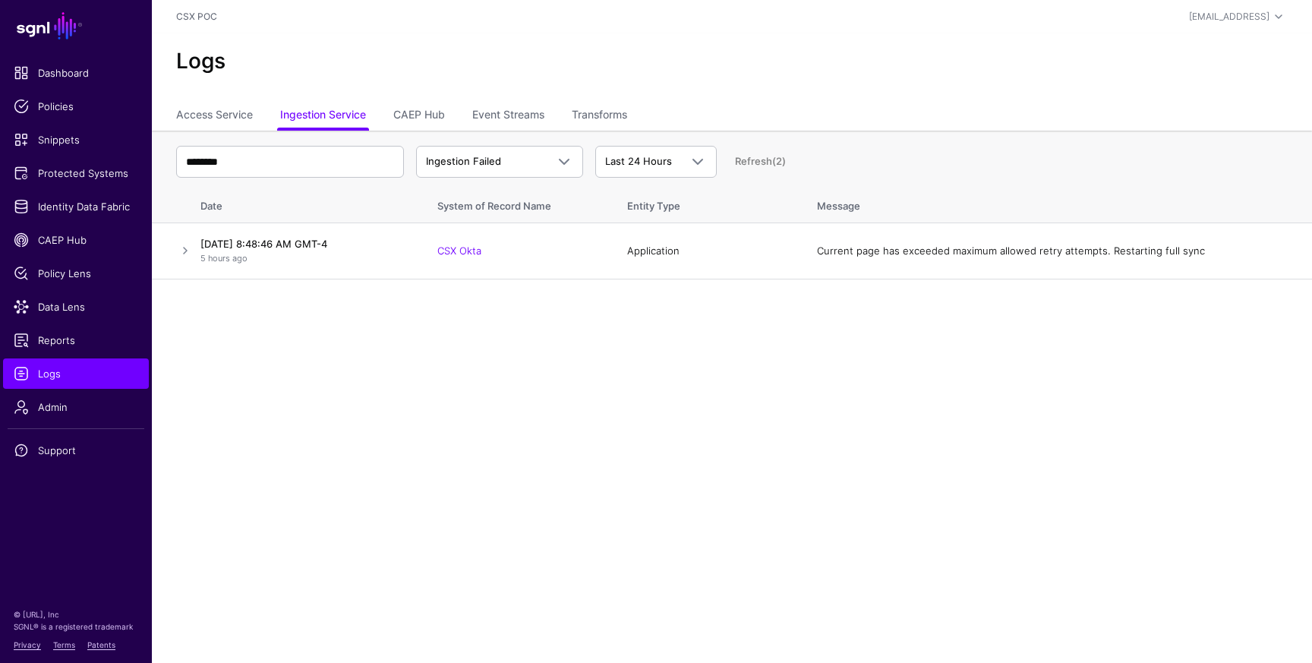
click at [763, 161] on link "Refresh (2)" at bounding box center [760, 161] width 51 height 12
click at [567, 162] on span at bounding box center [564, 162] width 18 height 18
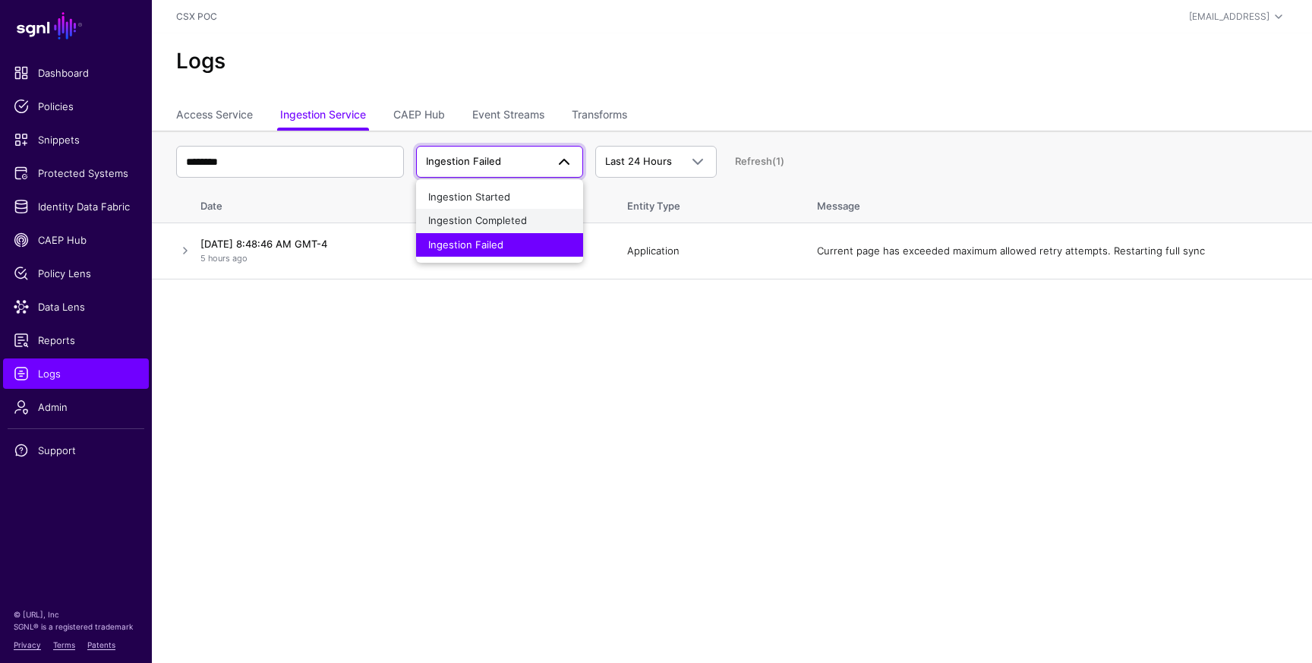
click at [544, 221] on div "Ingestion Completed" at bounding box center [499, 220] width 143 height 15
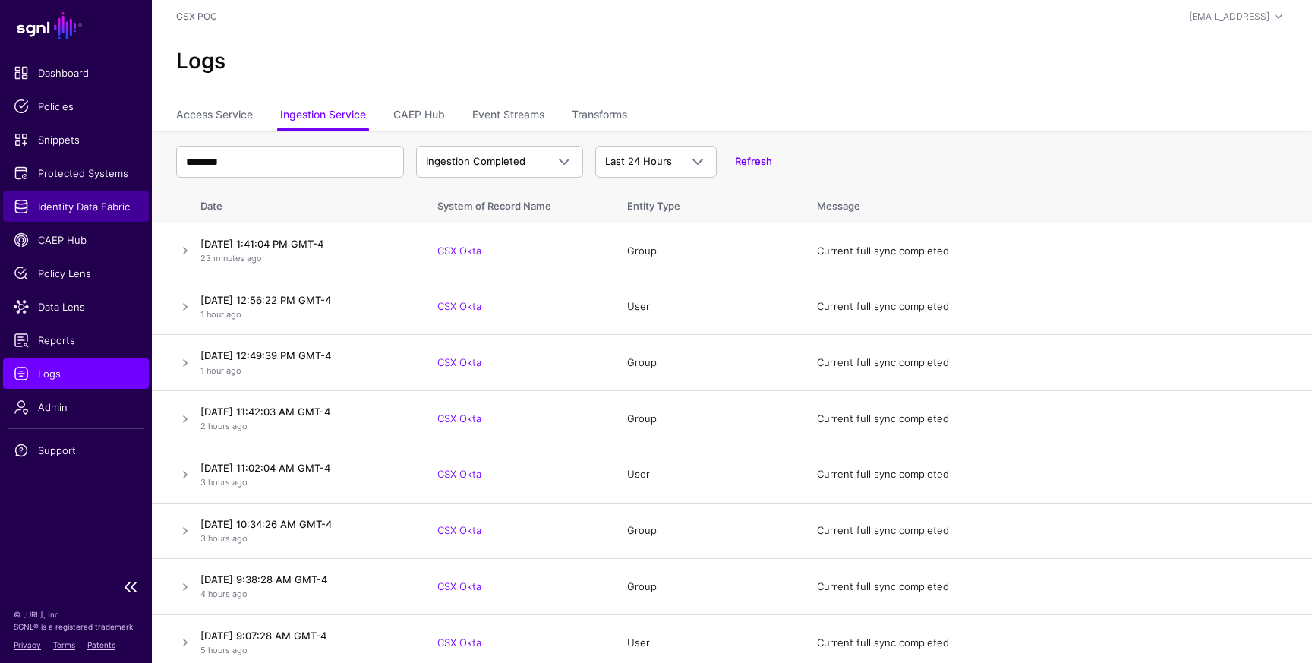
click at [102, 206] on span "Identity Data Fabric" at bounding box center [76, 206] width 125 height 15
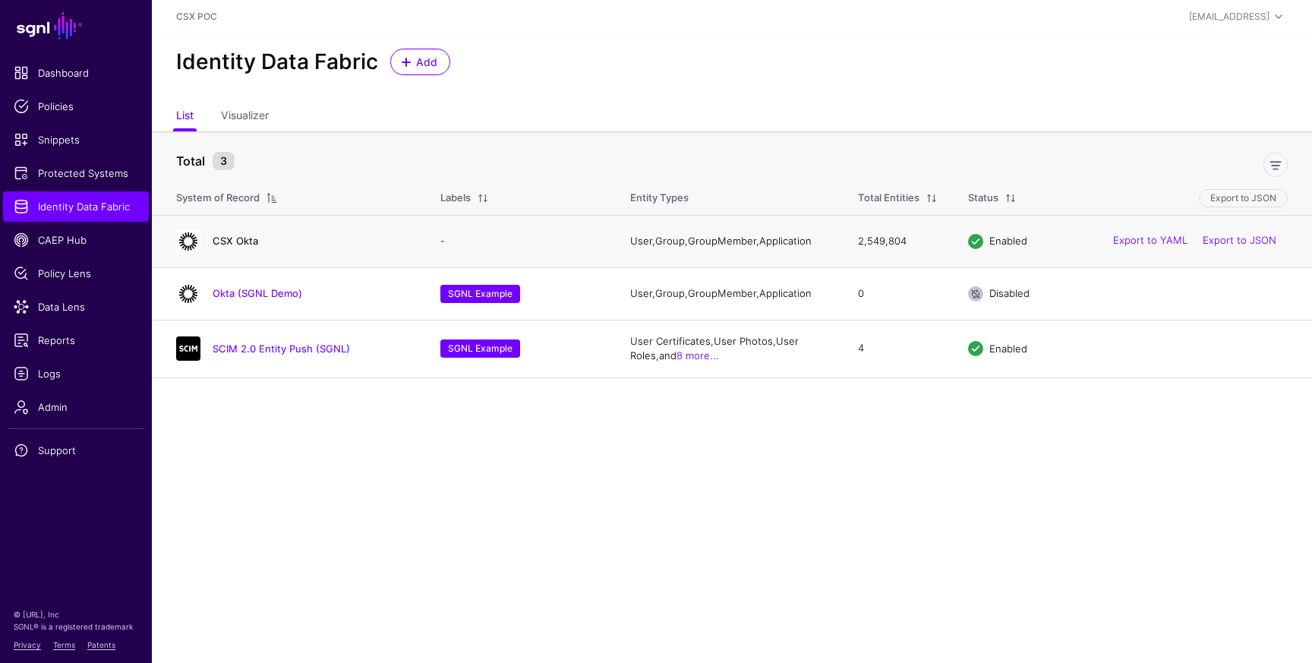
click at [236, 239] on link "CSX Okta" at bounding box center [236, 241] width 46 height 12
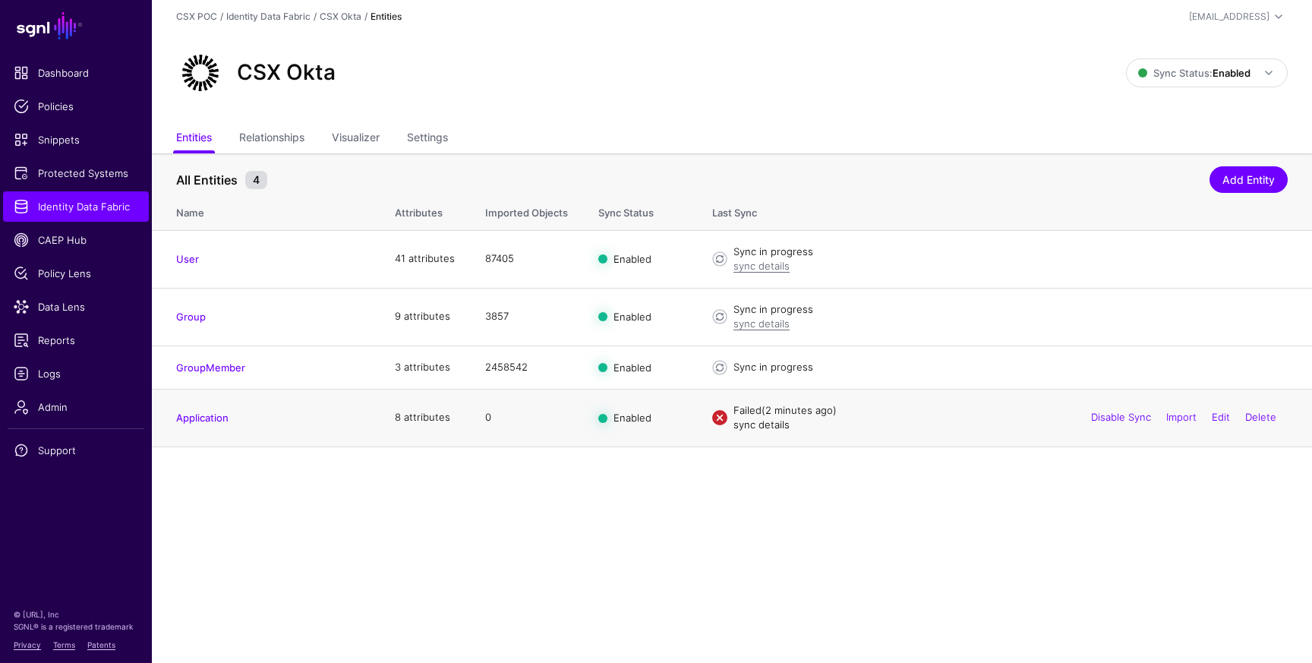
click at [764, 424] on link "sync details" at bounding box center [761, 424] width 56 height 12
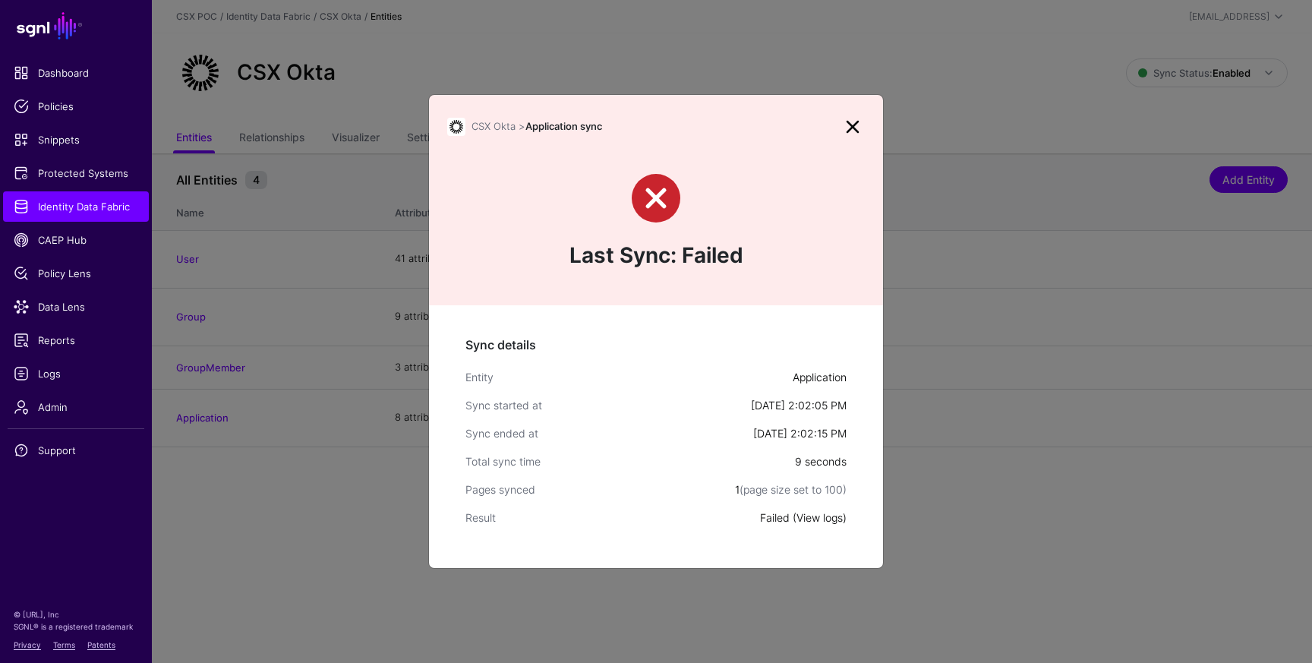
click at [828, 520] on link "View logs" at bounding box center [819, 517] width 46 height 13
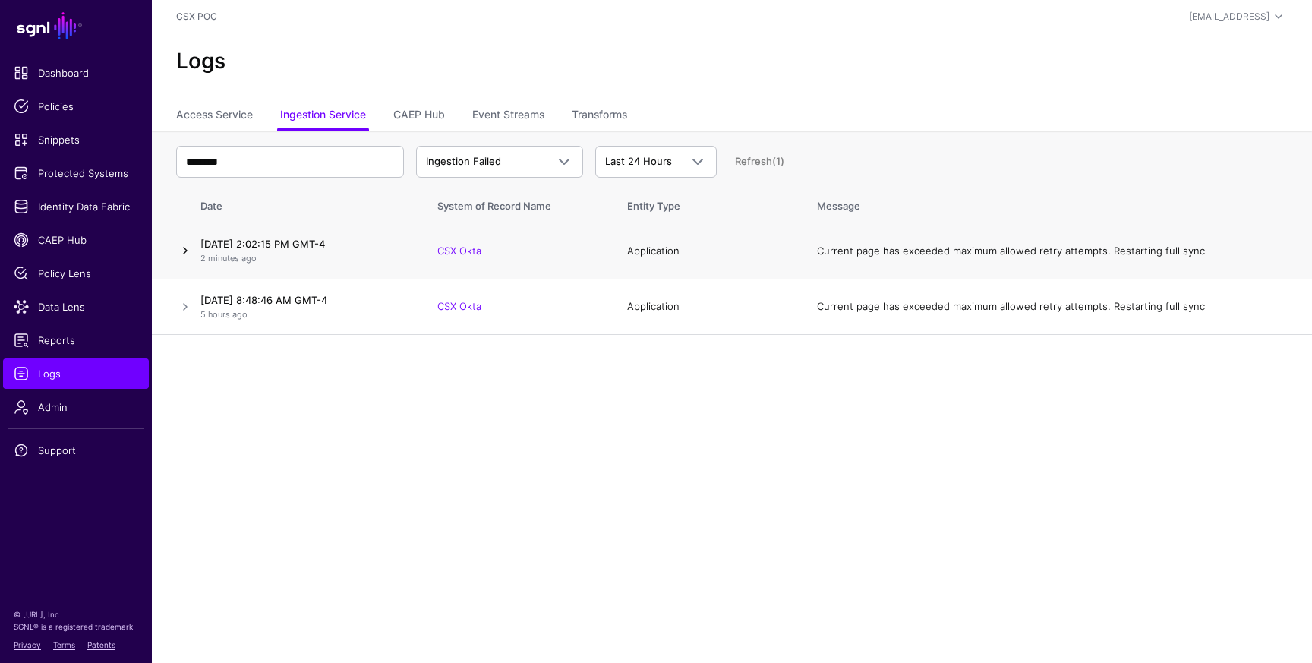
click at [182, 251] on link at bounding box center [185, 250] width 18 height 18
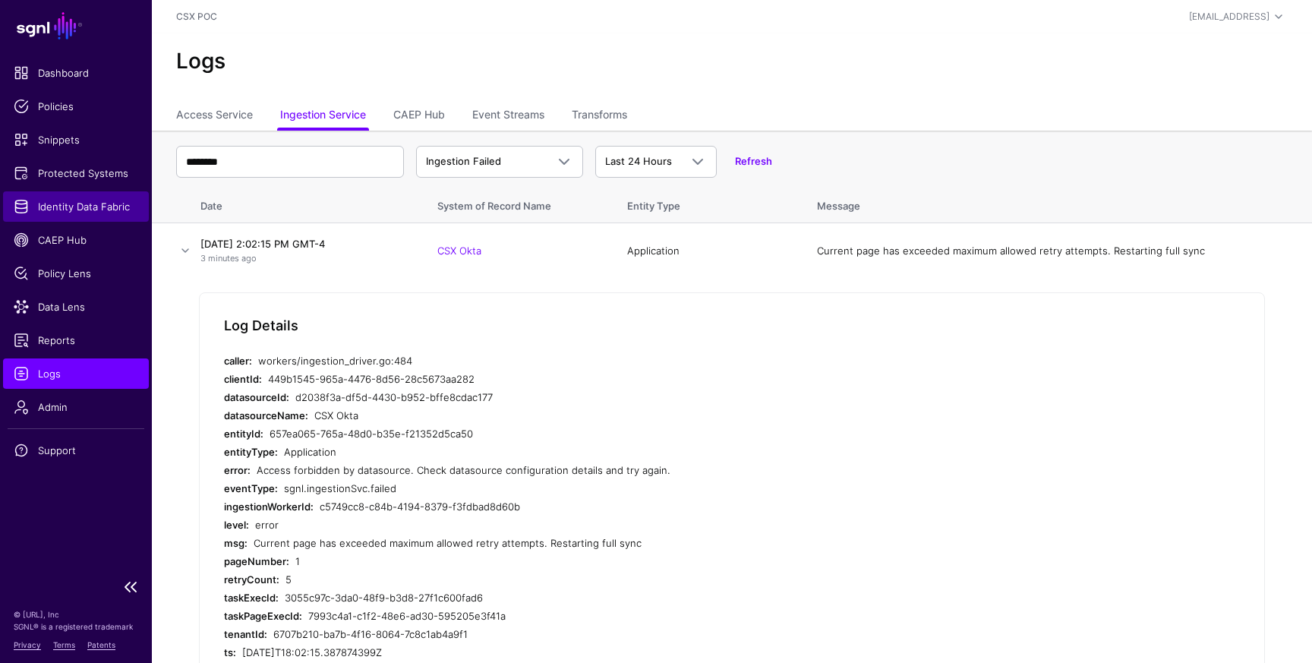
click at [95, 201] on span "Identity Data Fabric" at bounding box center [76, 206] width 125 height 15
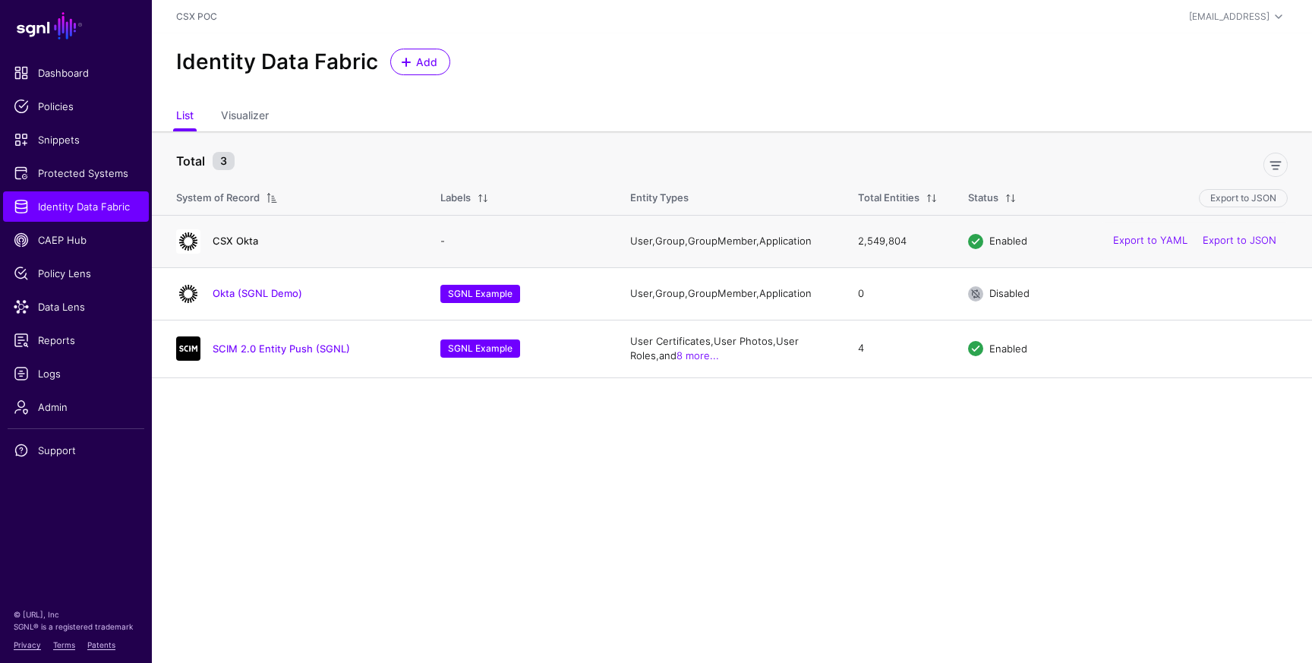
click at [245, 240] on link "CSX Okta" at bounding box center [236, 241] width 46 height 12
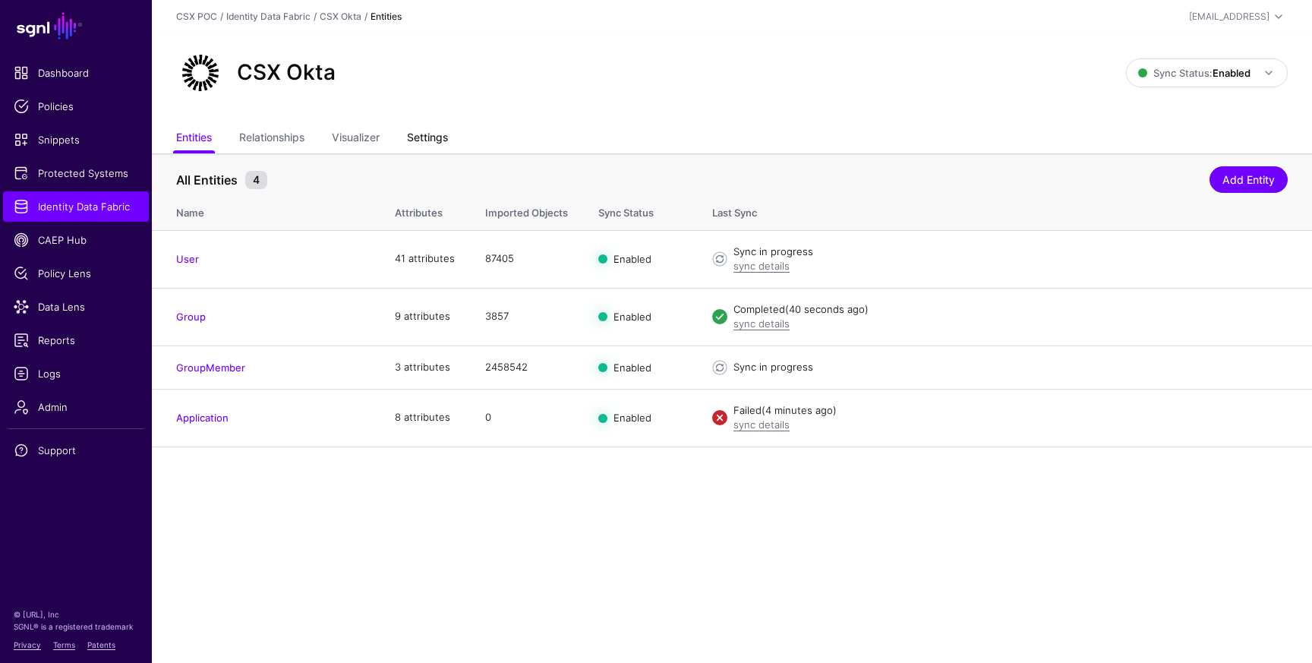
click at [423, 139] on link "Settings" at bounding box center [427, 139] width 41 height 29
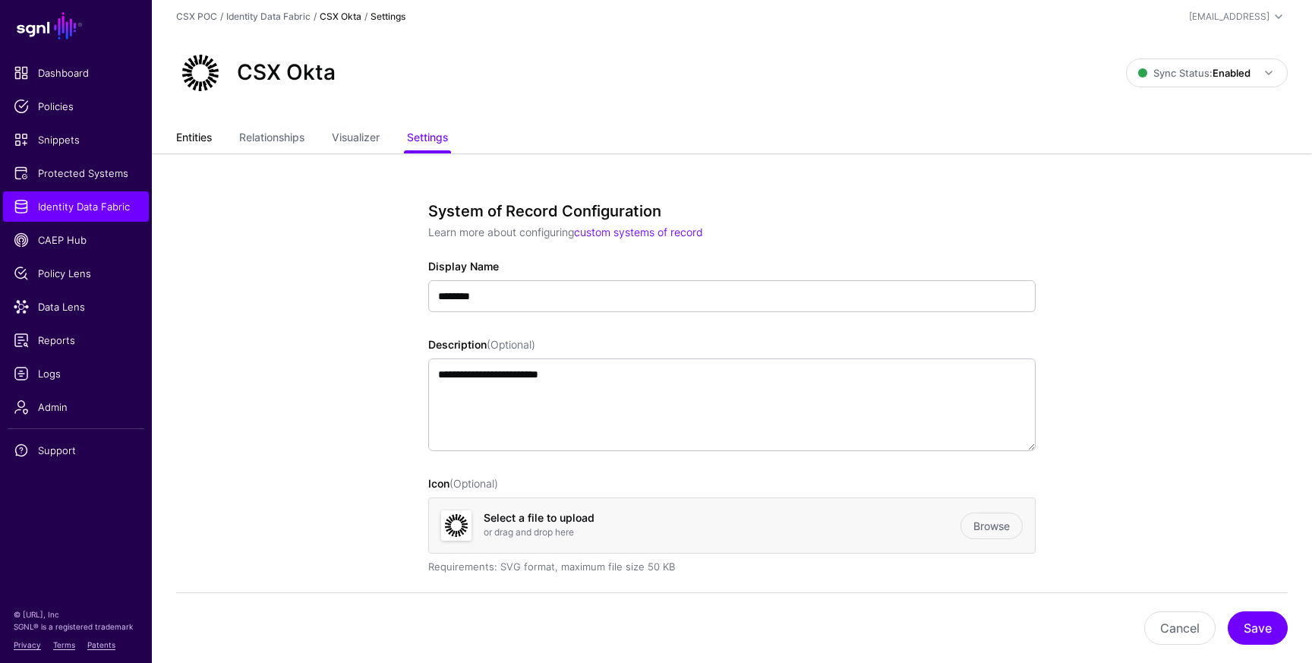
click at [190, 135] on link "Entities" at bounding box center [194, 139] width 36 height 29
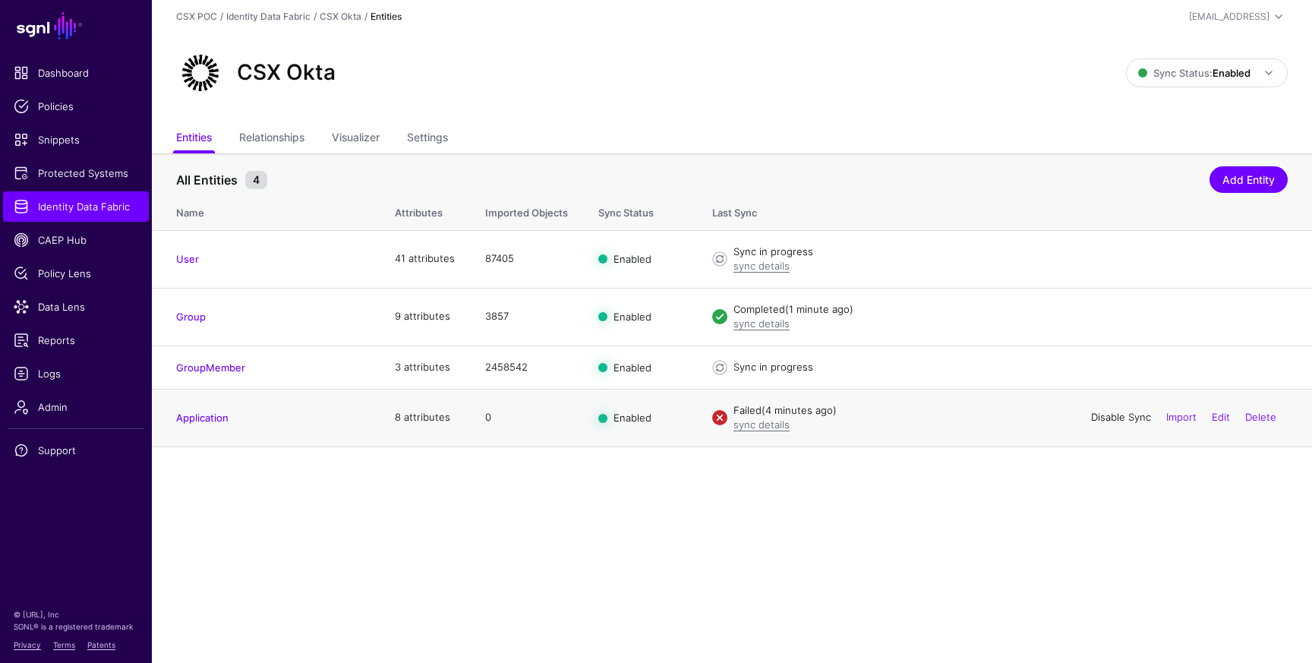
click at [1099, 416] on link "Disable Sync" at bounding box center [1121, 417] width 60 height 12
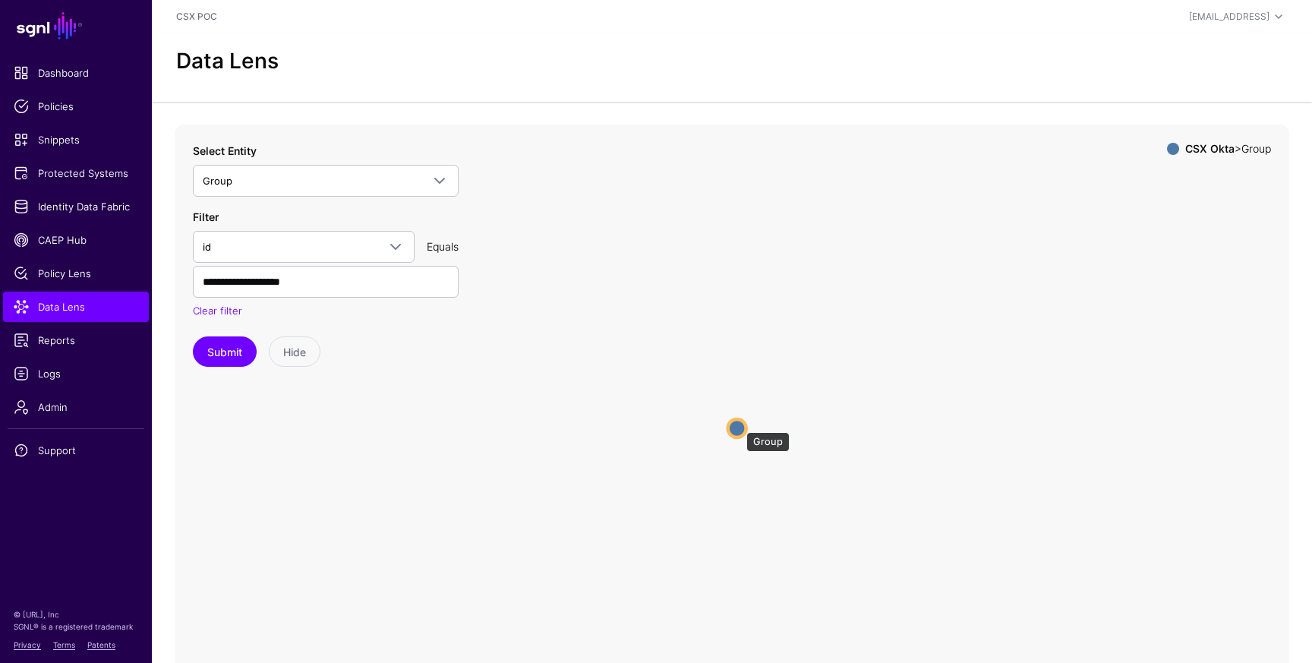
click at [737, 426] on circle at bounding box center [737, 428] width 18 height 18
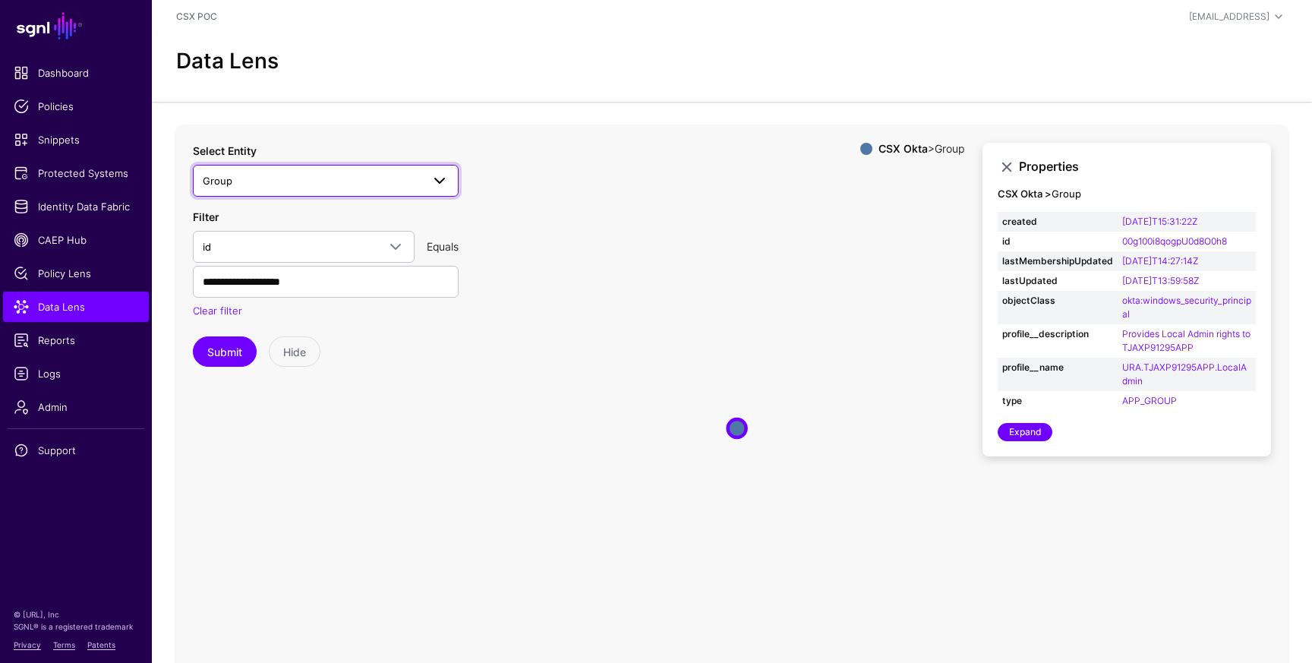
click at [443, 178] on span at bounding box center [440, 181] width 18 height 18
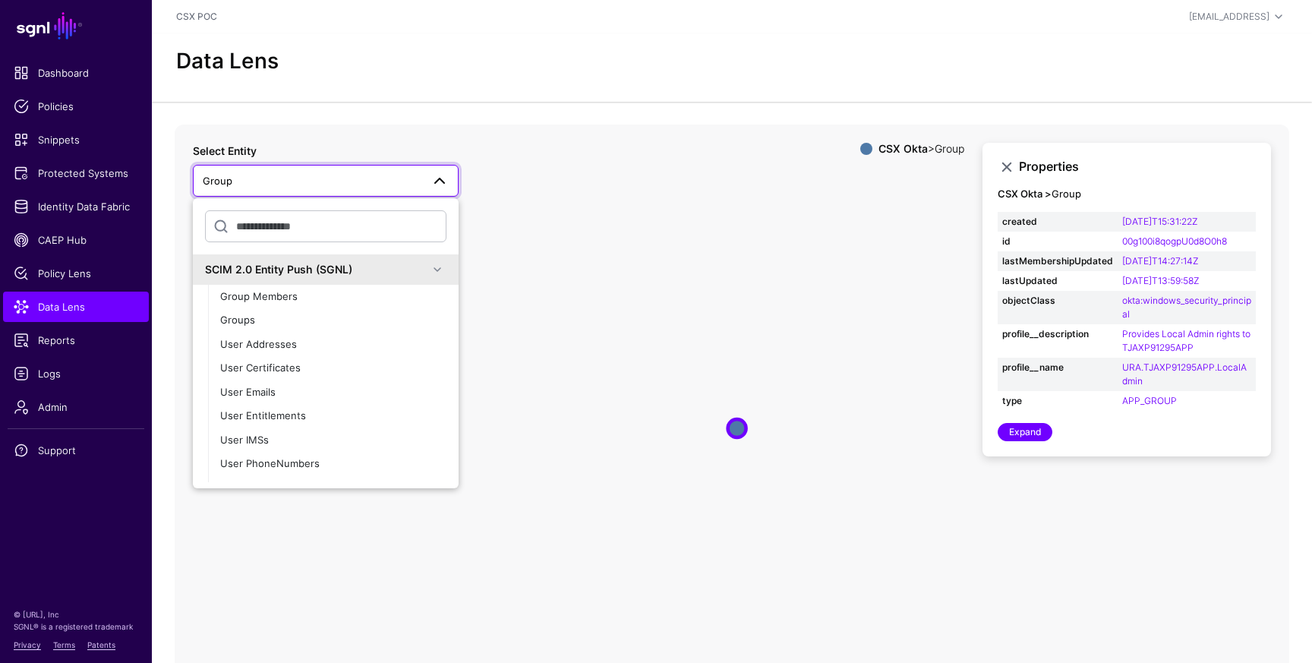
click at [439, 270] on span at bounding box center [437, 269] width 18 height 18
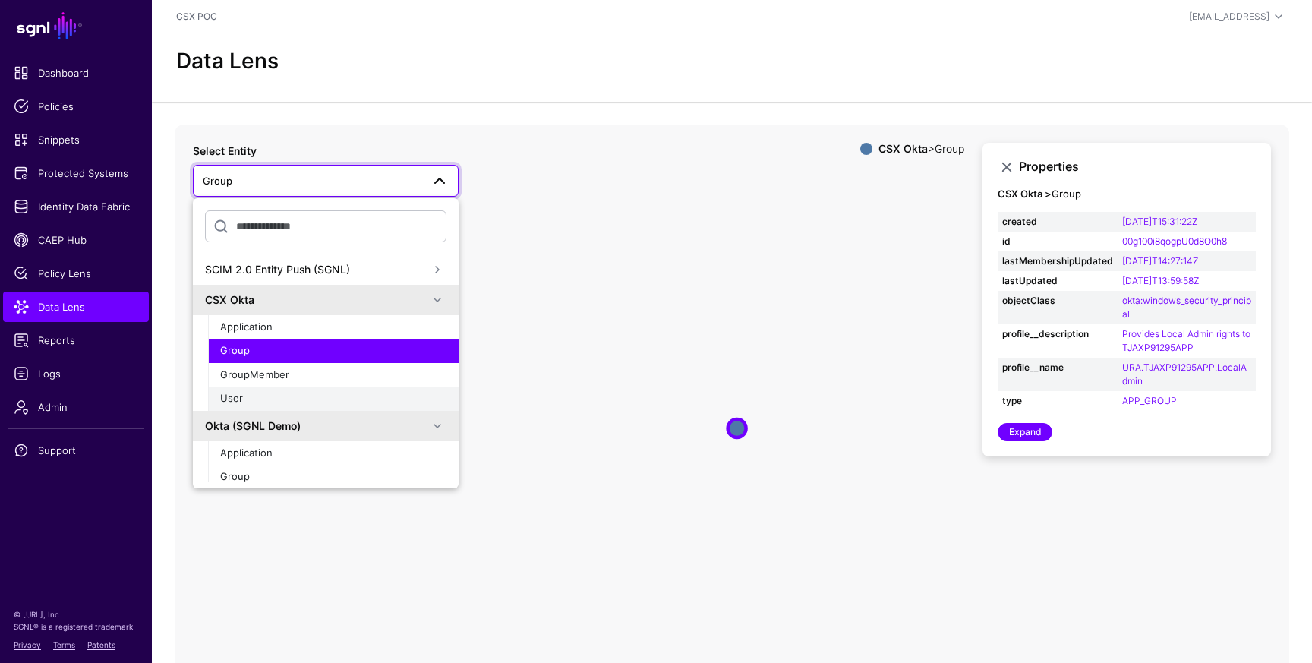
click at [333, 390] on button "User" at bounding box center [333, 398] width 251 height 24
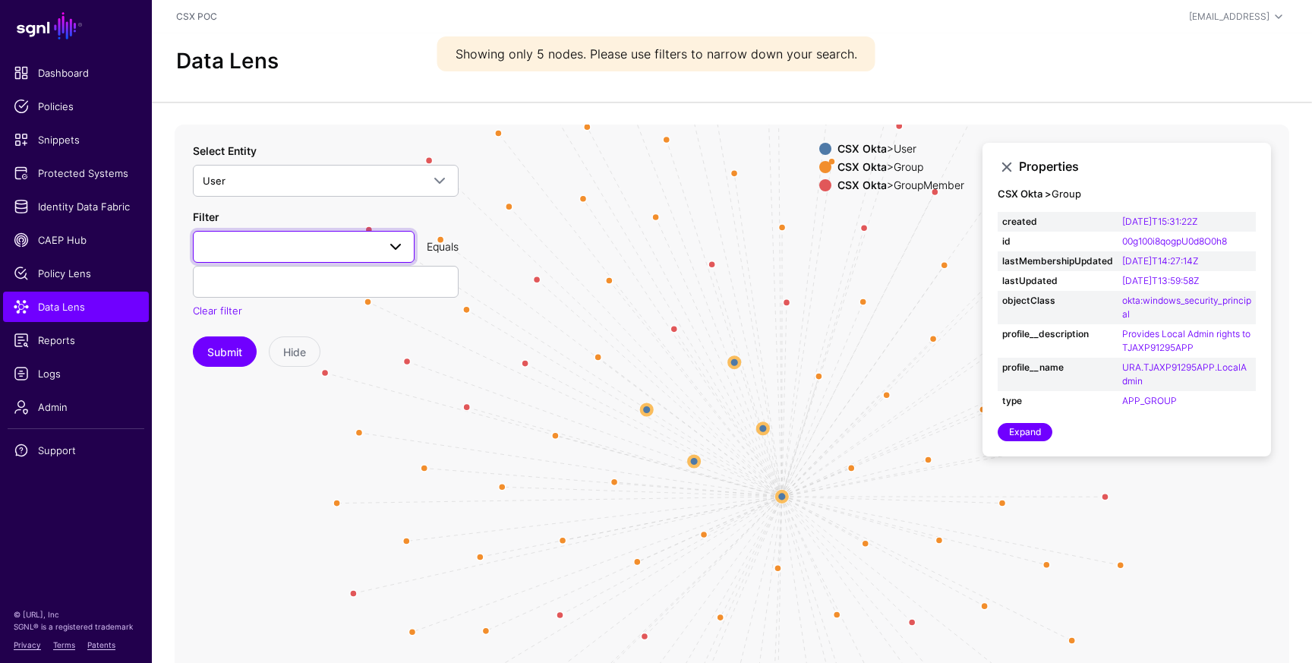
click at [397, 247] on span at bounding box center [395, 247] width 18 height 18
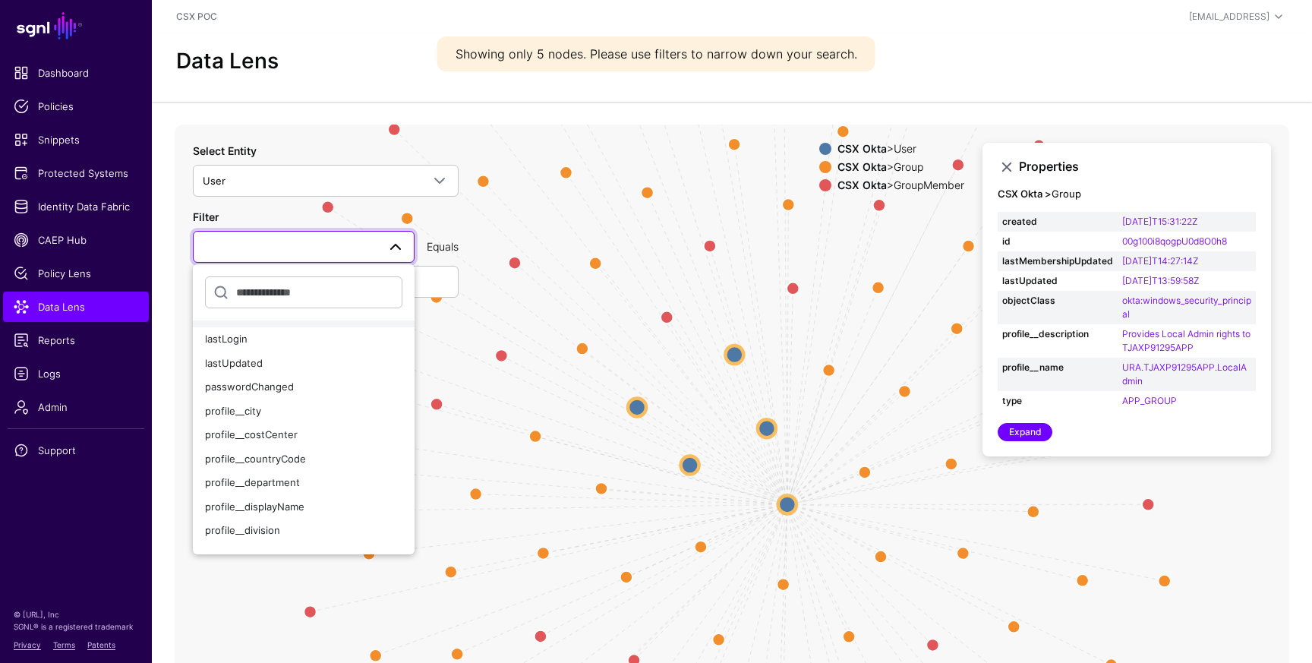
scroll to position [98, 0]
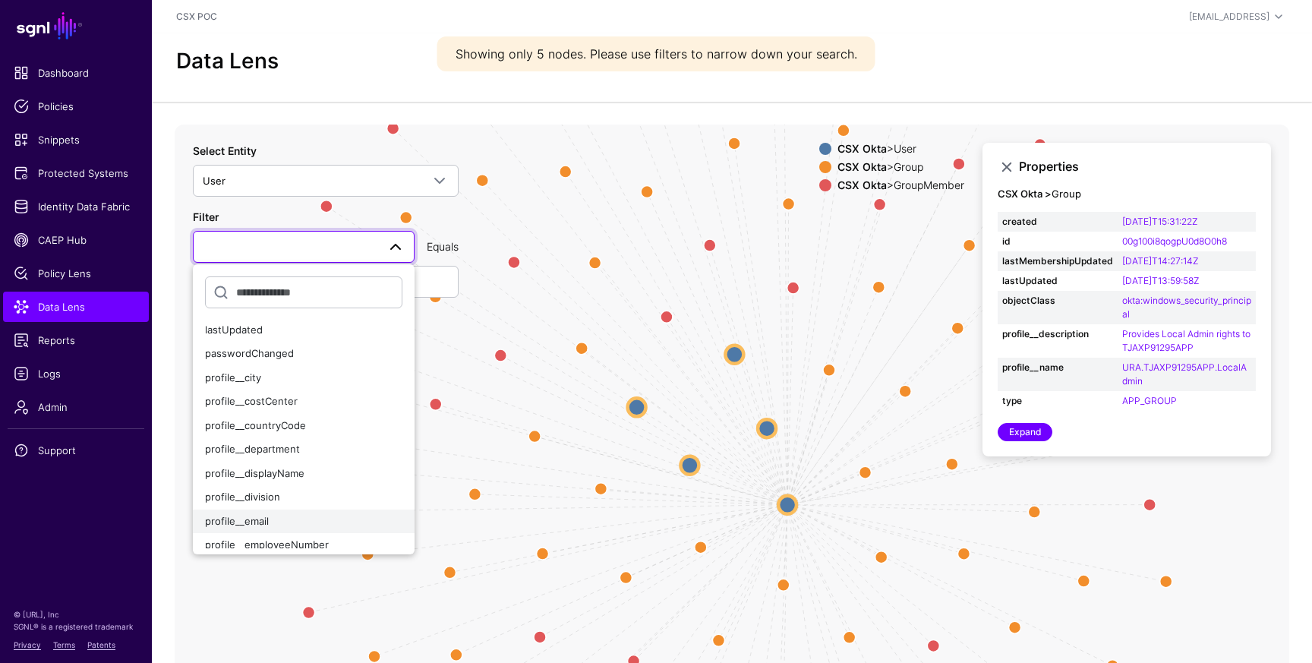
click at [295, 522] on div "profile__email" at bounding box center [303, 521] width 197 height 15
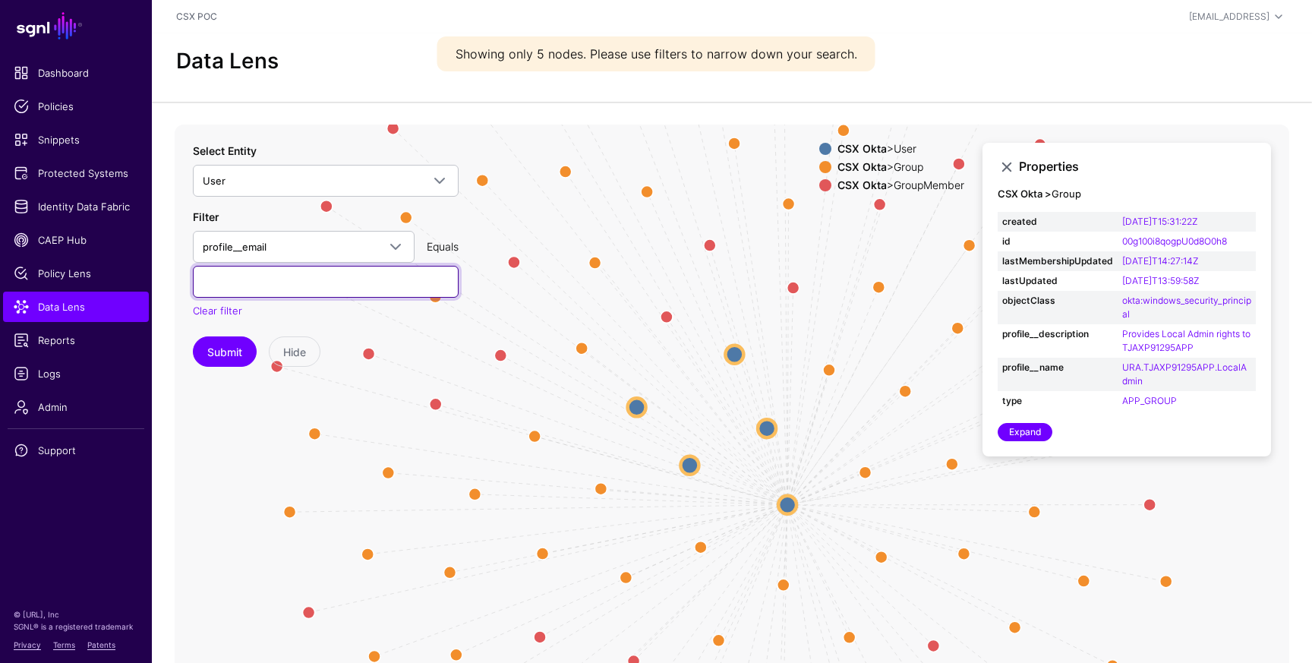
click at [333, 279] on input "text" at bounding box center [326, 282] width 266 height 32
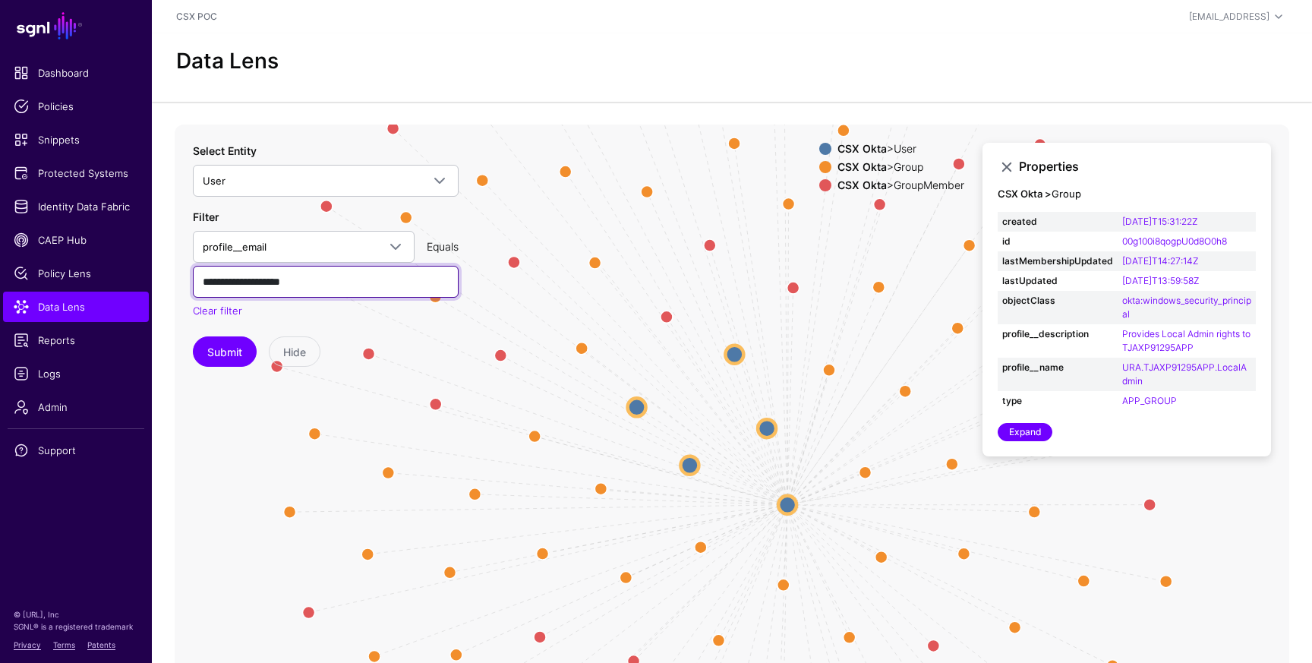
type input "**********"
click at [193, 336] on button "Submit" at bounding box center [225, 351] width 64 height 30
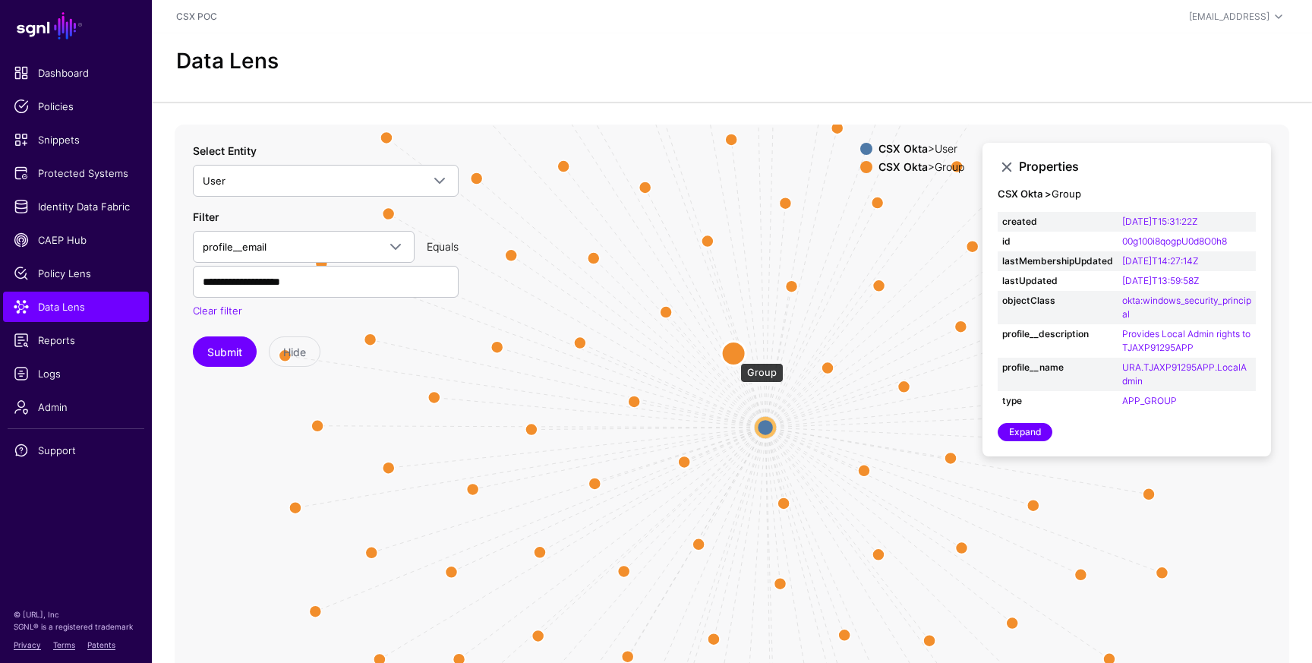
click at [733, 355] on circle at bounding box center [733, 353] width 24 height 24
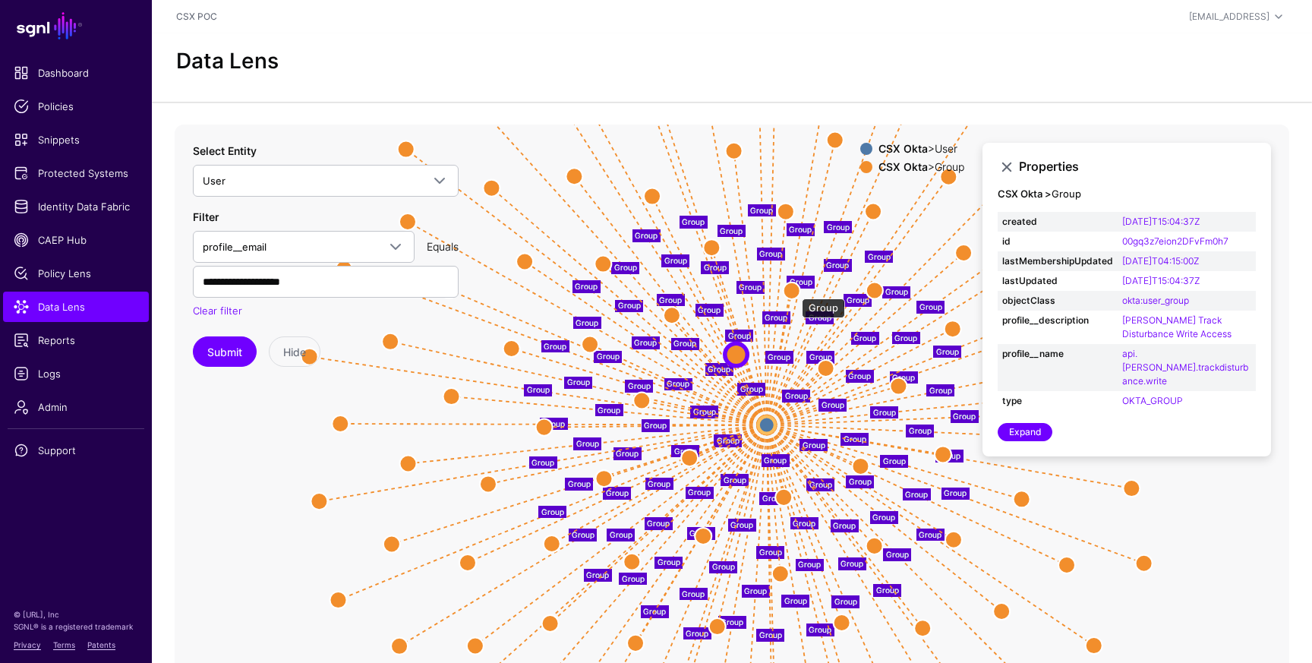
click at [794, 291] on circle at bounding box center [792, 290] width 17 height 17
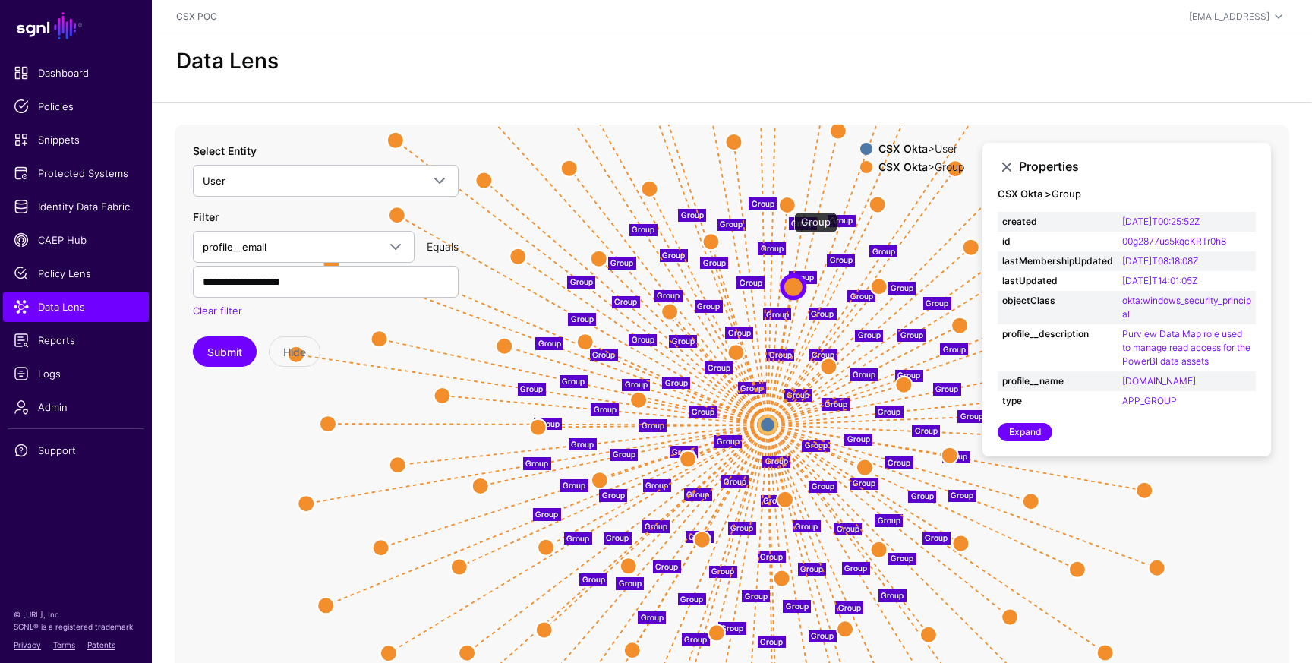
click at [787, 205] on circle at bounding box center [787, 205] width 17 height 17
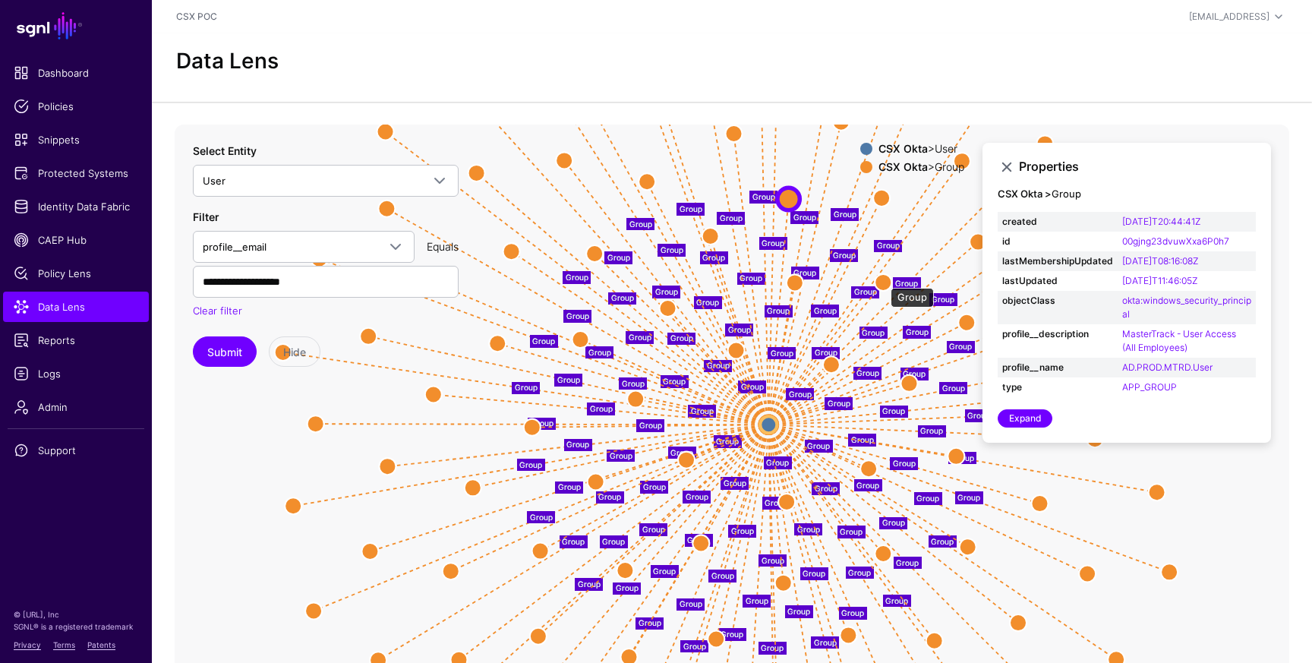
click at [883, 280] on circle at bounding box center [883, 281] width 17 height 17
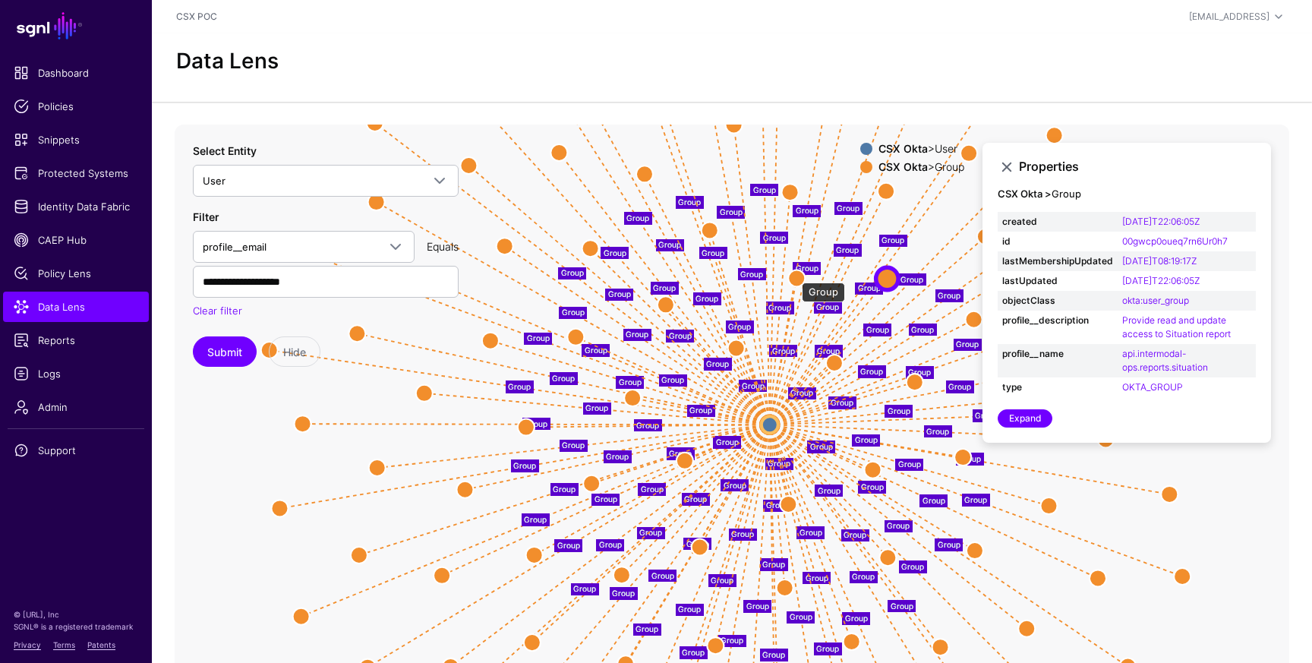
click at [795, 275] on circle at bounding box center [796, 278] width 17 height 17
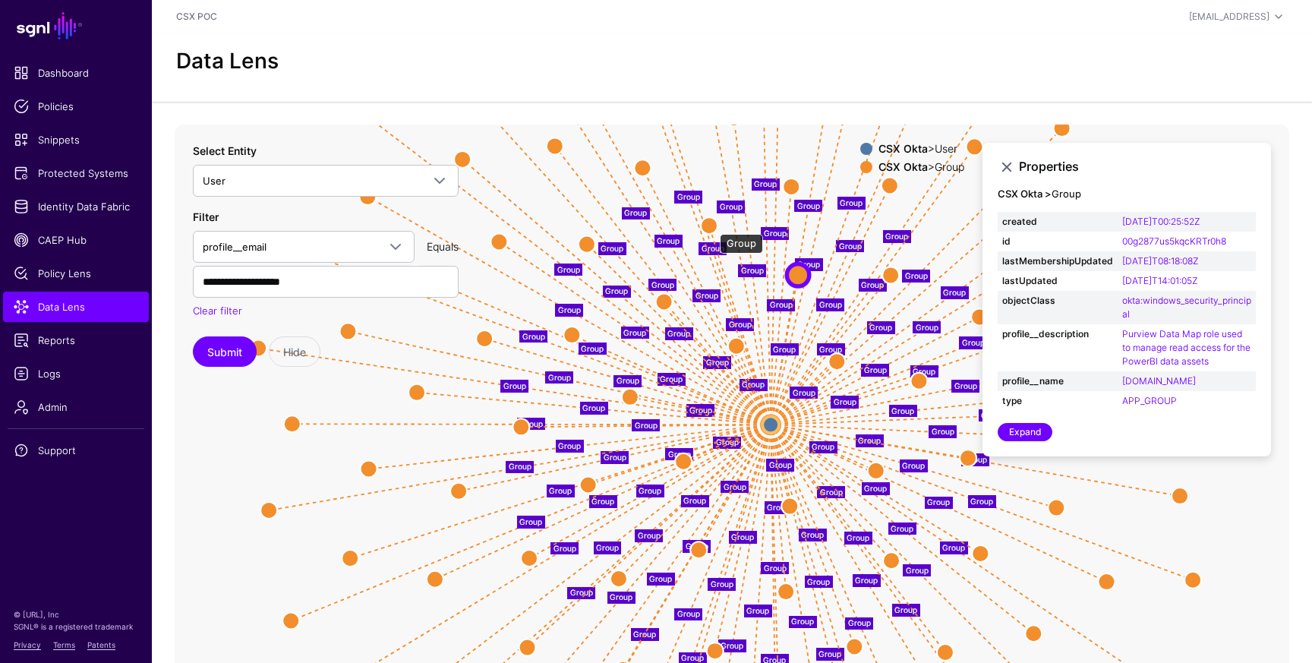
click at [712, 227] on circle at bounding box center [709, 225] width 17 height 17
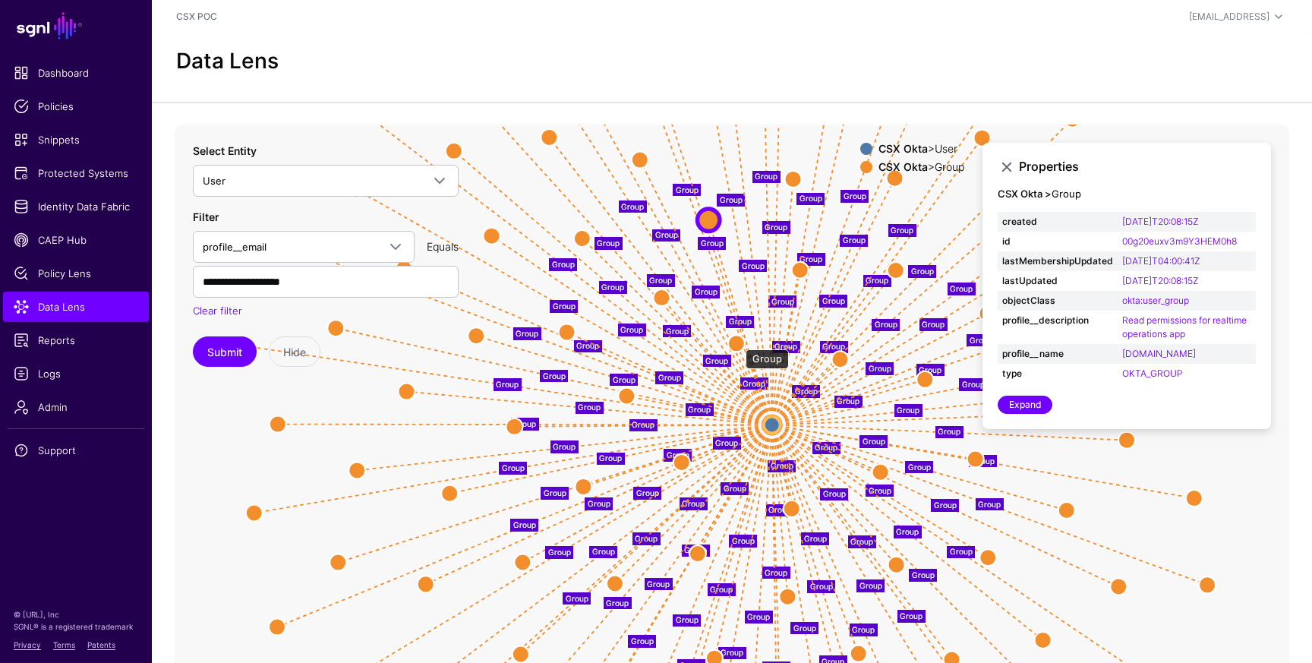
click at [738, 342] on circle at bounding box center [736, 343] width 17 height 17
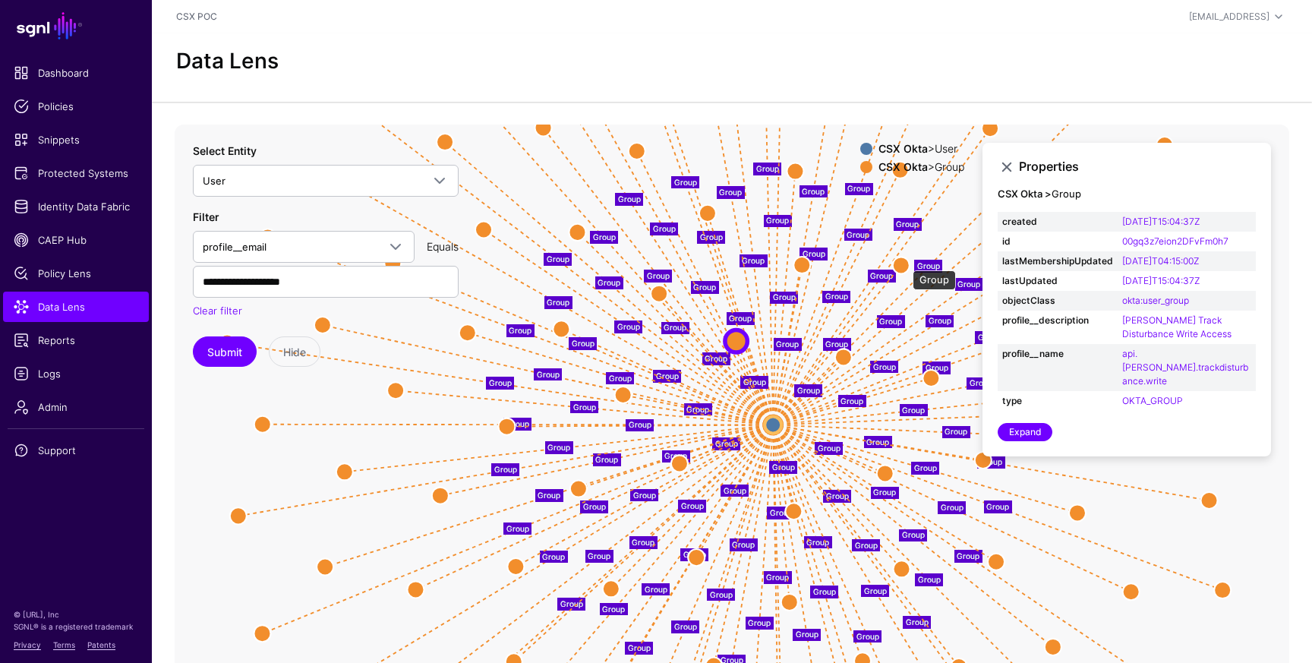
click at [905, 263] on circle at bounding box center [901, 265] width 17 height 17
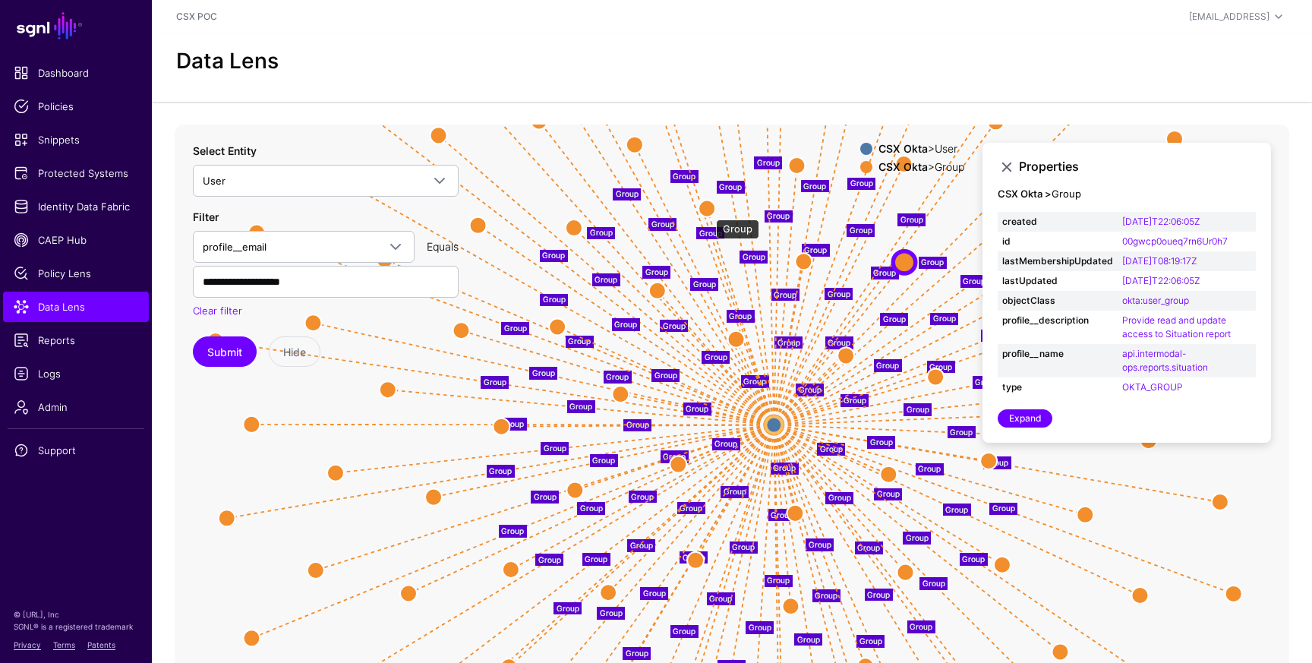
click at [708, 212] on circle at bounding box center [707, 208] width 17 height 17
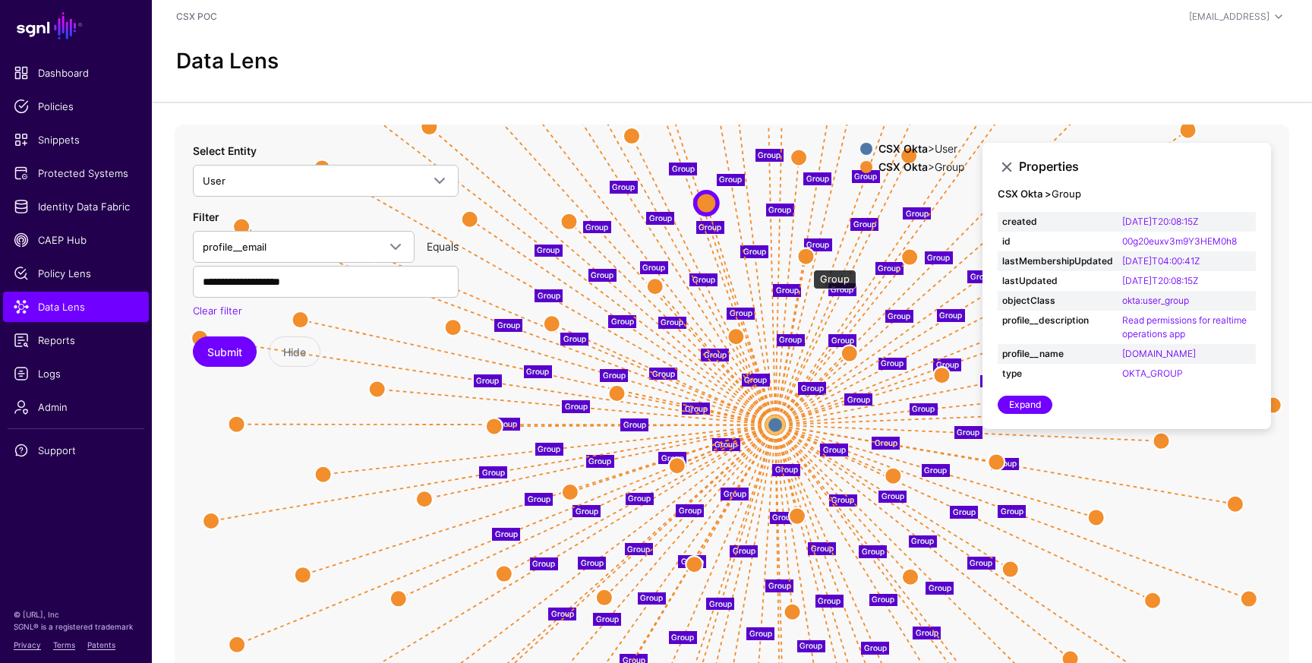
click at [806, 261] on circle at bounding box center [805, 256] width 17 height 17
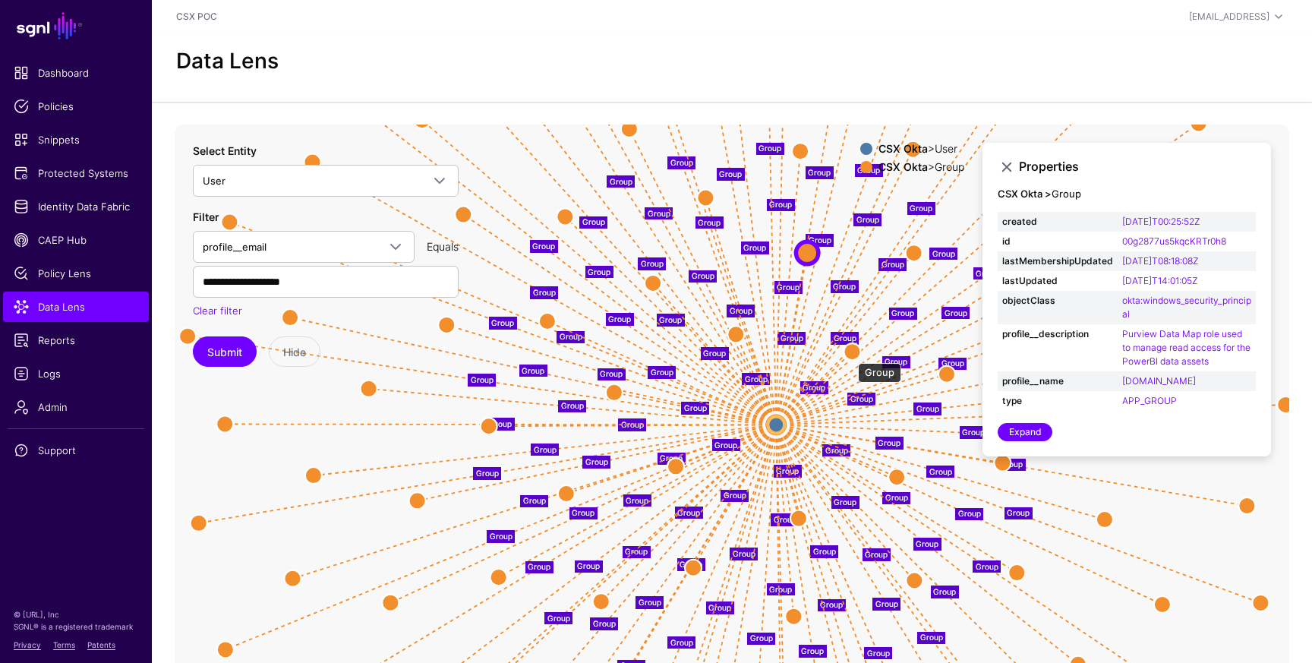
click at [850, 354] on circle at bounding box center [852, 351] width 17 height 17
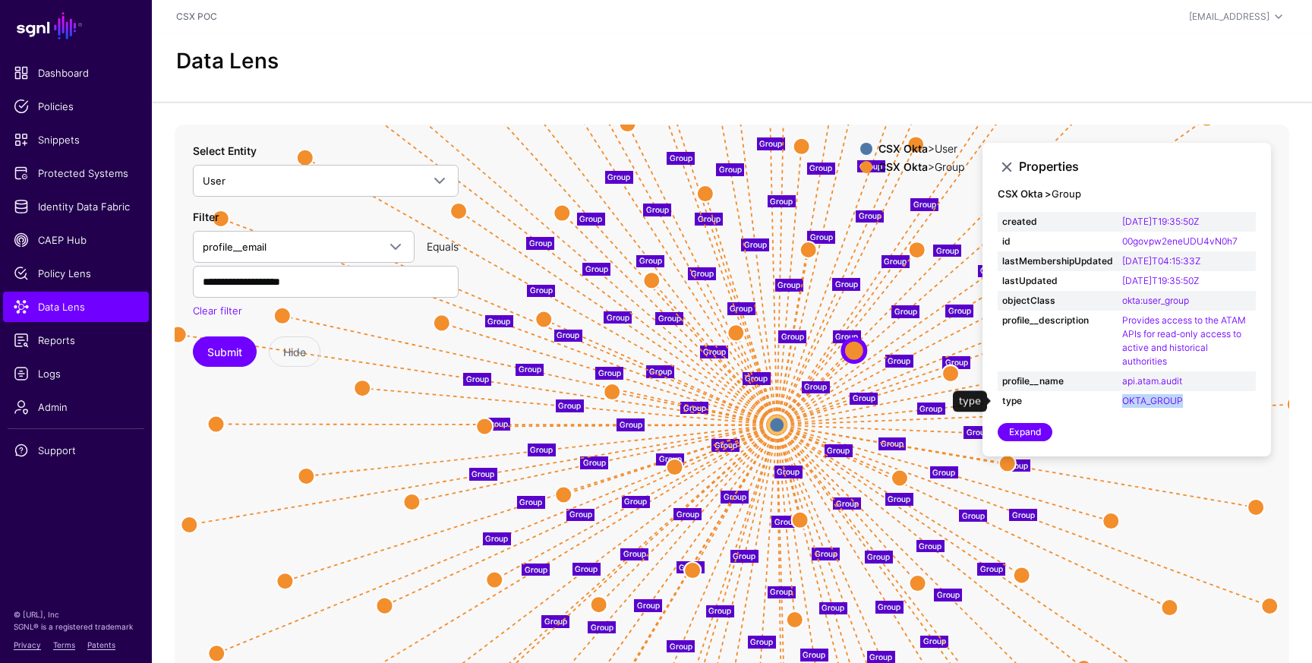
drag, startPoint x: 1189, startPoint y: 402, endPoint x: 1103, endPoint y: 403, distance: 85.8
click at [1103, 403] on tr "type OKTA_GROUP" at bounding box center [1127, 401] width 258 height 20
copy tr "OKTA_GROUP"
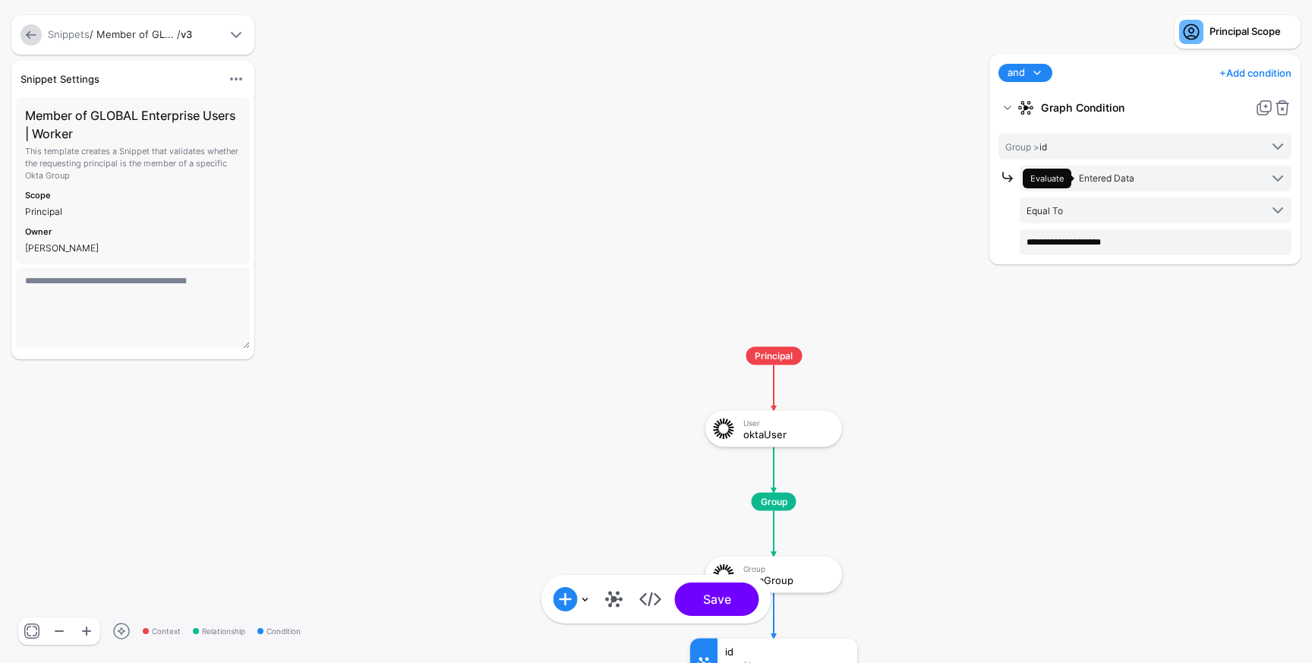
click at [33, 36] on link at bounding box center [31, 34] width 21 height 21
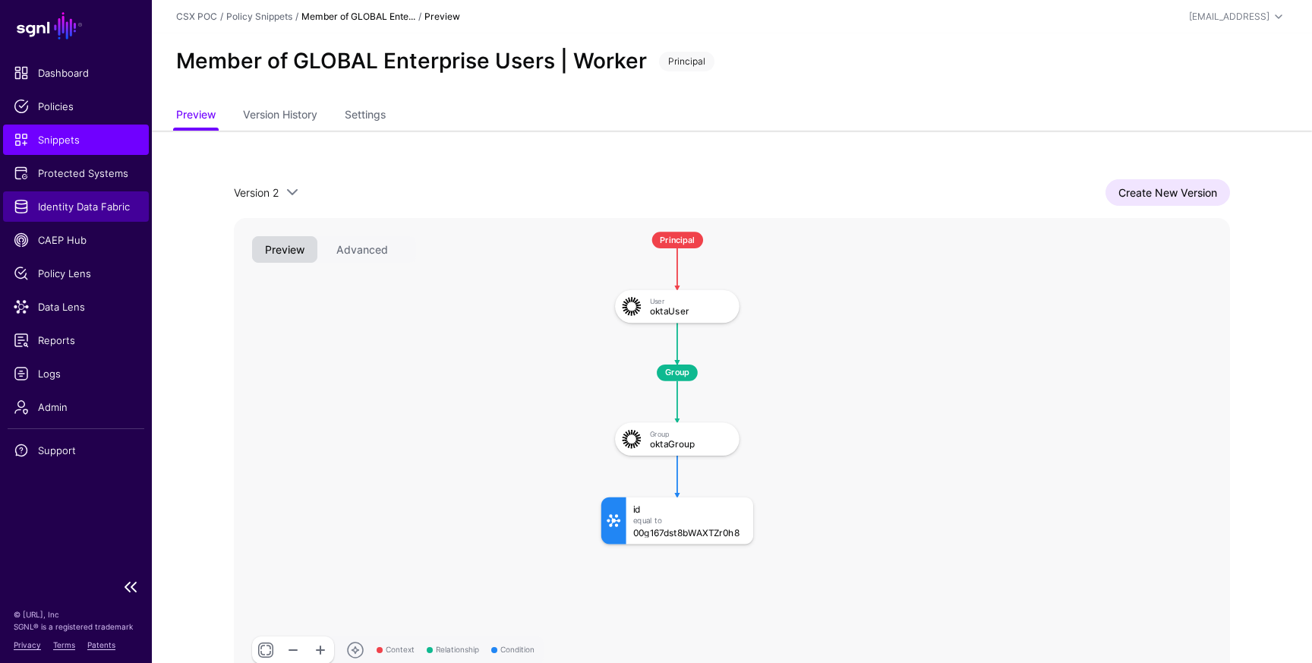
click at [95, 217] on link "Identity Data Fabric" at bounding box center [76, 206] width 146 height 30
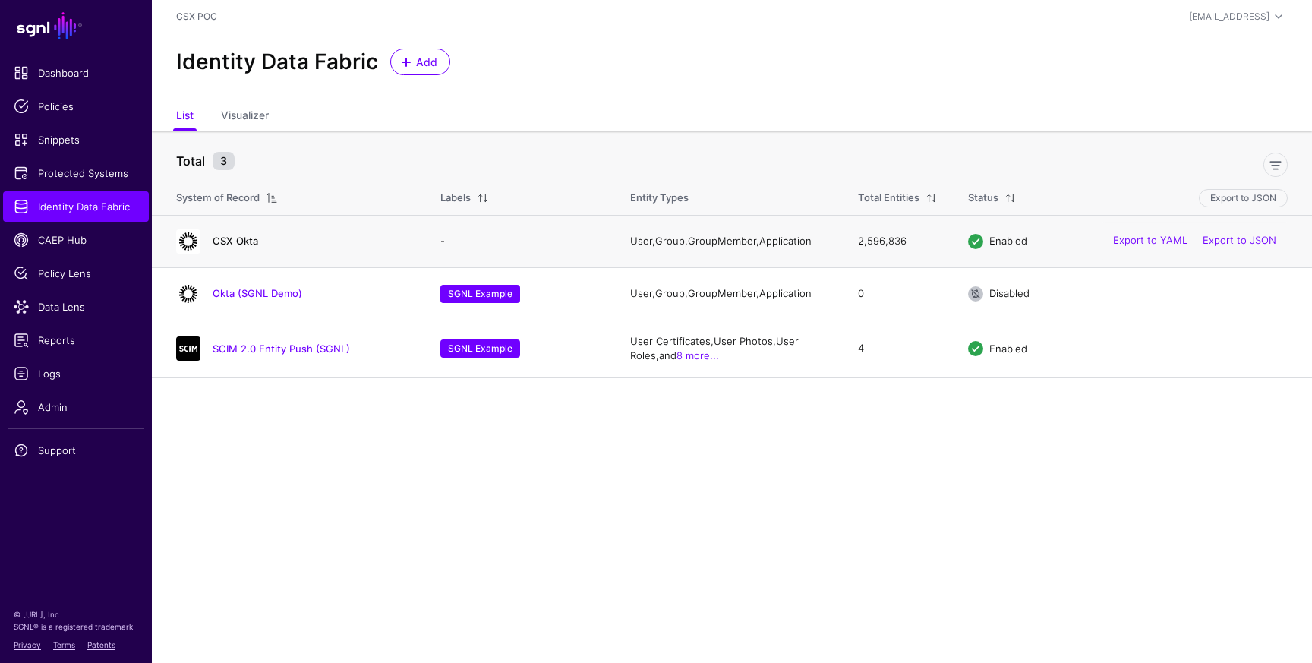
click at [243, 243] on link "CSX Okta" at bounding box center [236, 241] width 46 height 12
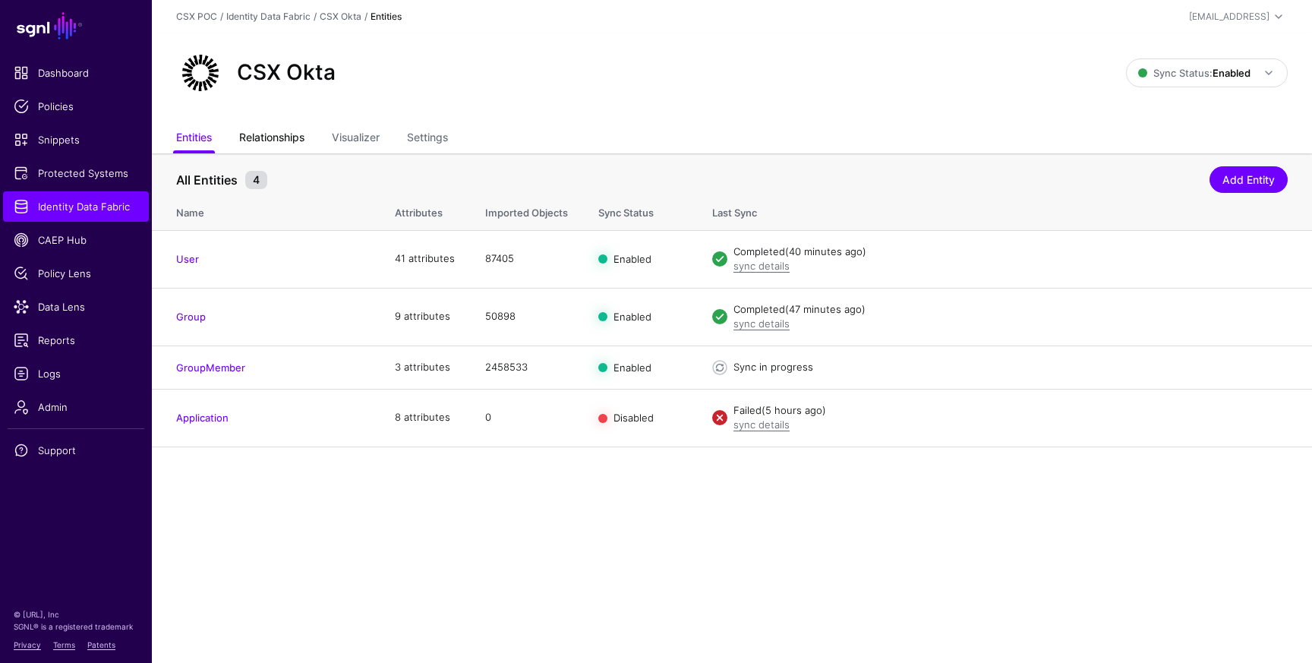
click at [275, 134] on link "Relationships" at bounding box center [271, 139] width 65 height 29
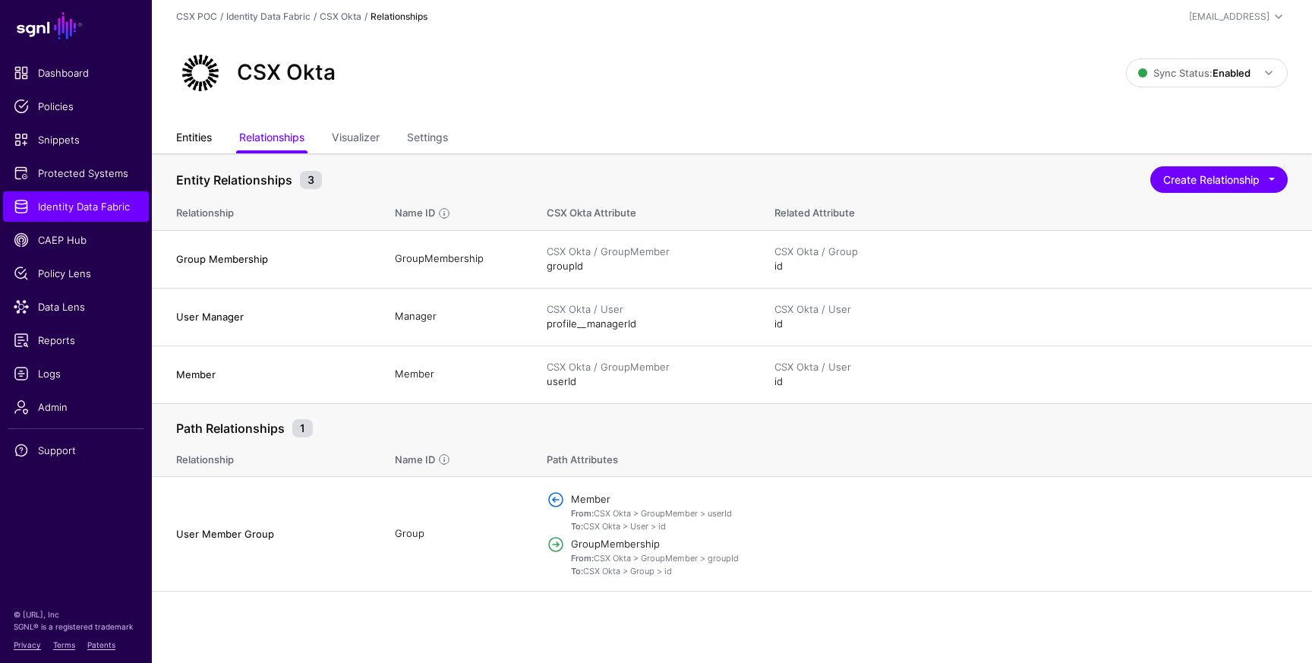
click at [198, 140] on link "Entities" at bounding box center [194, 139] width 36 height 29
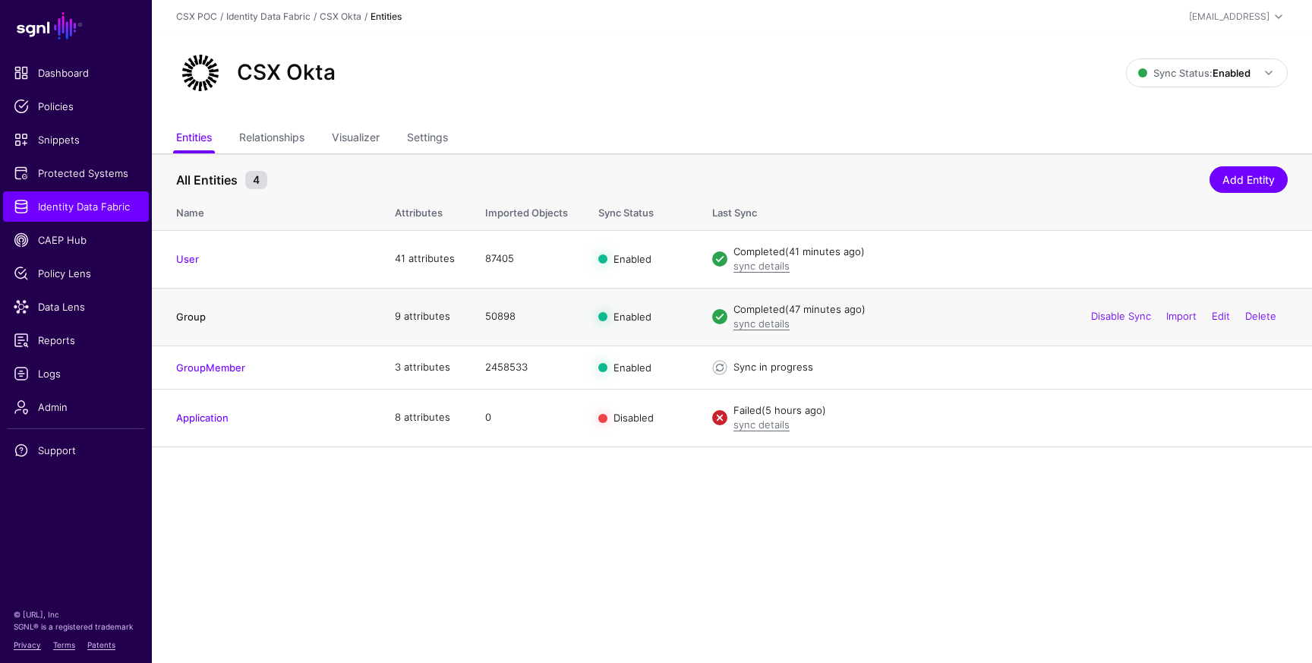
click at [194, 317] on link "Group" at bounding box center [191, 317] width 30 height 12
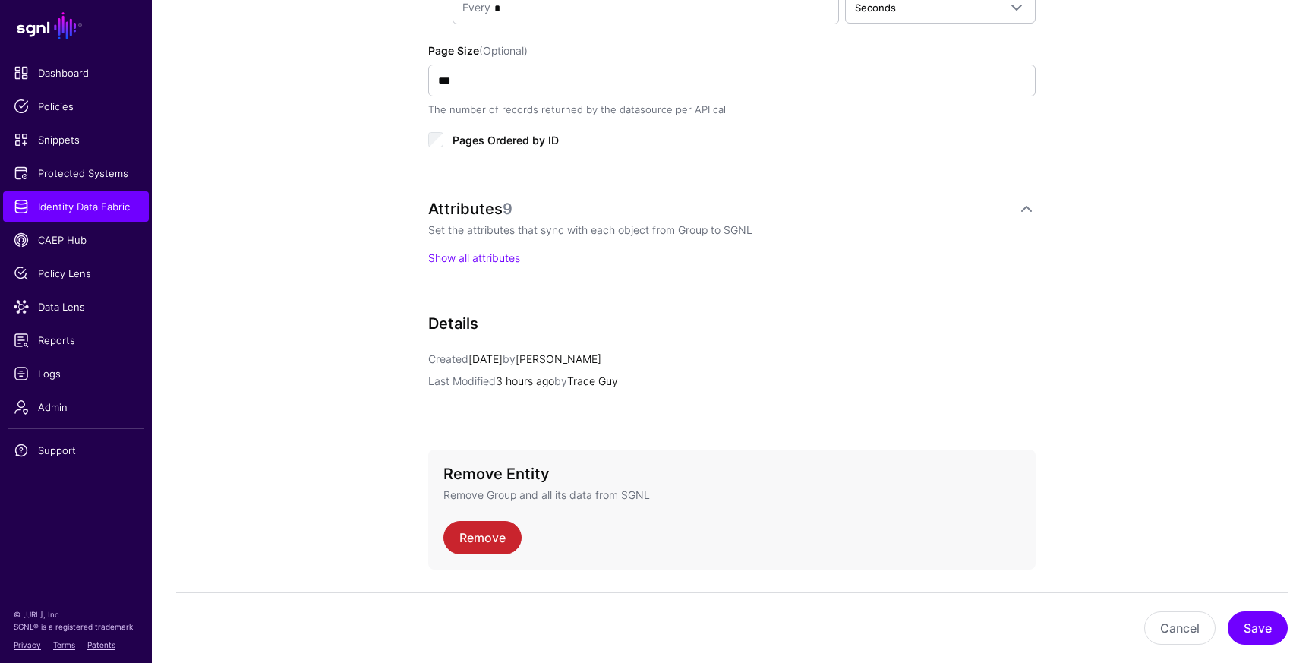
scroll to position [970, 0]
click at [502, 256] on link "Show all attributes" at bounding box center [474, 254] width 92 height 13
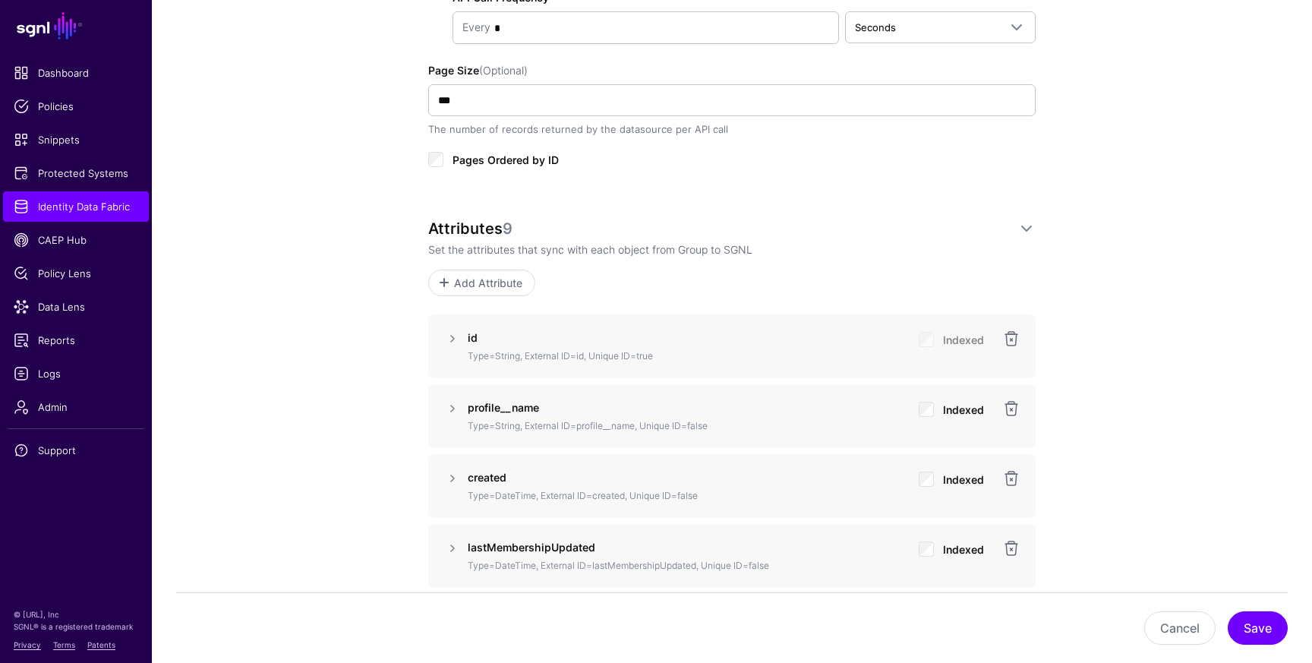
scroll to position [1085, 0]
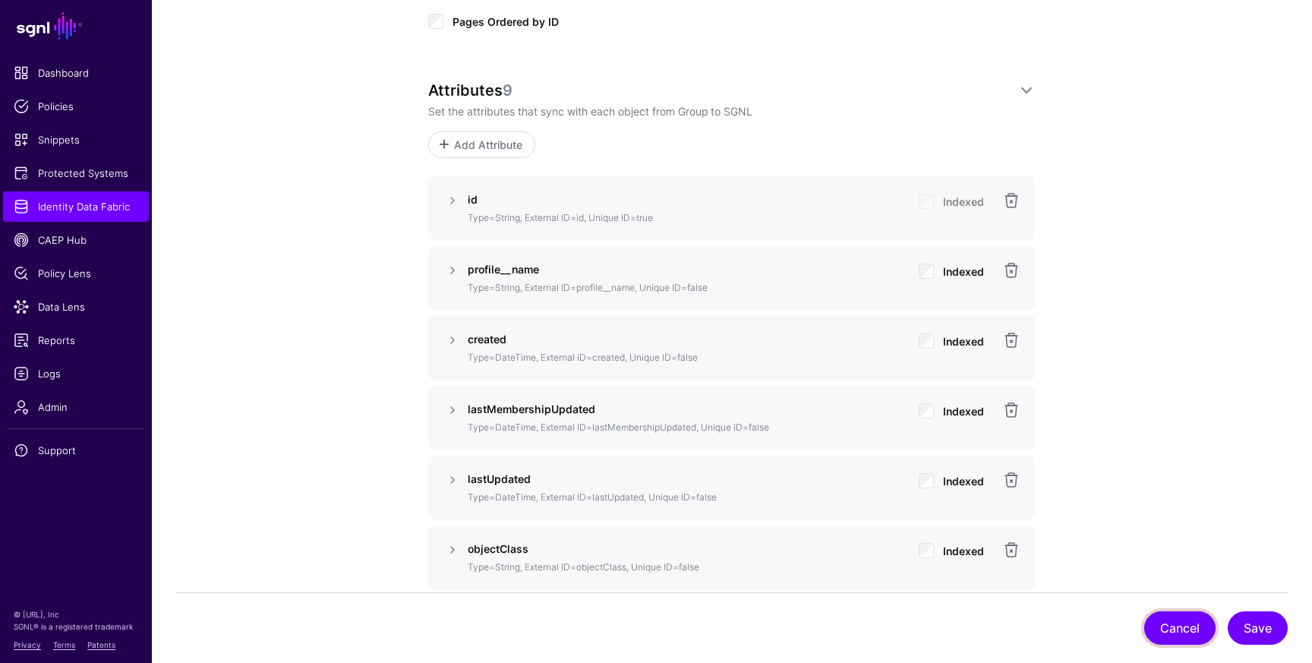
click at [1200, 637] on button "Cancel" at bounding box center [1179, 627] width 71 height 33
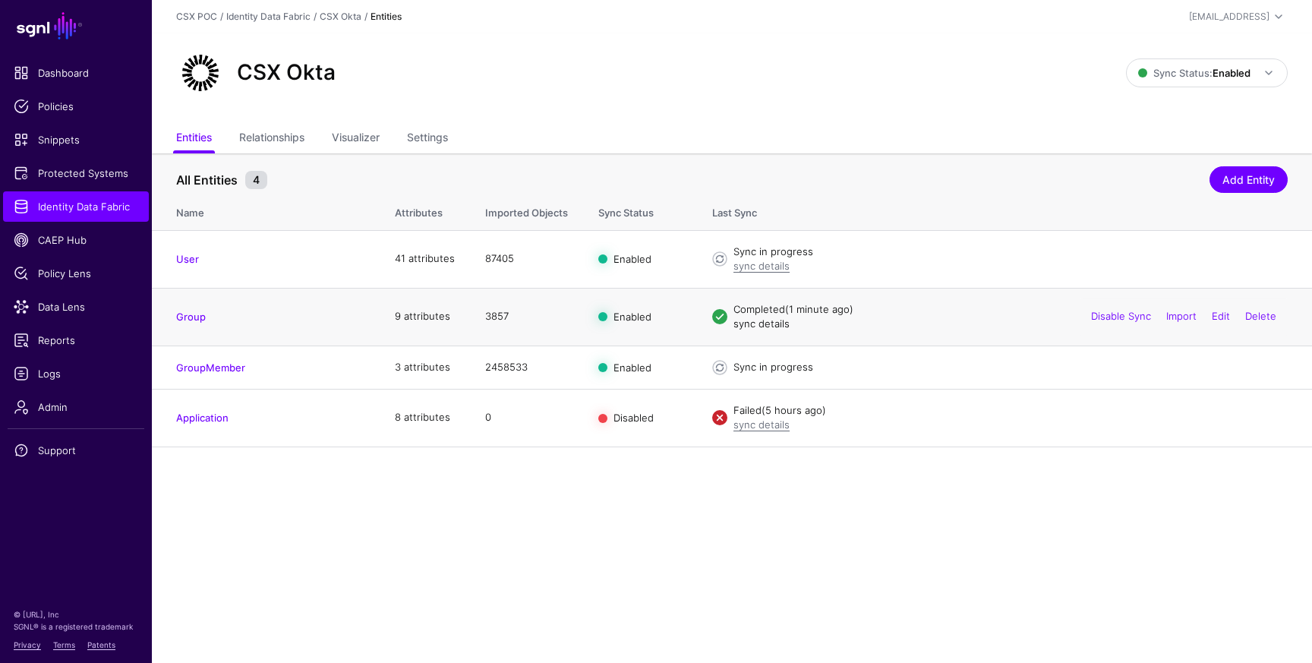
click at [765, 328] on link "sync details" at bounding box center [761, 323] width 56 height 12
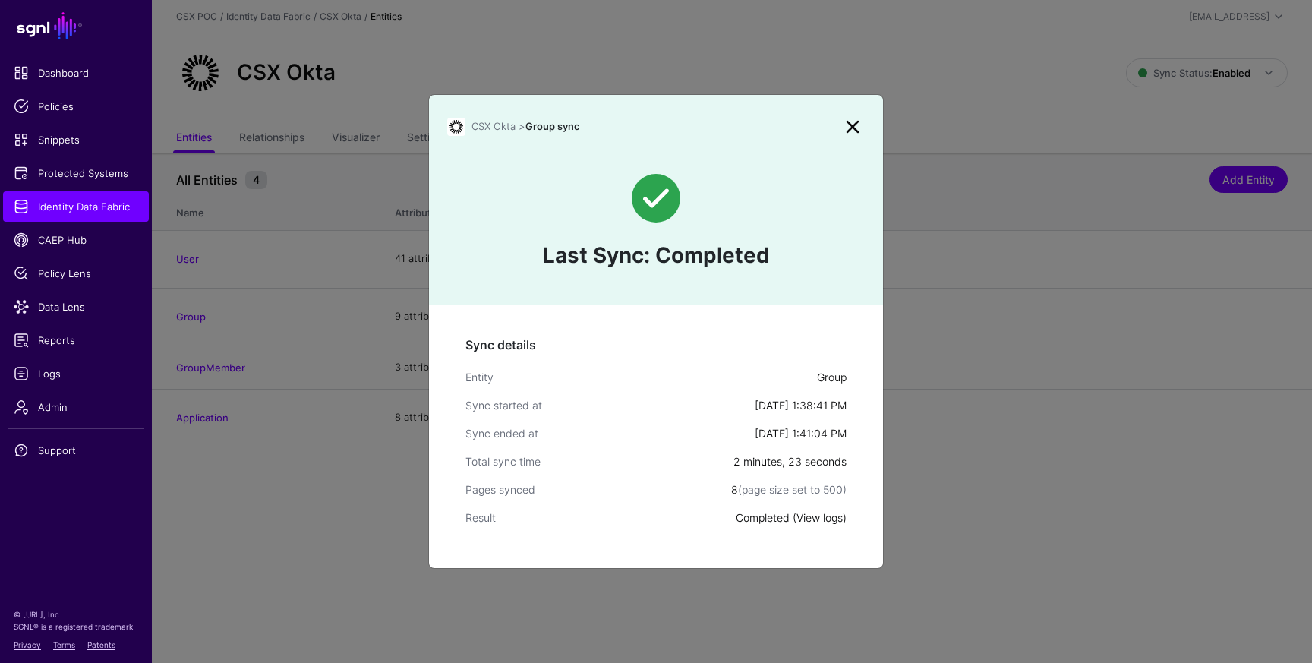
click at [825, 519] on link "View logs" at bounding box center [819, 517] width 46 height 13
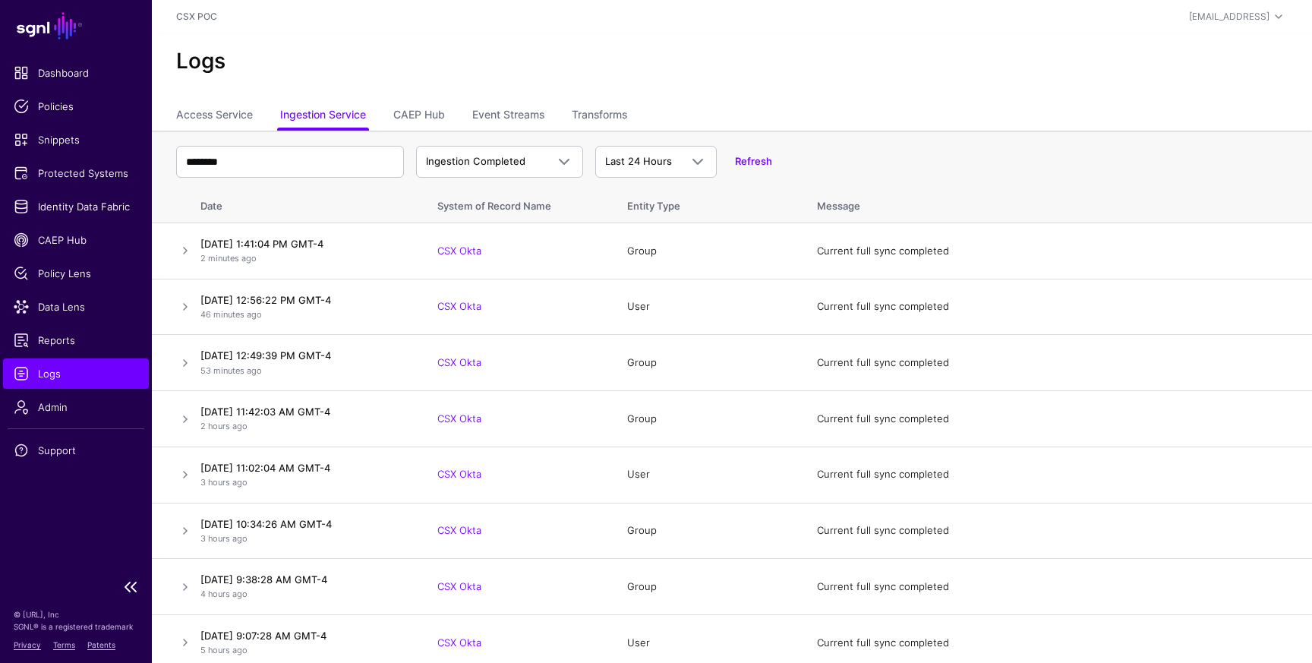
click at [91, 375] on span "Logs" at bounding box center [76, 373] width 125 height 15
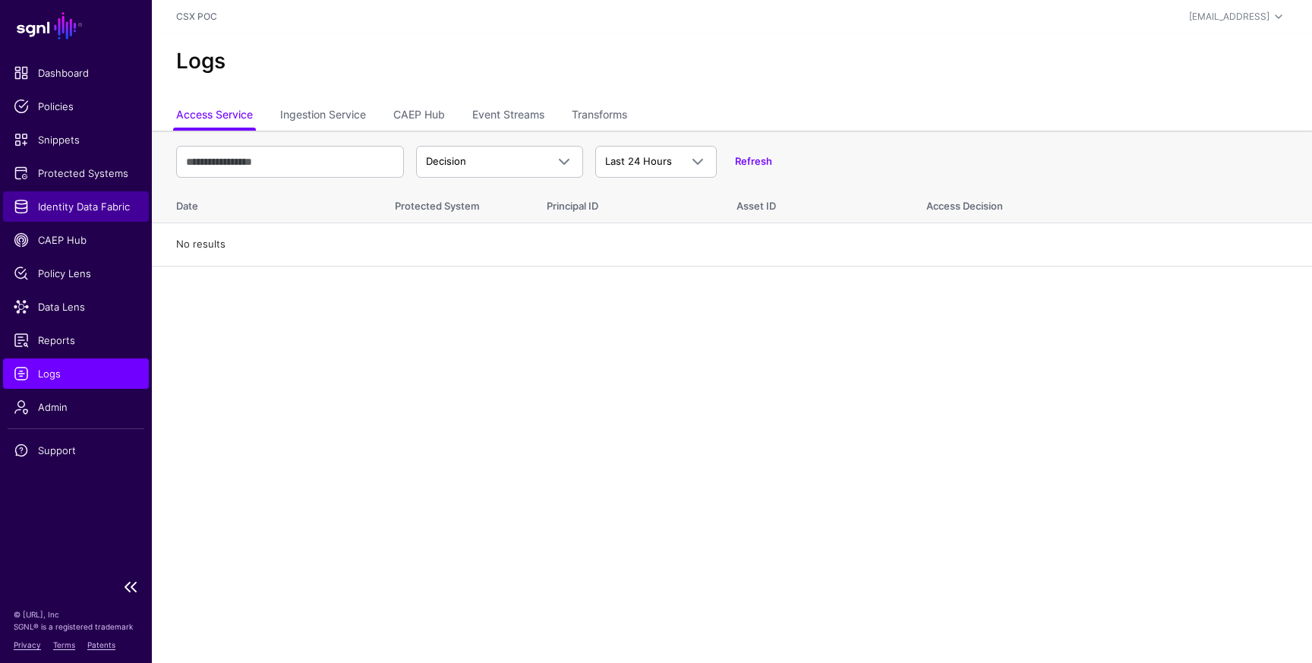
click at [100, 207] on span "Identity Data Fabric" at bounding box center [76, 206] width 125 height 15
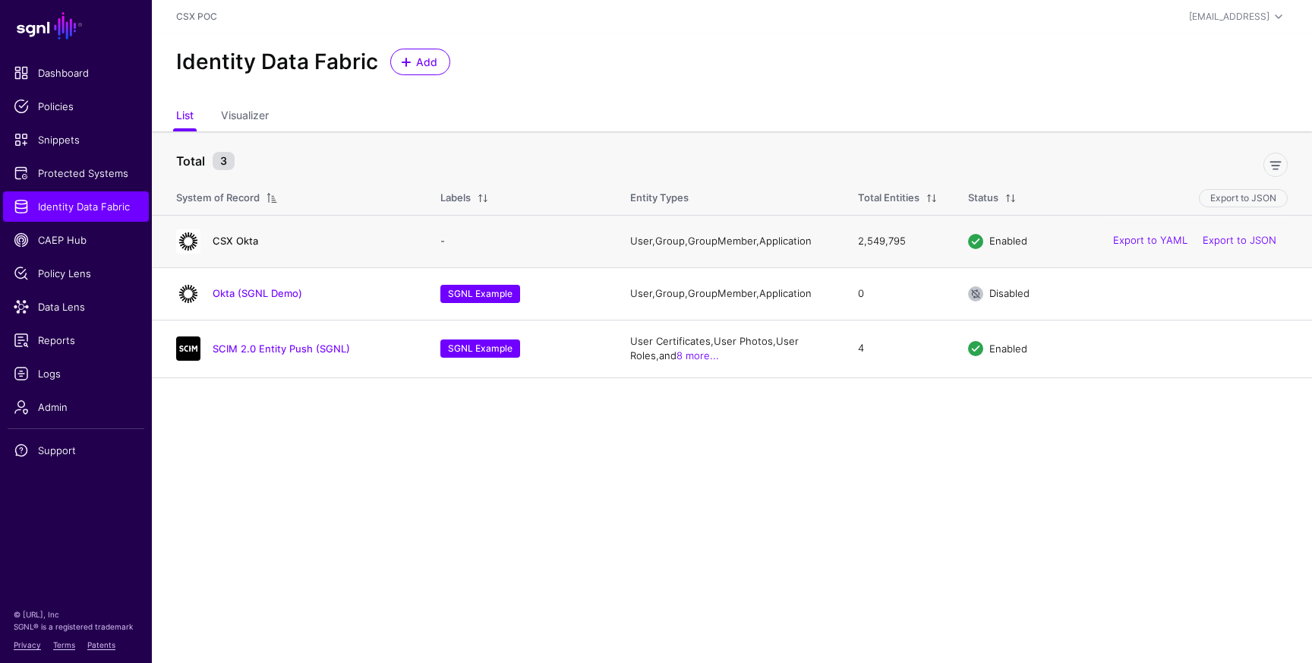
click at [225, 237] on link "CSX Okta" at bounding box center [236, 241] width 46 height 12
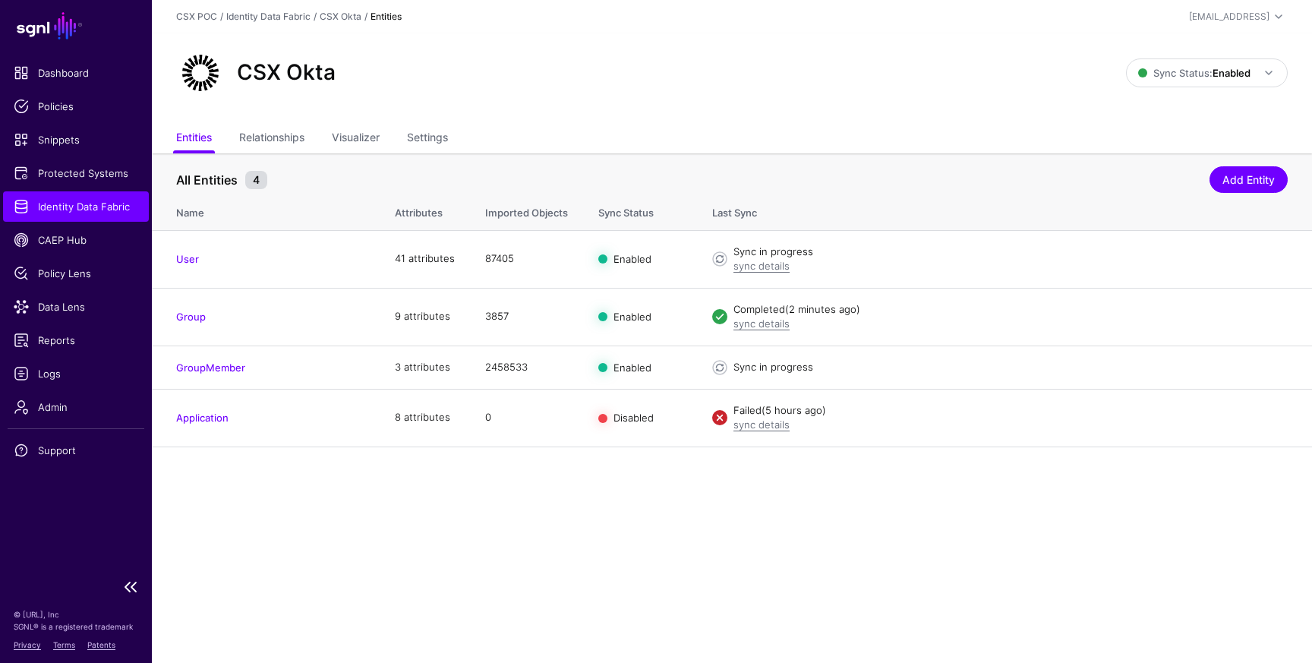
click at [130, 210] on span "Identity Data Fabric" at bounding box center [76, 206] width 125 height 15
